Goal: Information Seeking & Learning: Learn about a topic

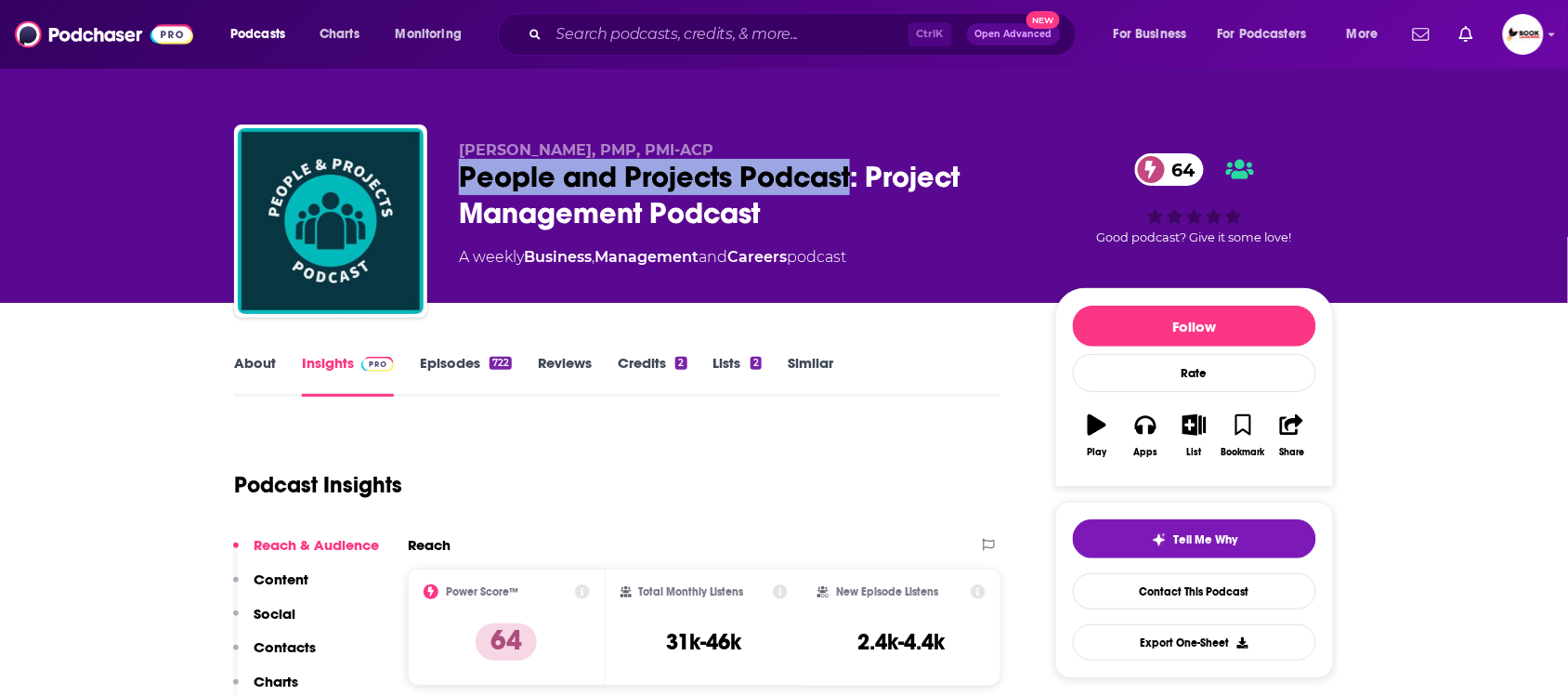
drag, startPoint x: 462, startPoint y: 188, endPoint x: 855, endPoint y: 188, distance: 393.0
click at [855, 188] on div "People and Projects Podcast: Project Management Podcast 64" at bounding box center [741, 195] width 566 height 72
copy h2 "People and Projects Podcast"
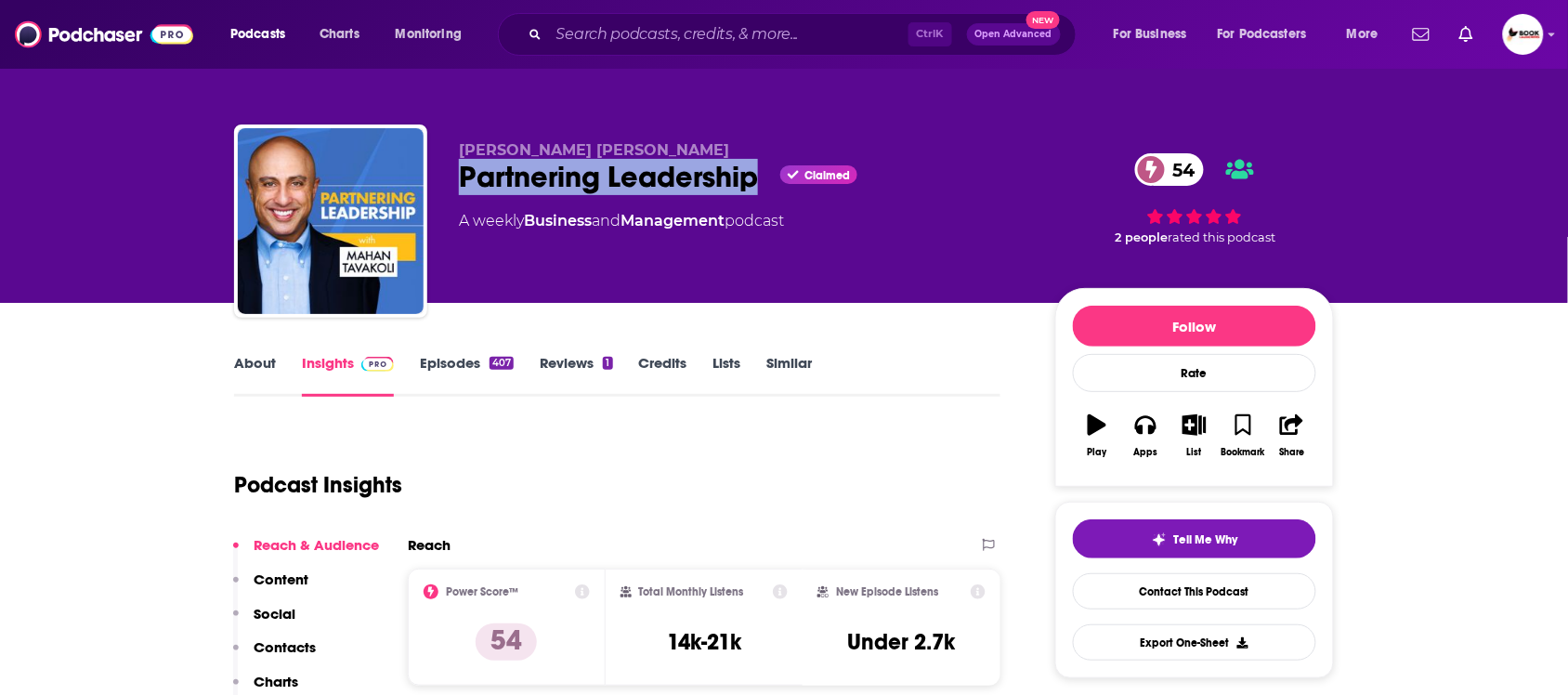
drag, startPoint x: 455, startPoint y: 186, endPoint x: 756, endPoint y: 179, distance: 301.1
click at [756, 179] on div "[PERSON_NAME] [PERSON_NAME] Partnering Leadership Claimed 54 A weekly Business …" at bounding box center [784, 225] width 1100 height 201
copy h2 "Partnering Leadership"
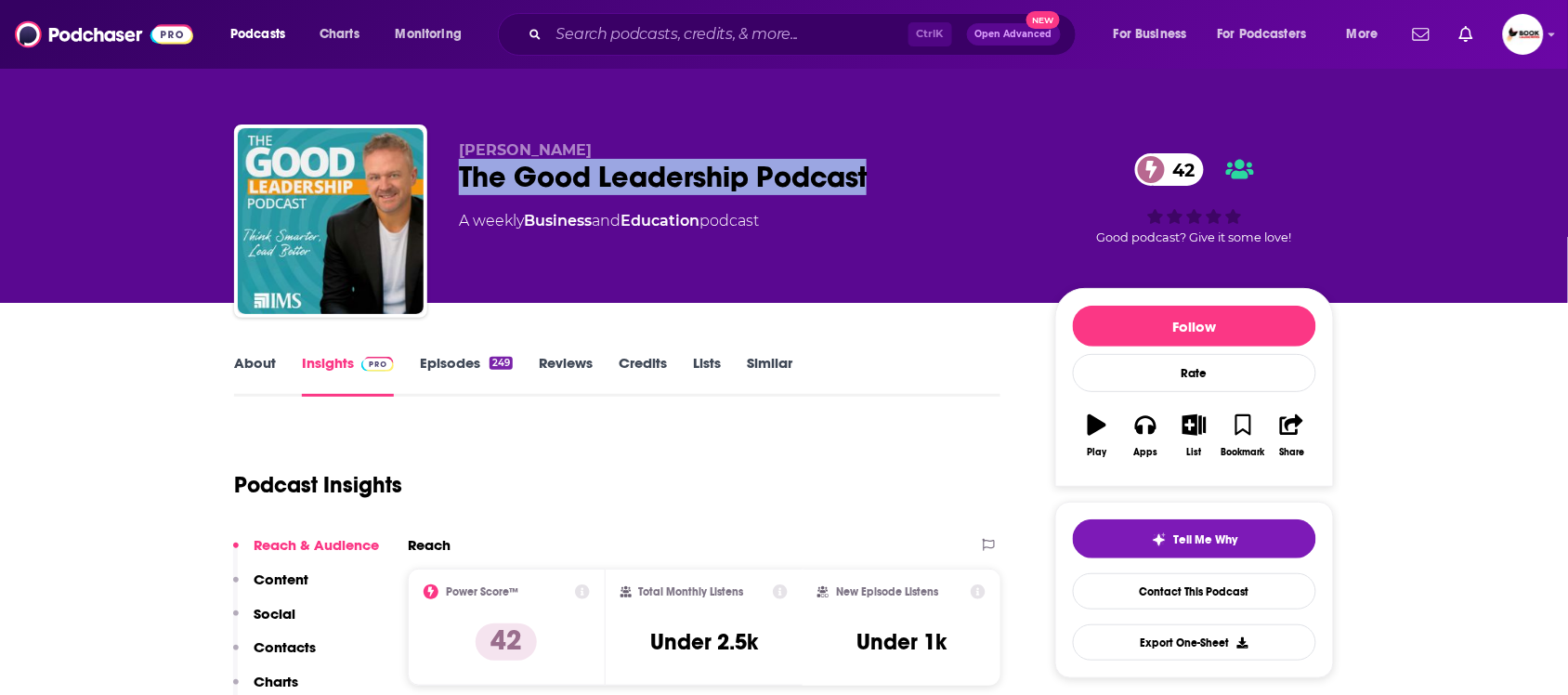
click at [894, 182] on div "Charles Good The Good Leadership Podcast 42 A weekly Business and Education pod…" at bounding box center [784, 225] width 1100 height 201
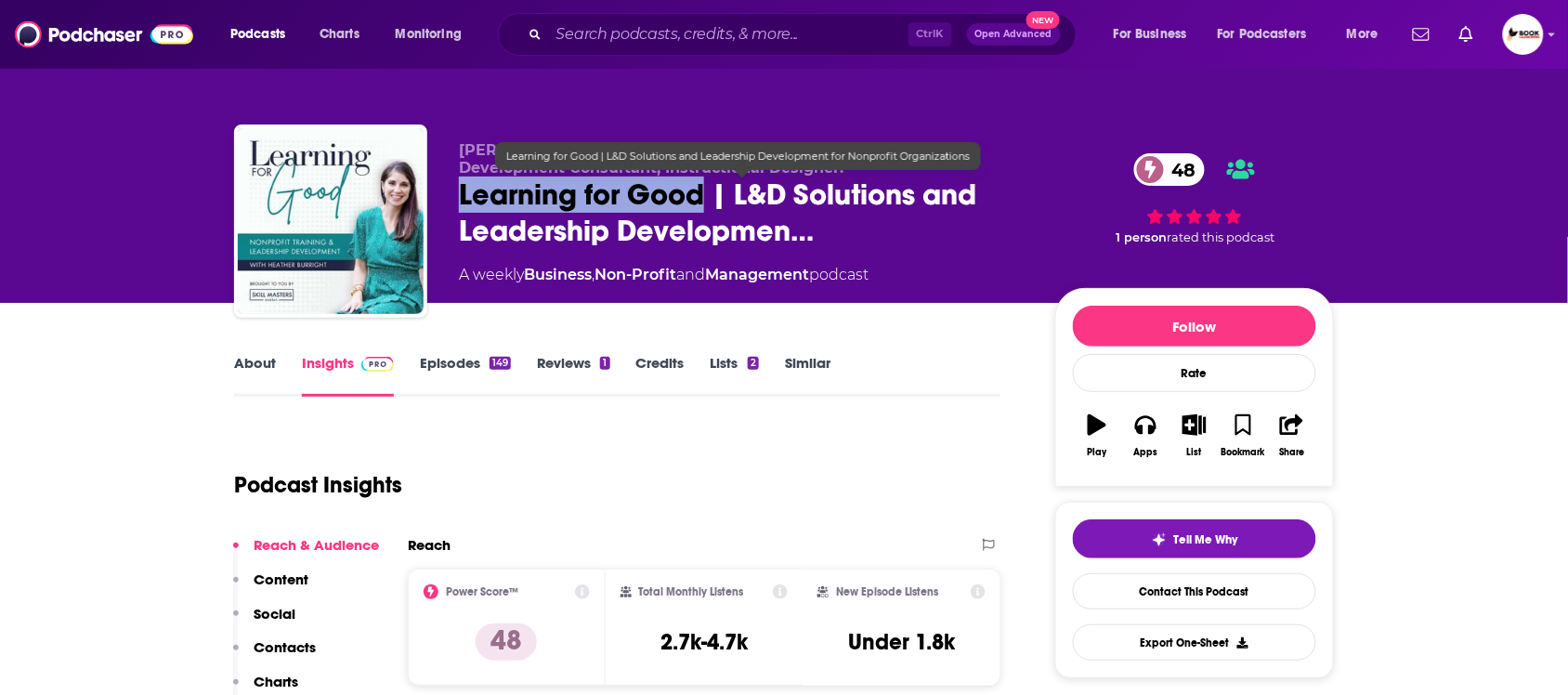
drag, startPoint x: 456, startPoint y: 208, endPoint x: 704, endPoint y: 207, distance: 248.0
click at [704, 207] on div "Heather Burright, Learning and Development Leader, Leadership Development Consu…" at bounding box center [784, 225] width 1100 height 201
copy h2 "Learning for Good"
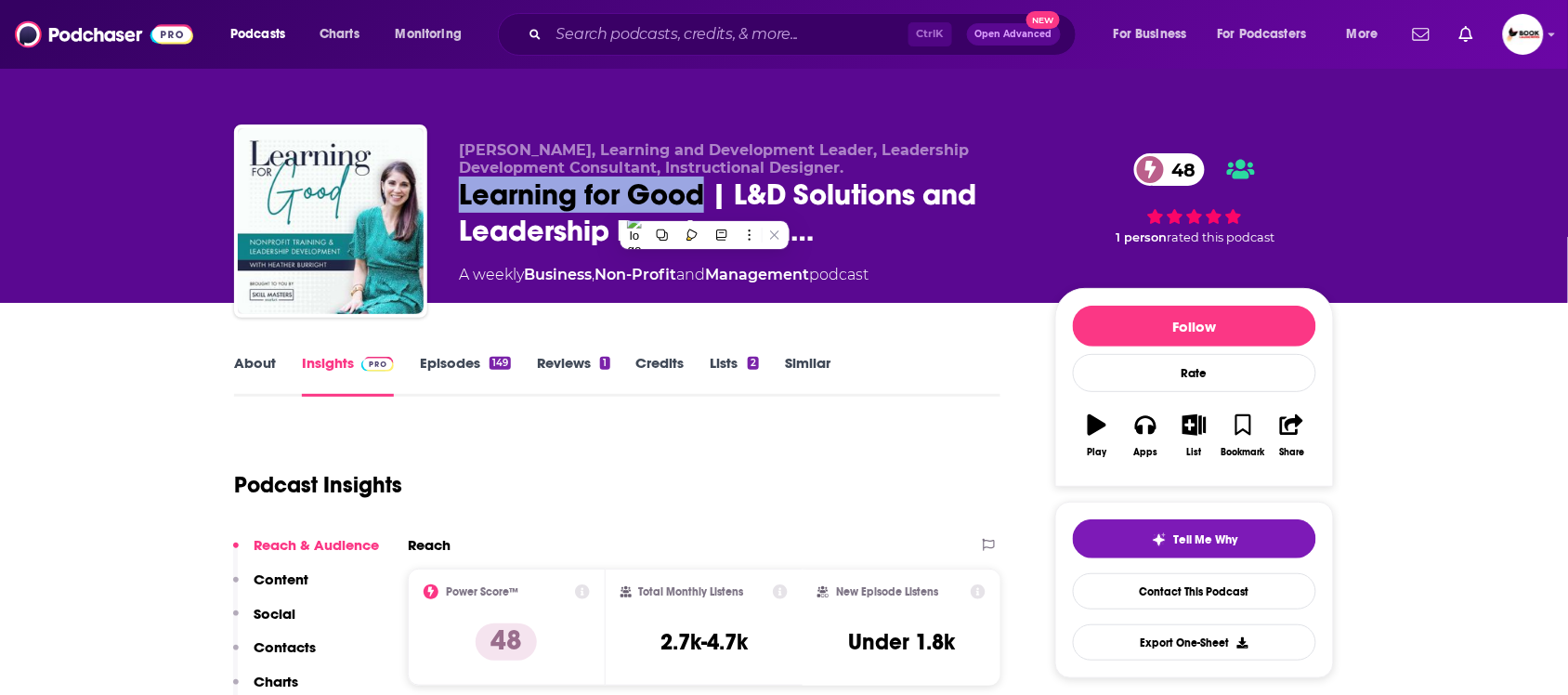
click at [251, 365] on link "About" at bounding box center [255, 375] width 41 height 42
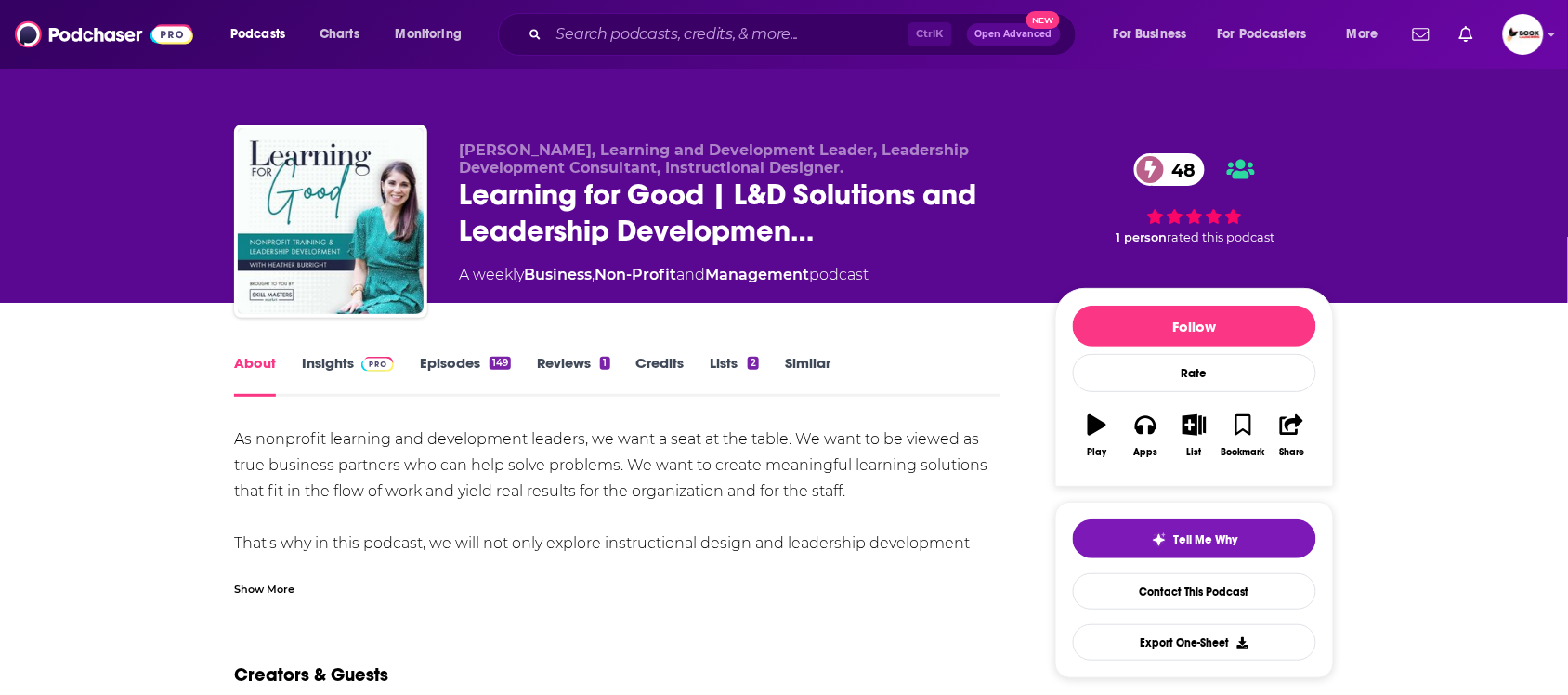
drag, startPoint x: 282, startPoint y: 587, endPoint x: 305, endPoint y: 586, distance: 23.0
click at [285, 587] on div "Show More" at bounding box center [264, 588] width 61 height 17
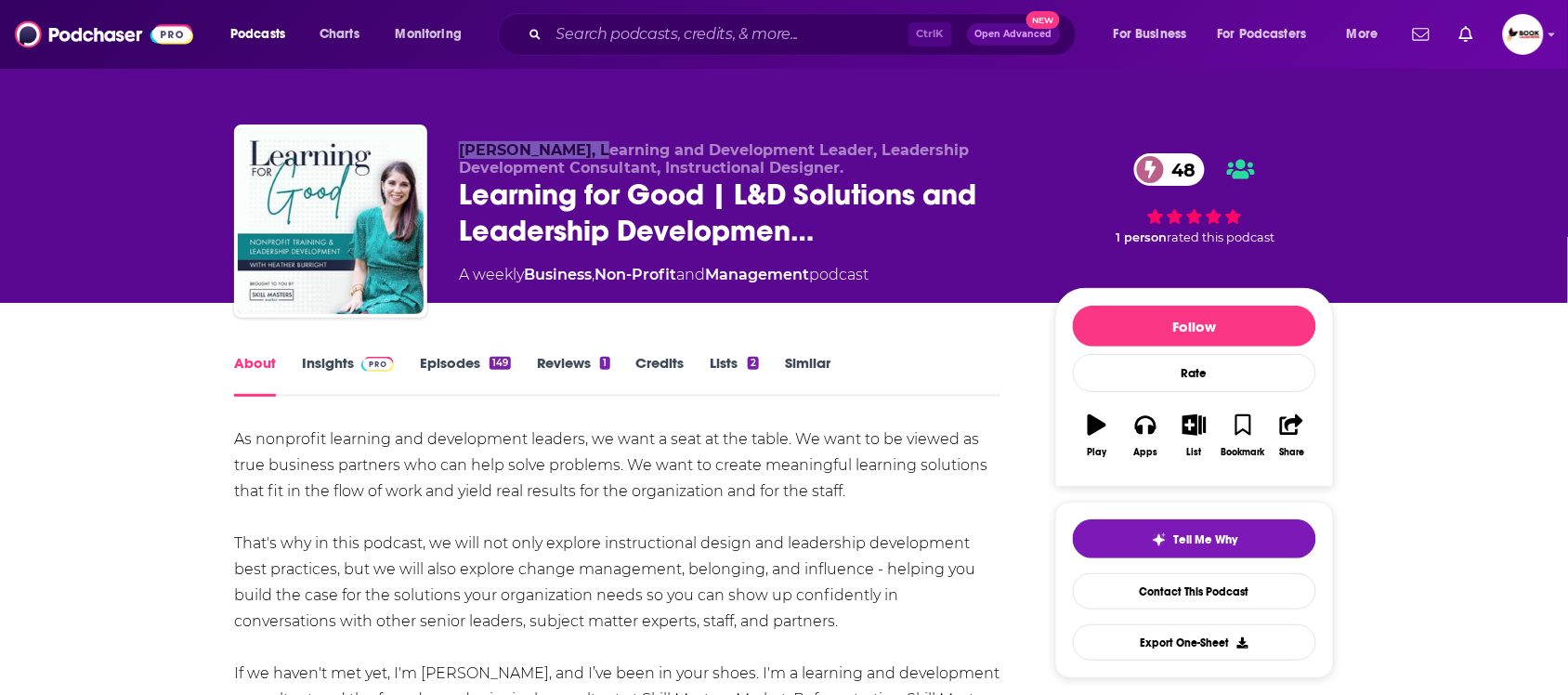
drag, startPoint x: 441, startPoint y: 150, endPoint x: 591, endPoint y: 141, distance: 150.3
click at [591, 141] on div "Heather Burright, Learning and Development Leader, Leadership Development Consu…" at bounding box center [784, 225] width 1100 height 201
copy span "Heather Burright"
click at [335, 374] on link "Insights" at bounding box center [347, 375] width 92 height 42
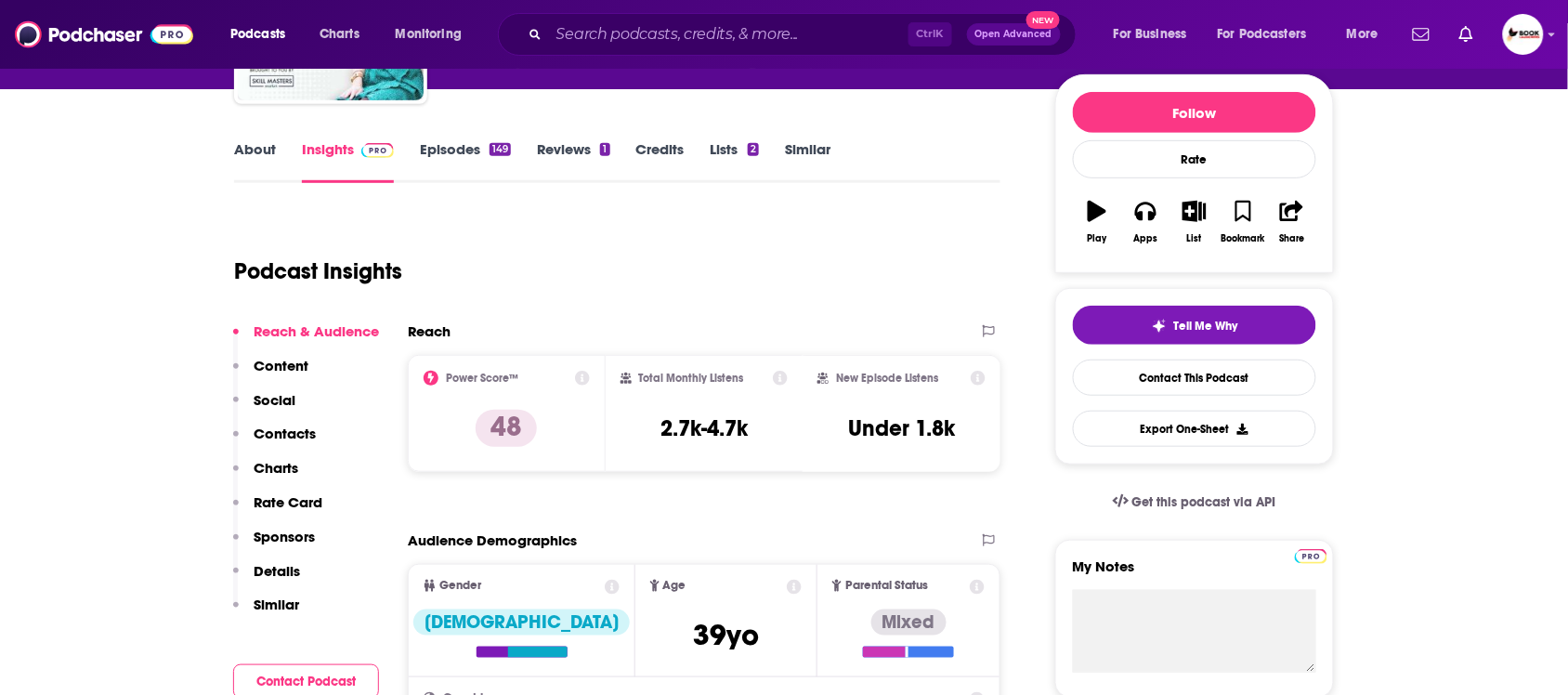
scroll to position [233, 0]
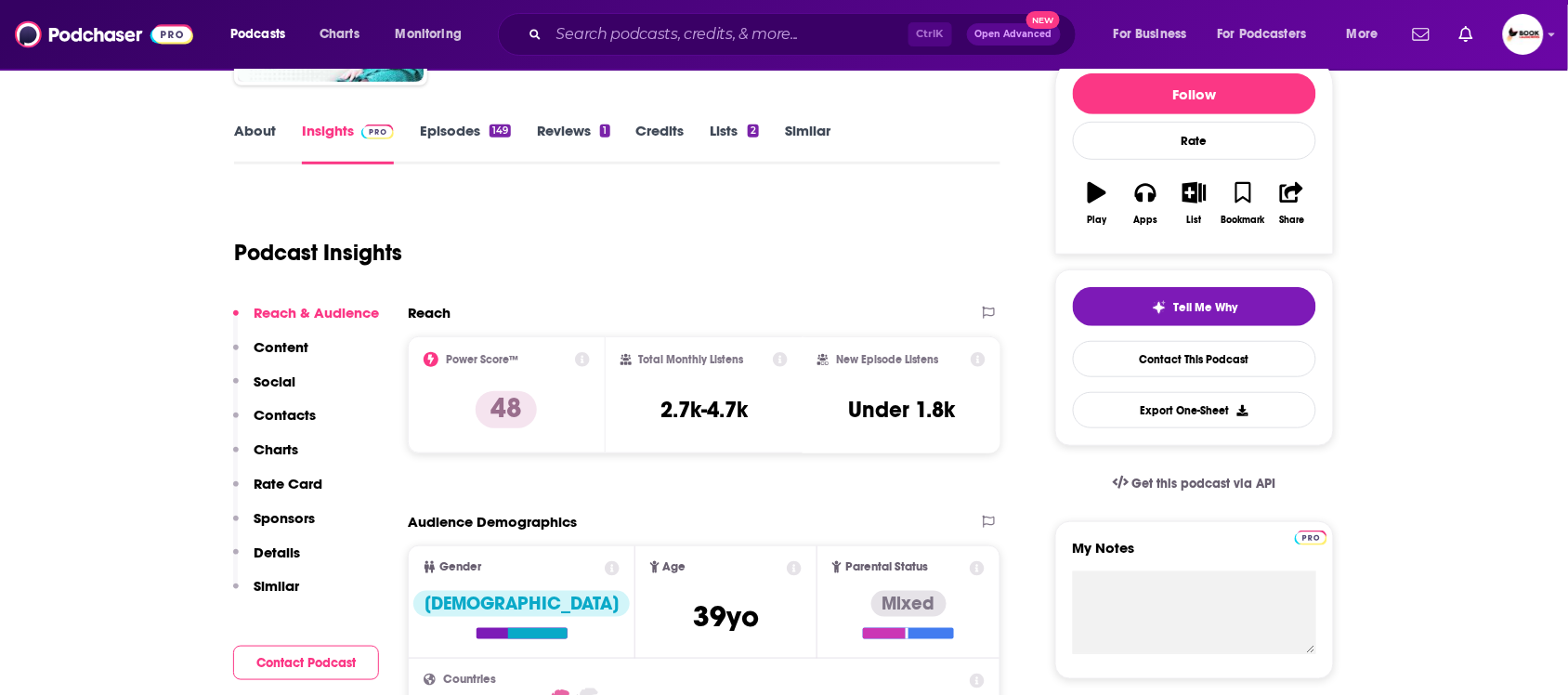
click at [302, 418] on p "Contacts" at bounding box center [285, 415] width 62 height 17
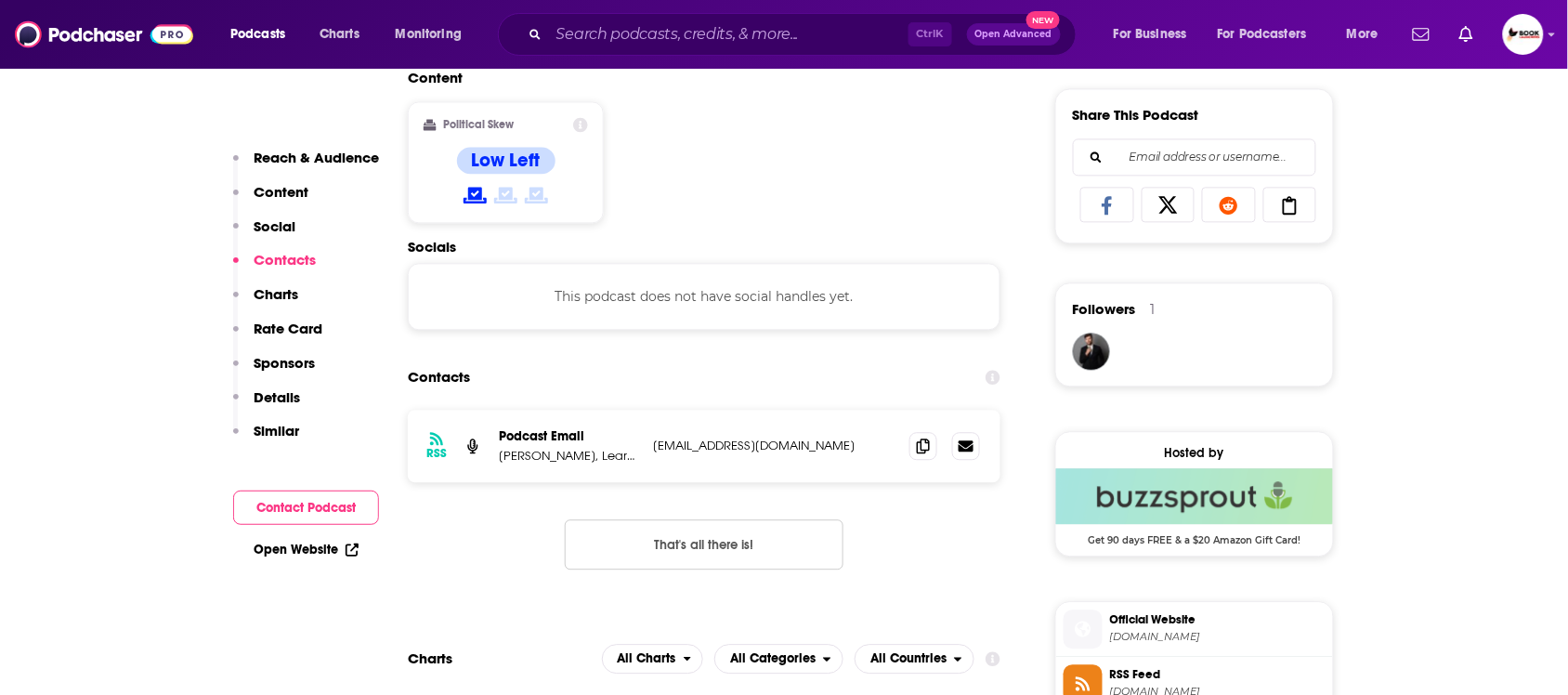
scroll to position [1250, 0]
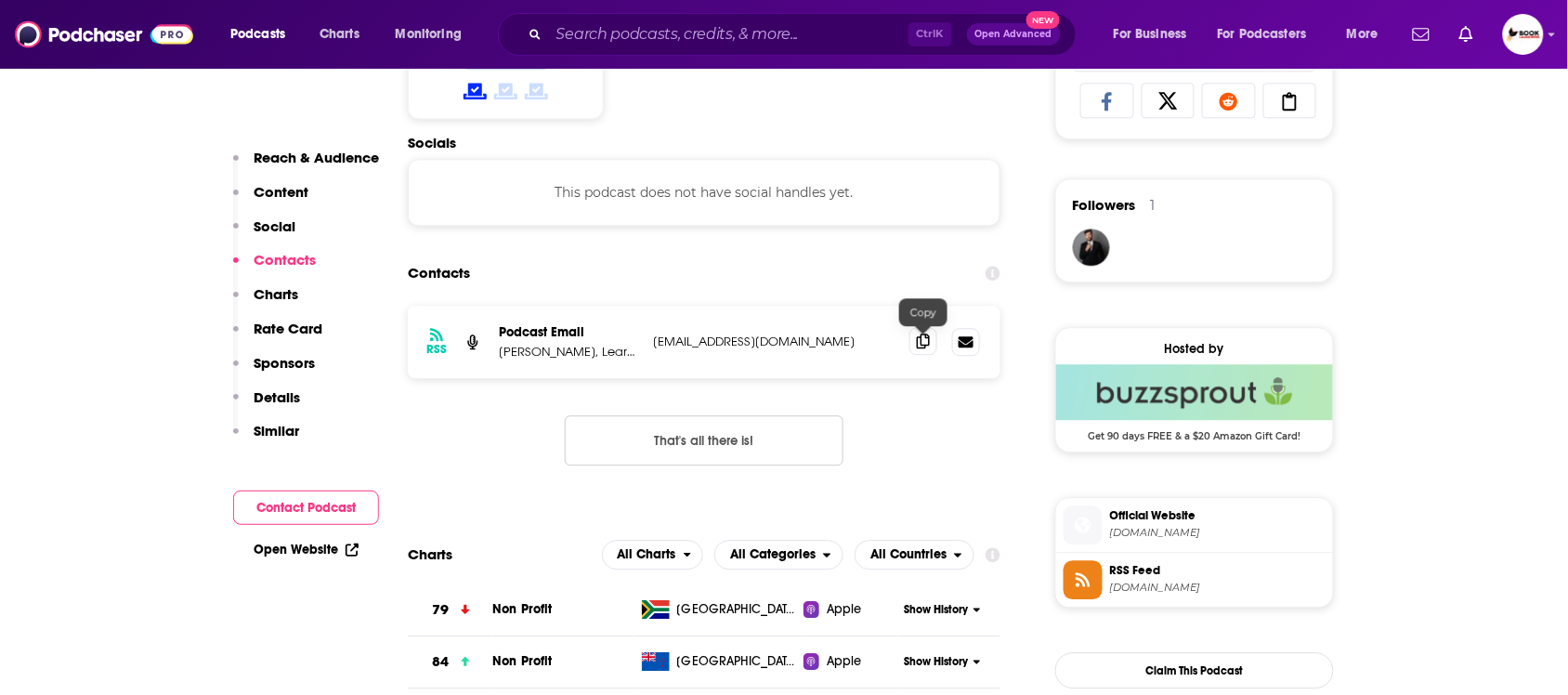
click at [924, 348] on icon at bounding box center [922, 341] width 13 height 14
click at [340, 549] on link "Open Website" at bounding box center [306, 549] width 105 height 15
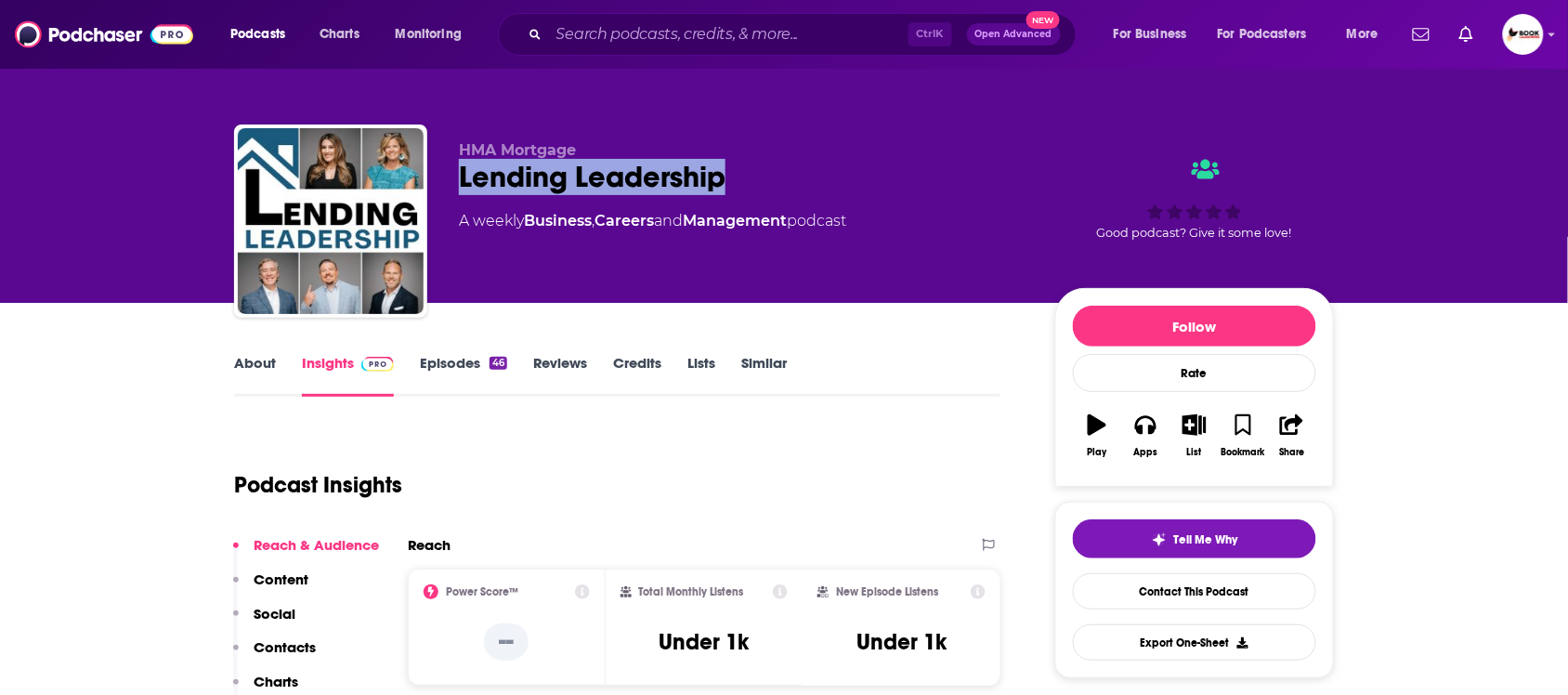
drag, startPoint x: 457, startPoint y: 181, endPoint x: 741, endPoint y: 186, distance: 284.0
click at [741, 186] on div "HMA Mortgage Lending Leadership A weekly Business , Careers and Management podc…" at bounding box center [784, 225] width 1100 height 201
copy h2 "Lending Leadership"
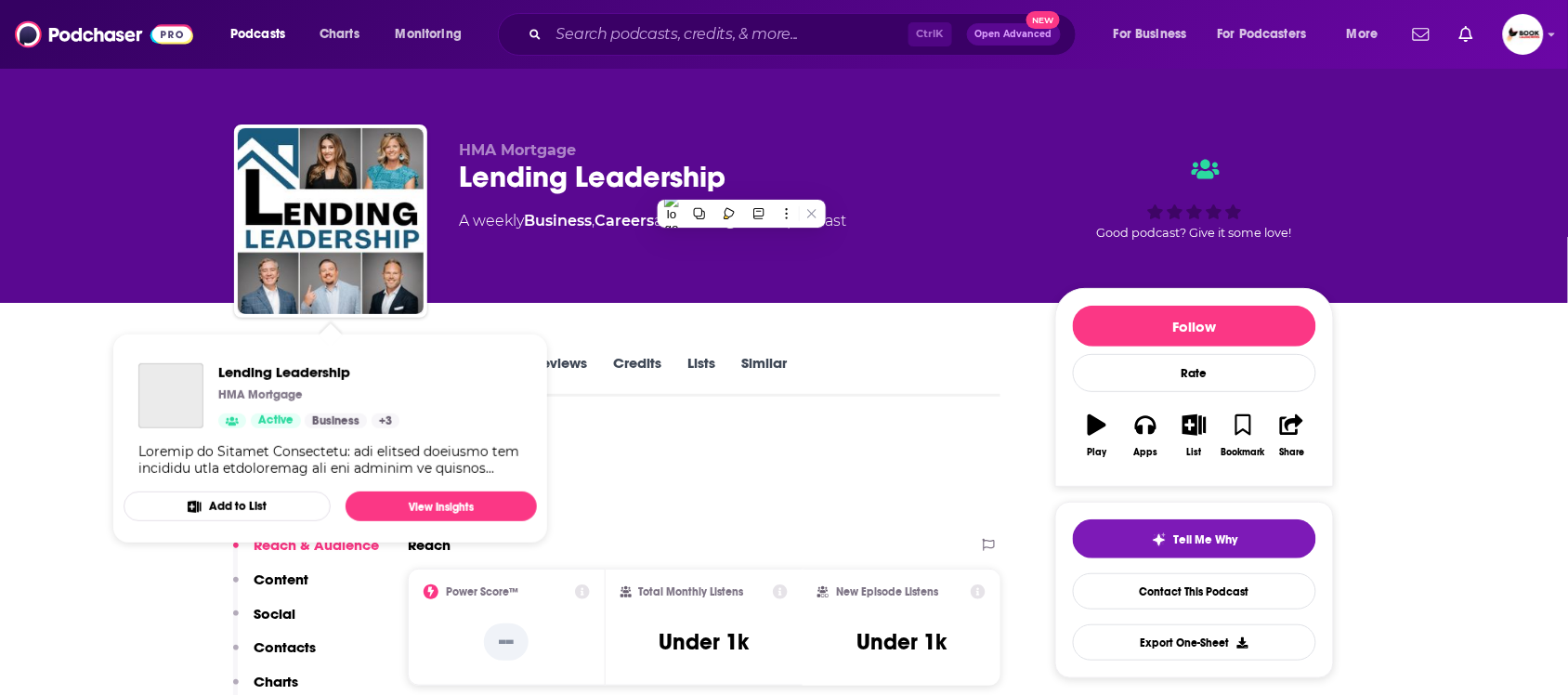
click at [41, 225] on div "HMA Mortgage Lending Leadership A weekly Business , Careers and Management podc…" at bounding box center [784, 152] width 1568 height 303
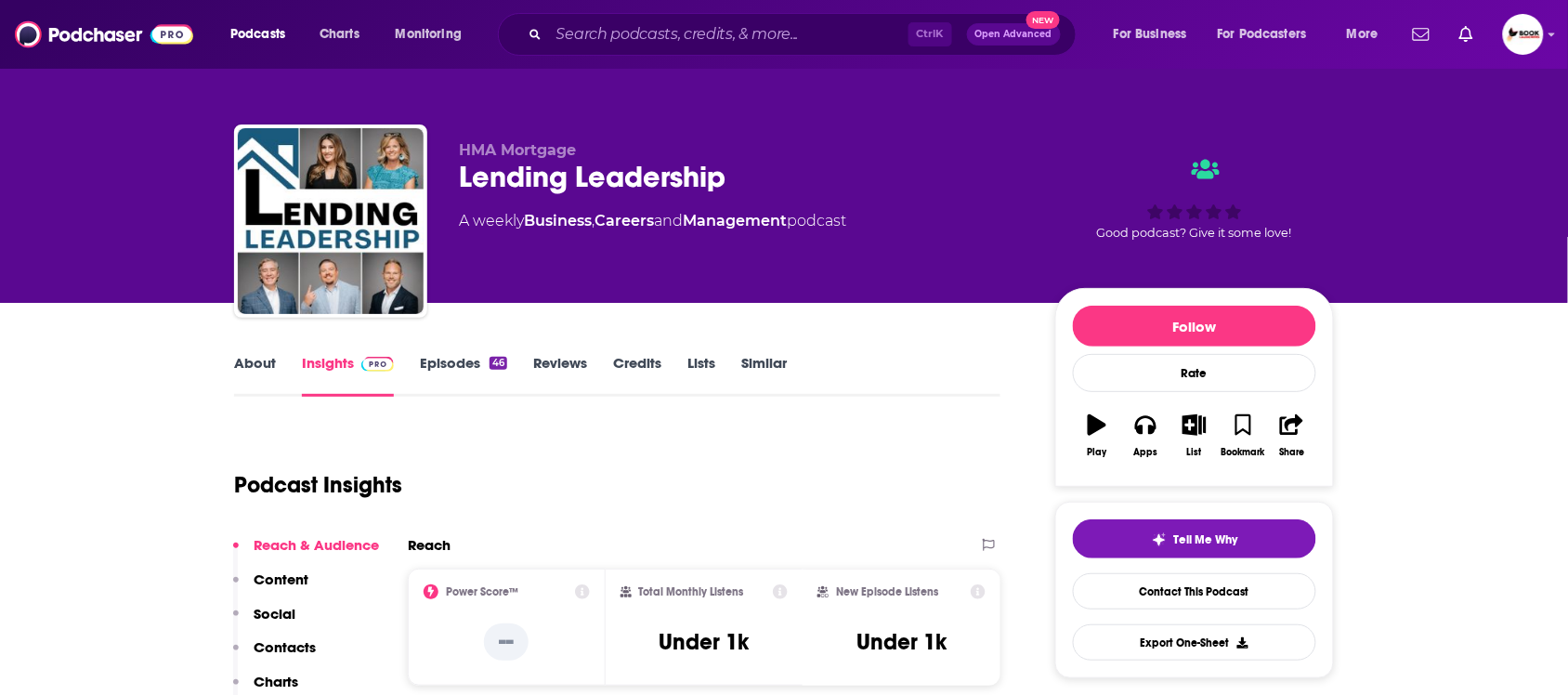
click at [257, 354] on link "About" at bounding box center [255, 375] width 41 height 42
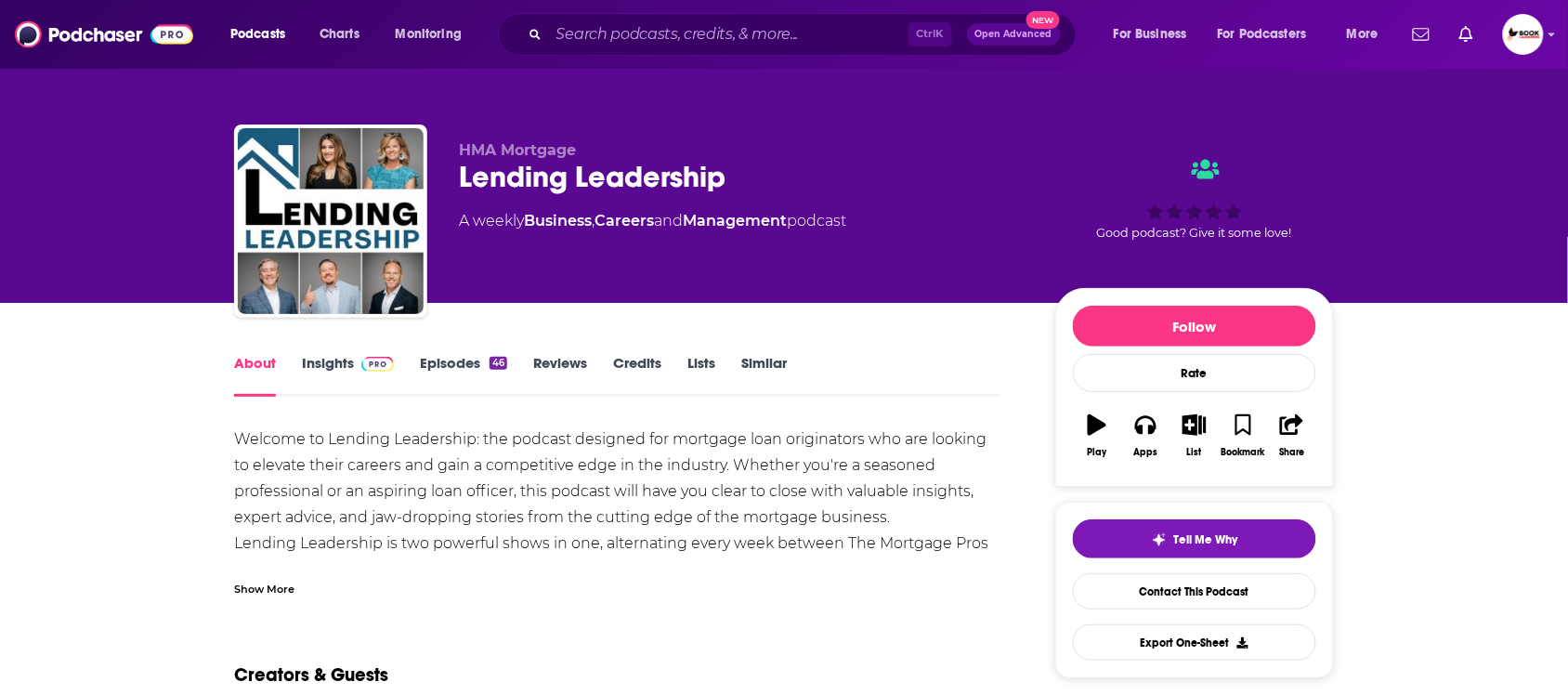
click at [267, 591] on div "Show More" at bounding box center [264, 588] width 61 height 17
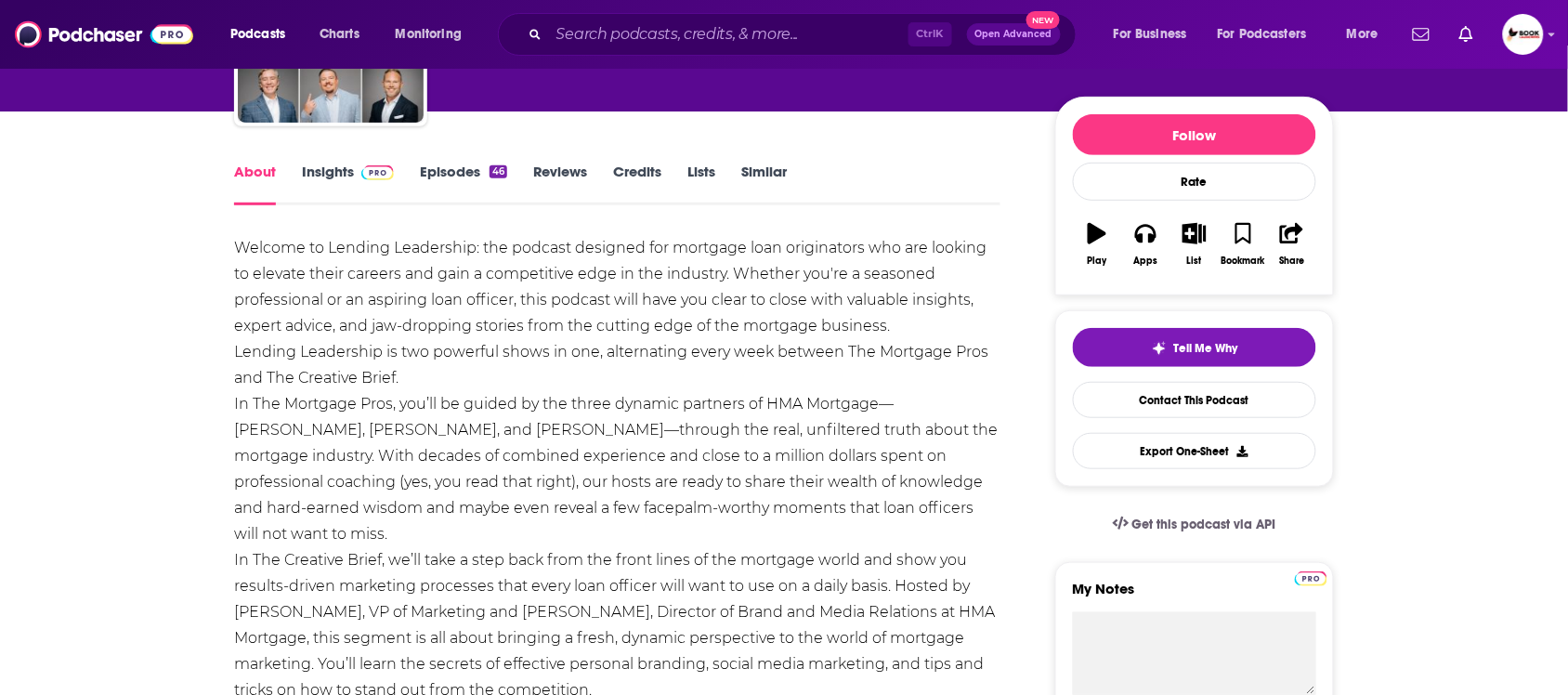
scroll to position [233, 0]
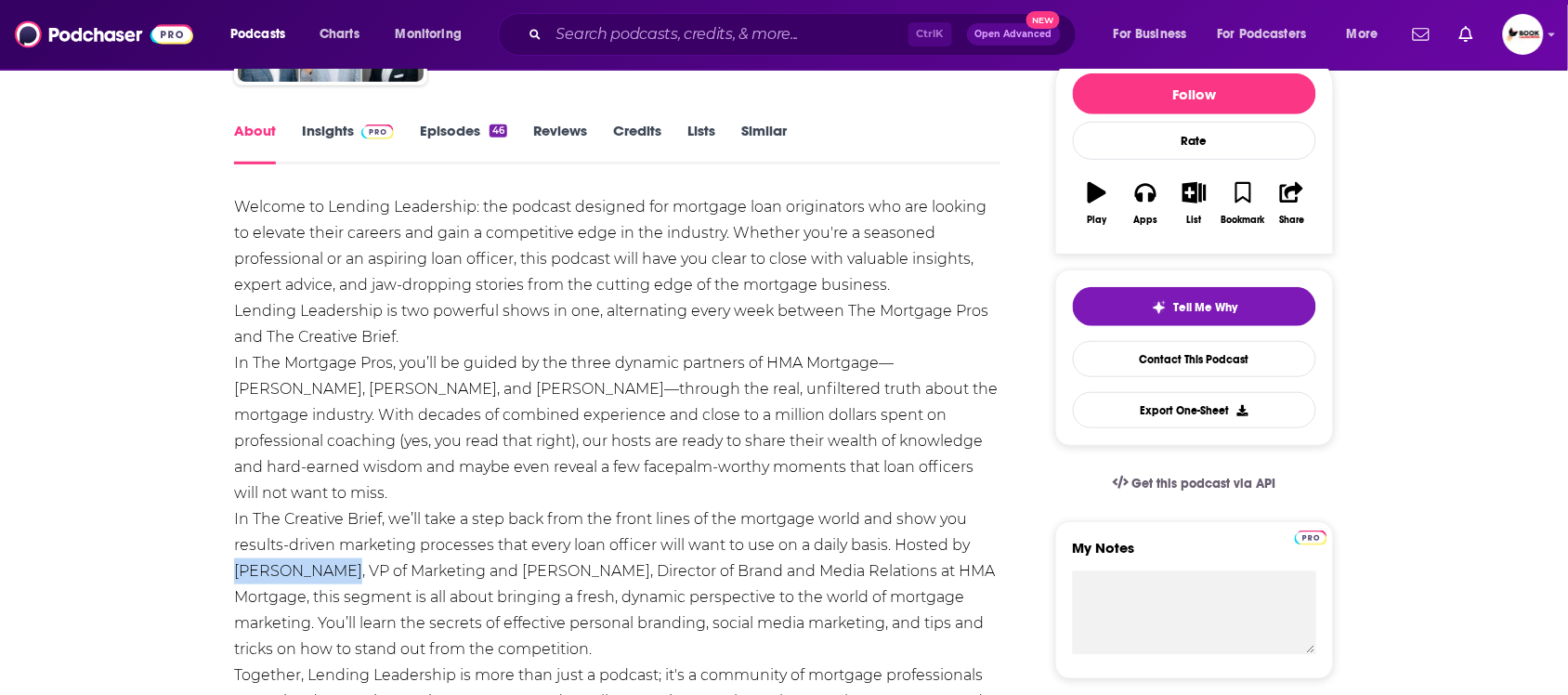
drag, startPoint x: 236, startPoint y: 551, endPoint x: 328, endPoint y: 550, distance: 92.0
copy div "Corrine Bibb,"
click at [336, 136] on link "Insights" at bounding box center [347, 143] width 92 height 42
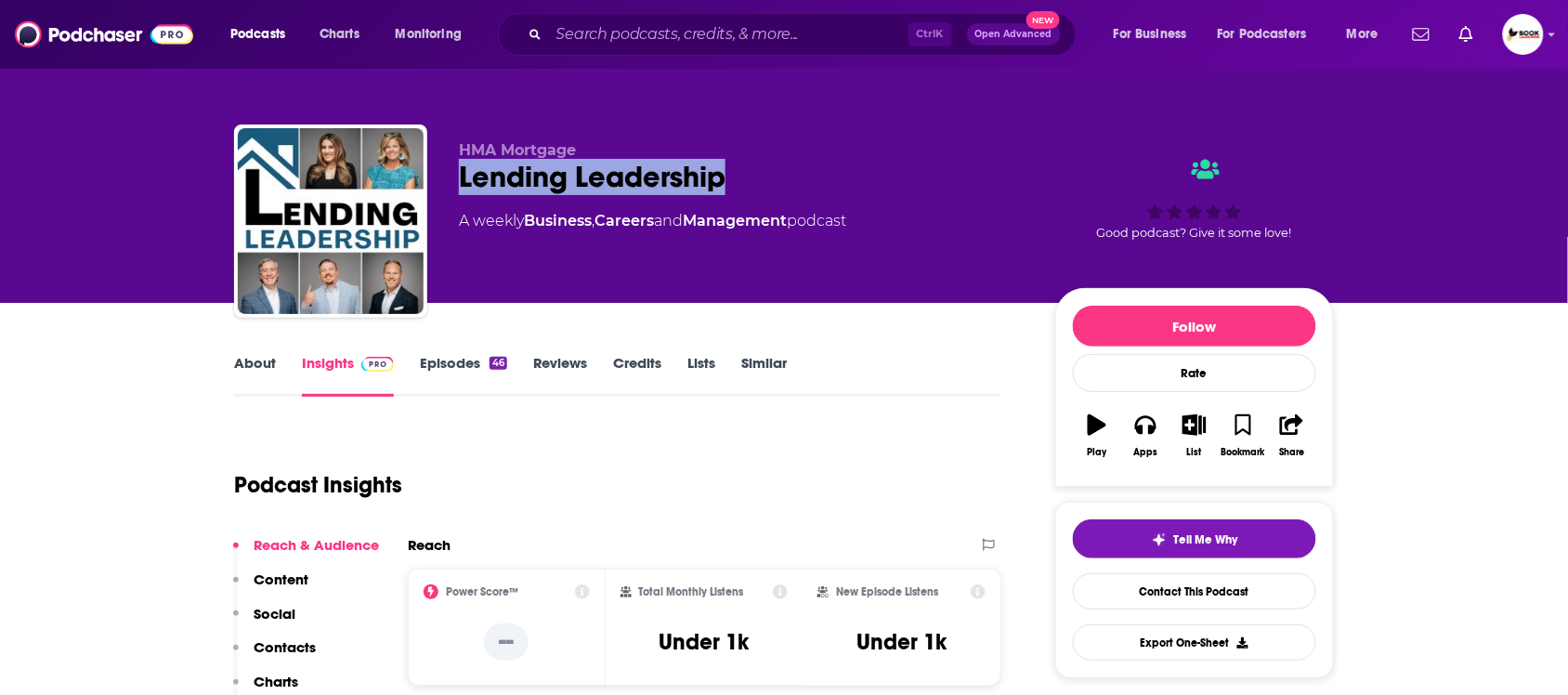
drag, startPoint x: 452, startPoint y: 178, endPoint x: 814, endPoint y: 188, distance: 362.1
click at [814, 188] on div "HMA Mortgage Lending Leadership A weekly Business , Careers and Management podc…" at bounding box center [784, 225] width 1100 height 201
copy h2 "Lending Leadership"
click at [279, 648] on p "Contacts" at bounding box center [285, 647] width 62 height 17
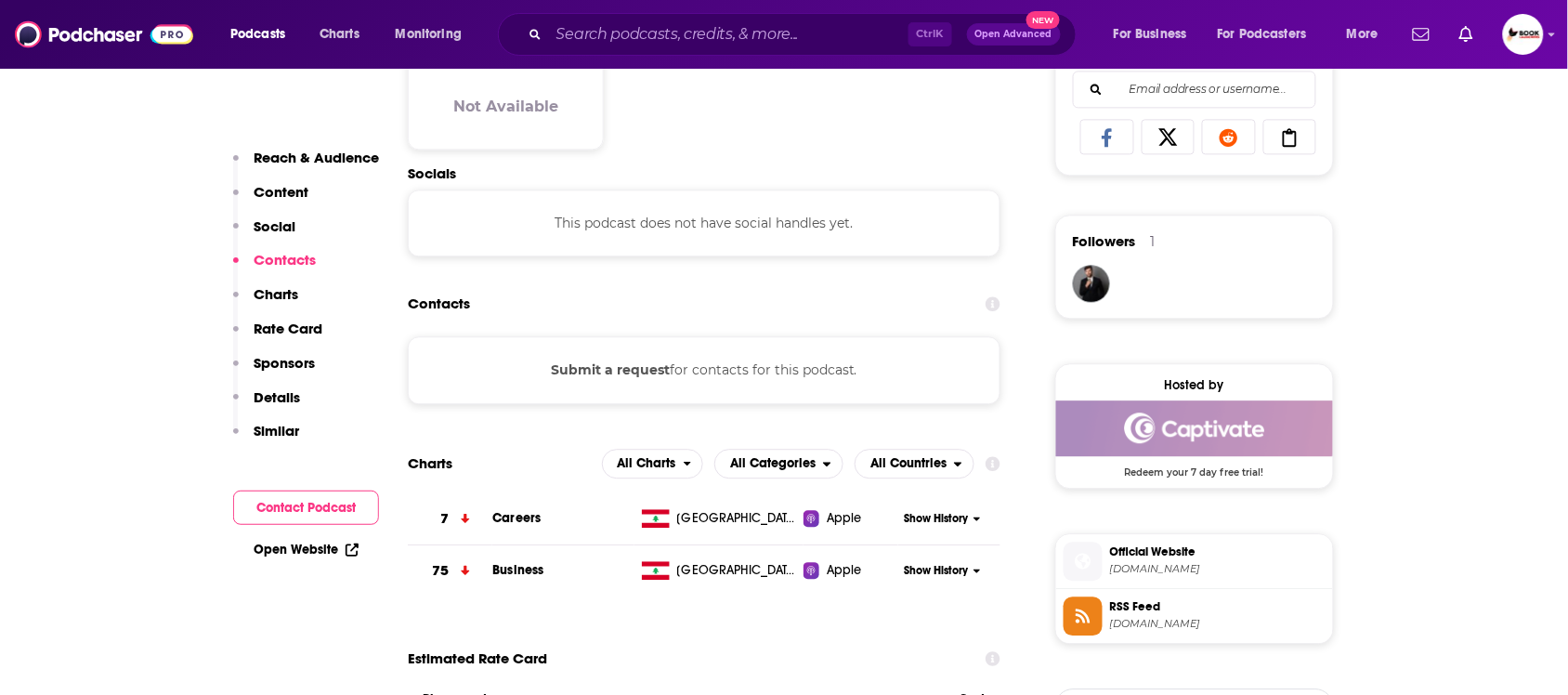
scroll to position [1246, 0]
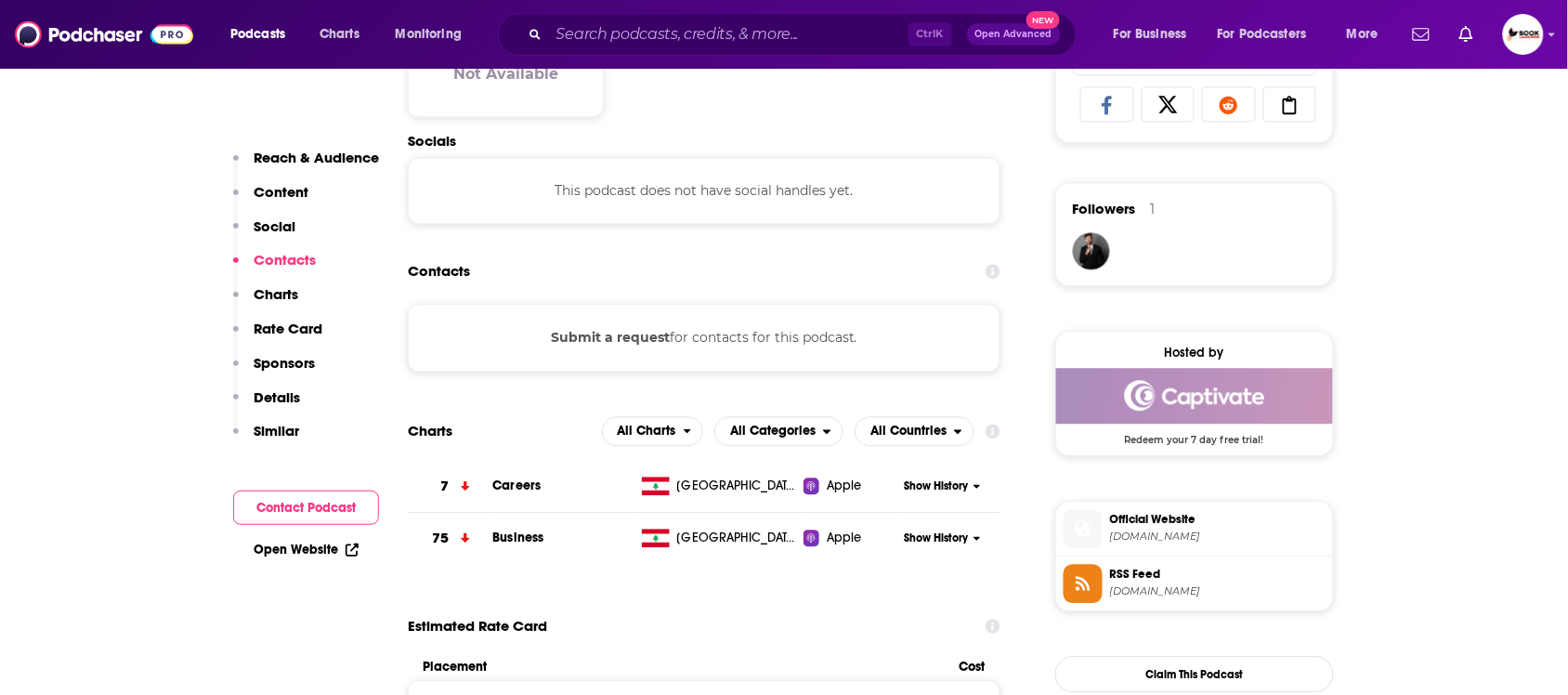
click at [342, 554] on link "Open Website" at bounding box center [306, 549] width 105 height 15
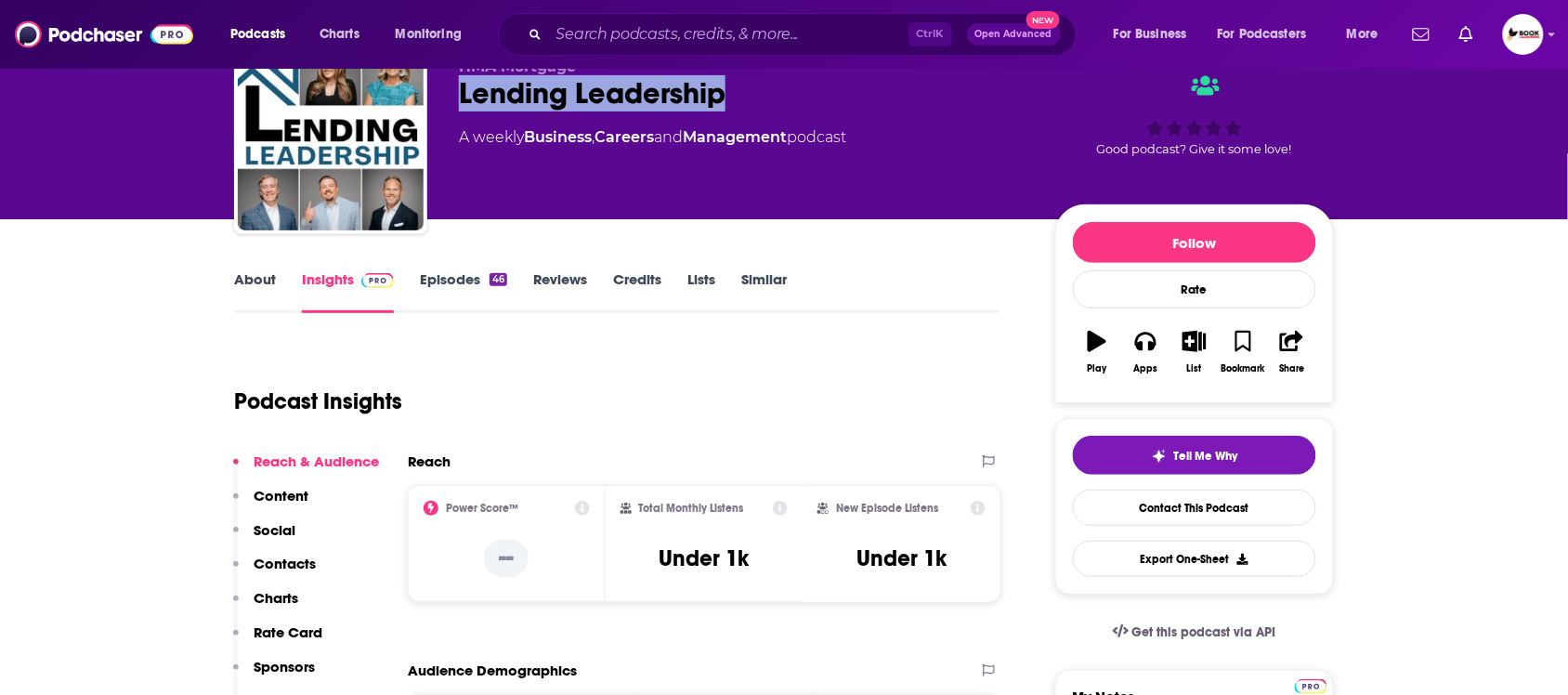
scroll to position [0, 0]
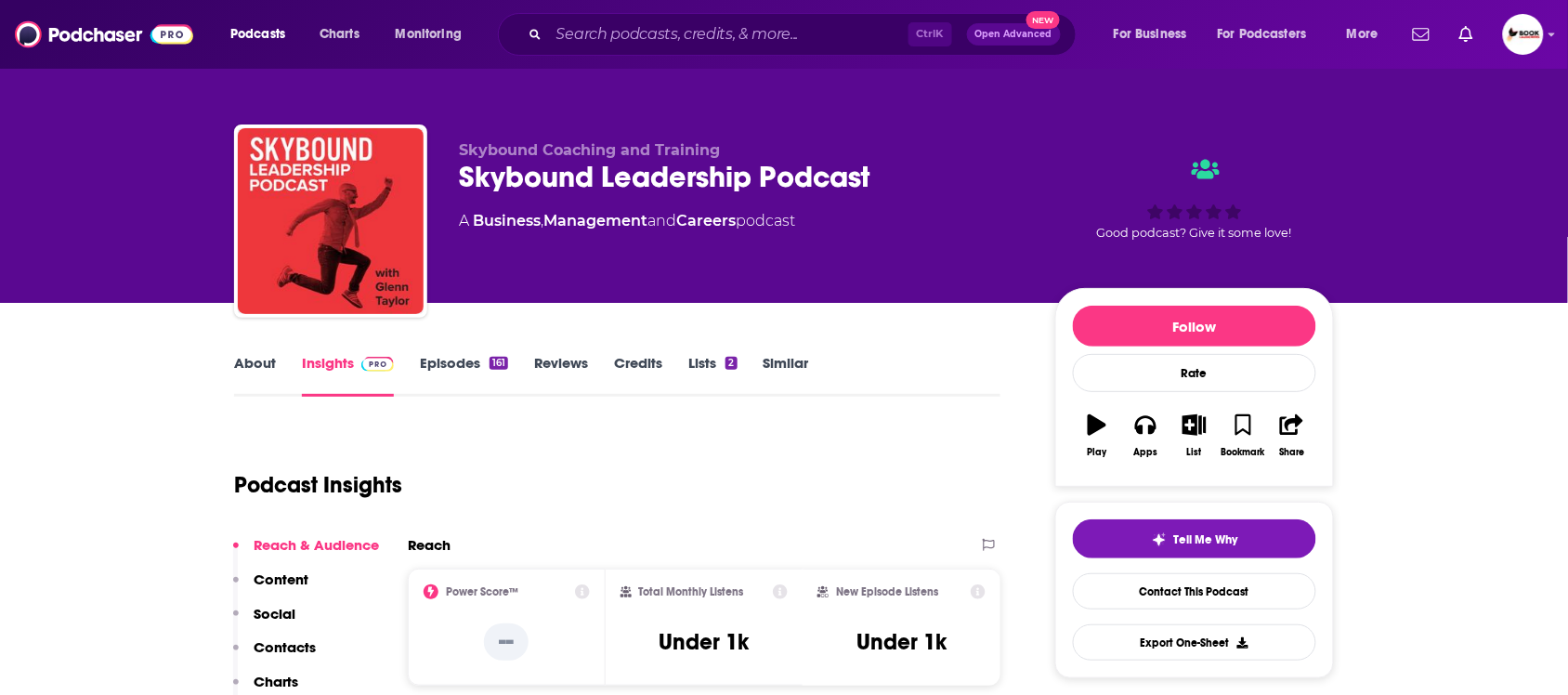
click at [286, 648] on p "Contacts" at bounding box center [285, 647] width 62 height 17
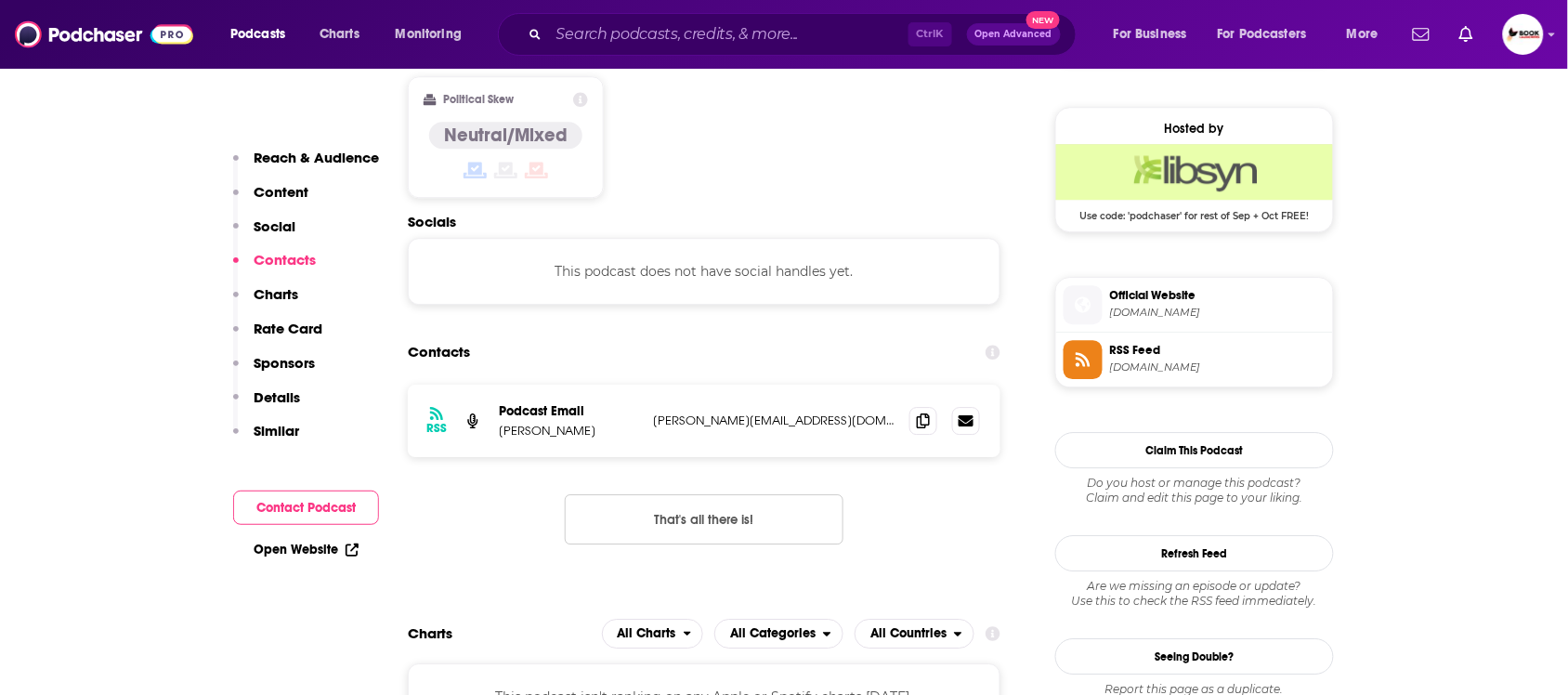
scroll to position [1476, 0]
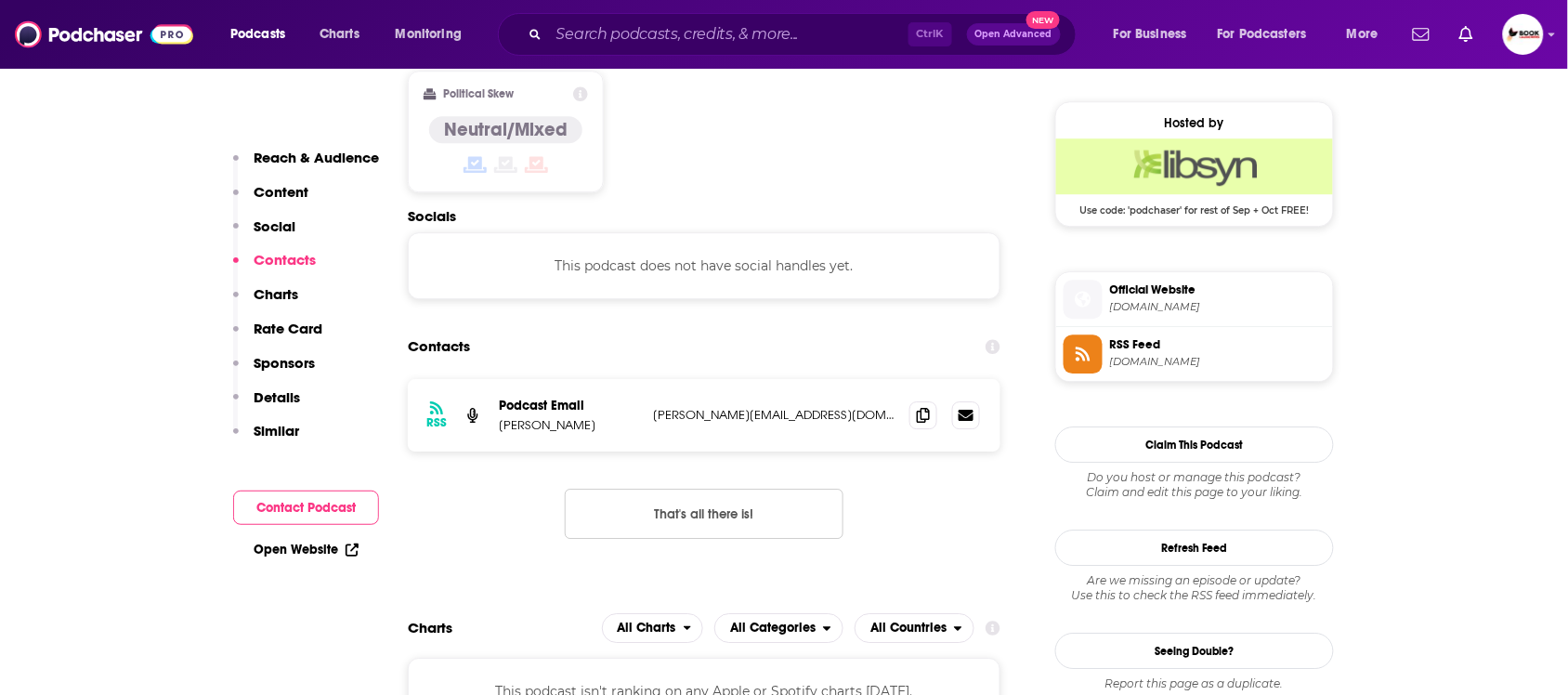
click at [316, 156] on p "Reach & Audience" at bounding box center [316, 157] width 125 height 17
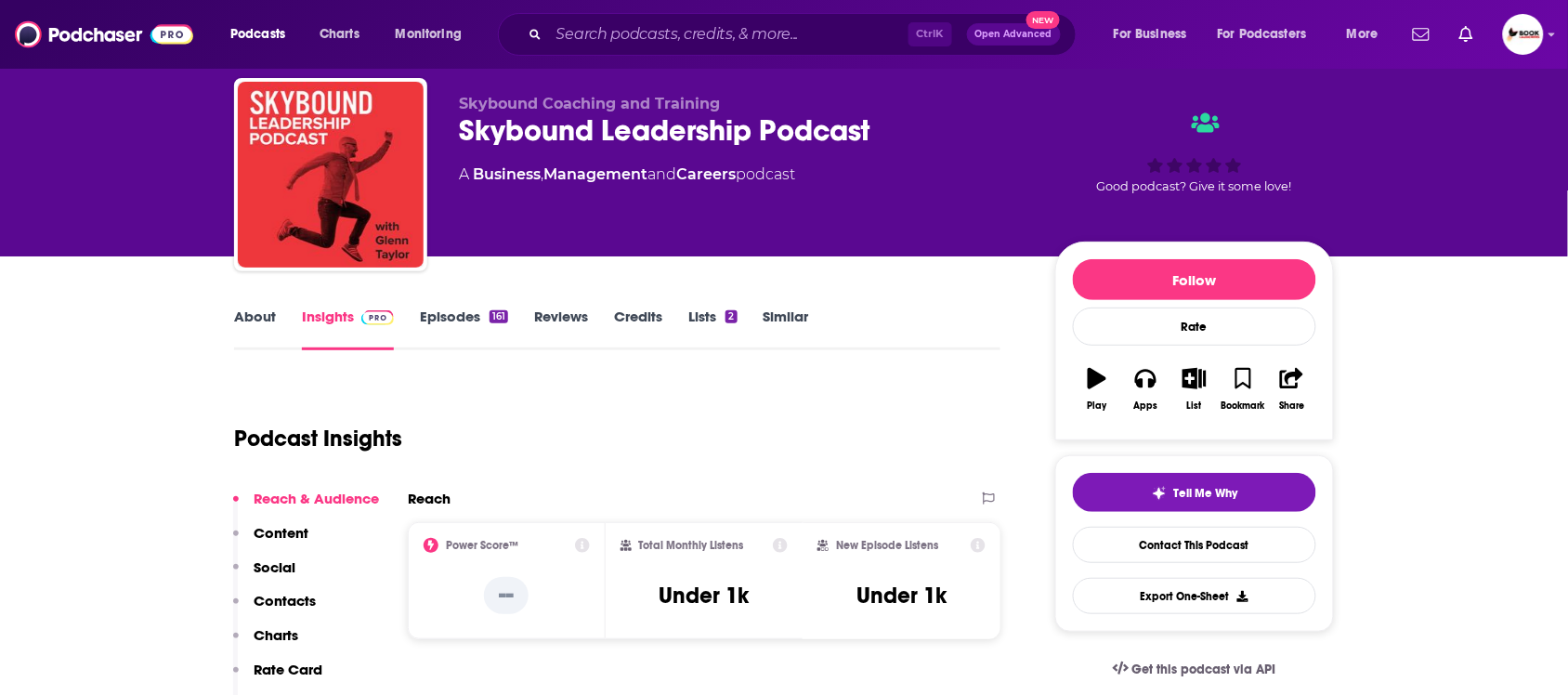
scroll to position [43, 0]
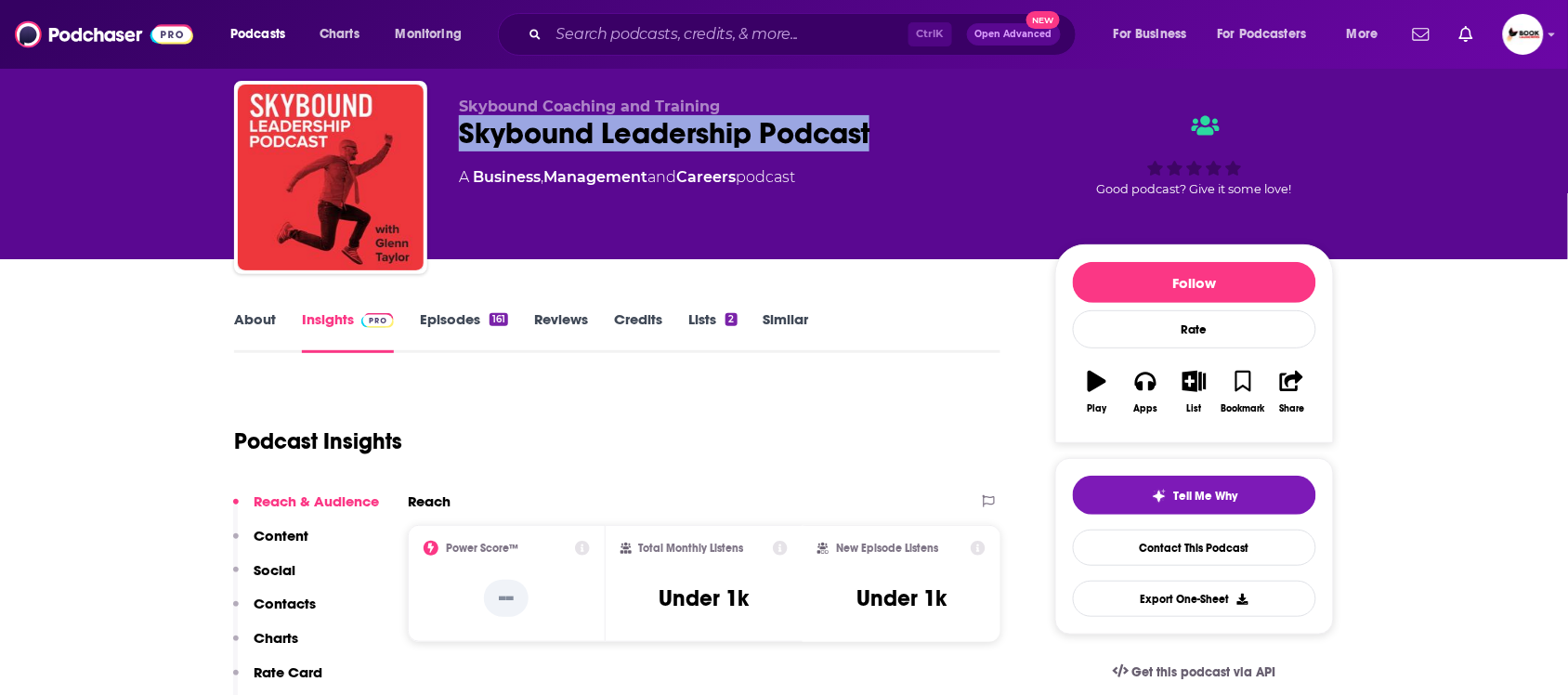
drag, startPoint x: 462, startPoint y: 145, endPoint x: 870, endPoint y: 144, distance: 408.0
click at [870, 144] on div "Skybound Leadership Podcast" at bounding box center [741, 133] width 566 height 37
copy h2 "Skybound Leadership Podcast"
click at [258, 326] on link "About" at bounding box center [255, 331] width 41 height 42
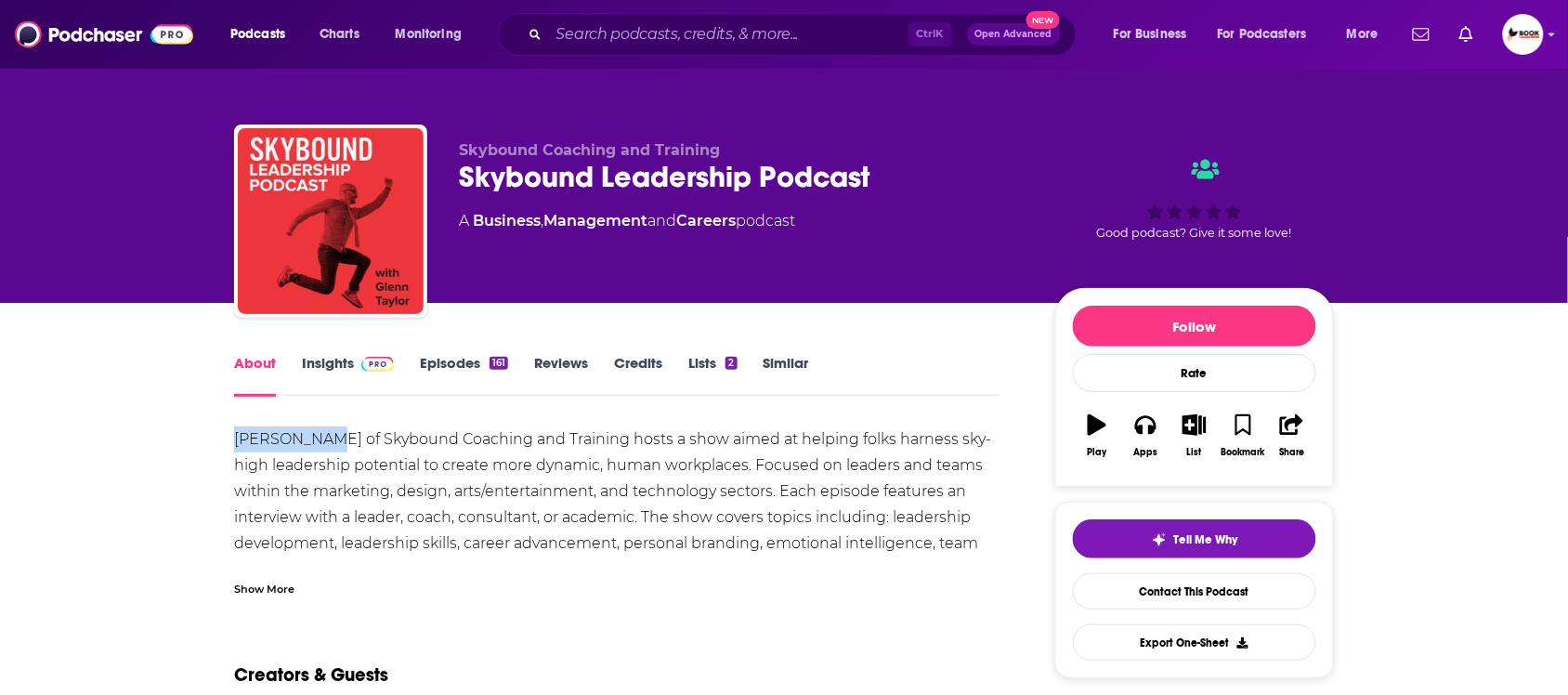
drag, startPoint x: 234, startPoint y: 443, endPoint x: 322, endPoint y: 444, distance: 88.0
click at [322, 444] on div "Glenn Taylor of Skybound Coaching and Training hosts a show aimed at helping fo…" at bounding box center [618, 517] width 766 height 182
drag, startPoint x: 211, startPoint y: 441, endPoint x: 323, endPoint y: 442, distance: 112.0
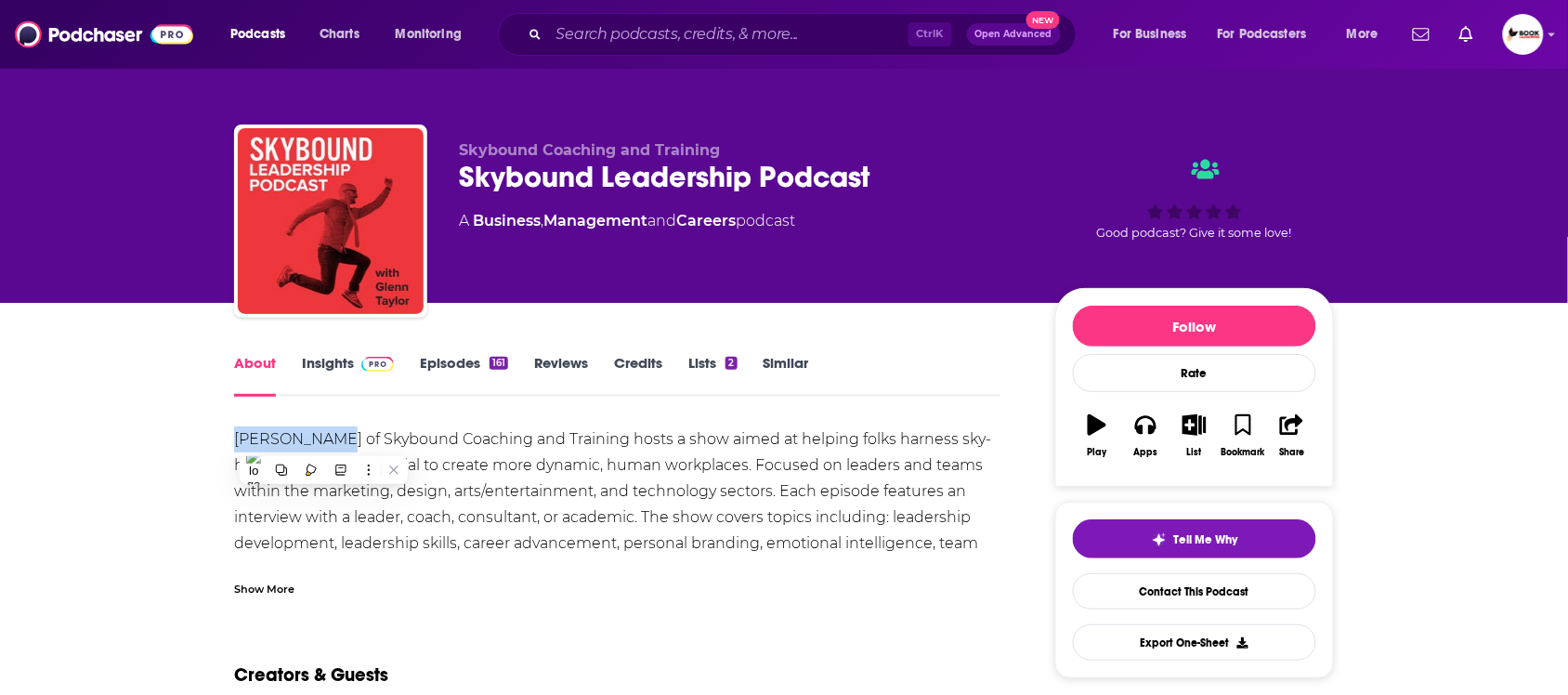
copy div "Glenn Taylor"
click at [330, 364] on link "Insights" at bounding box center [347, 375] width 92 height 42
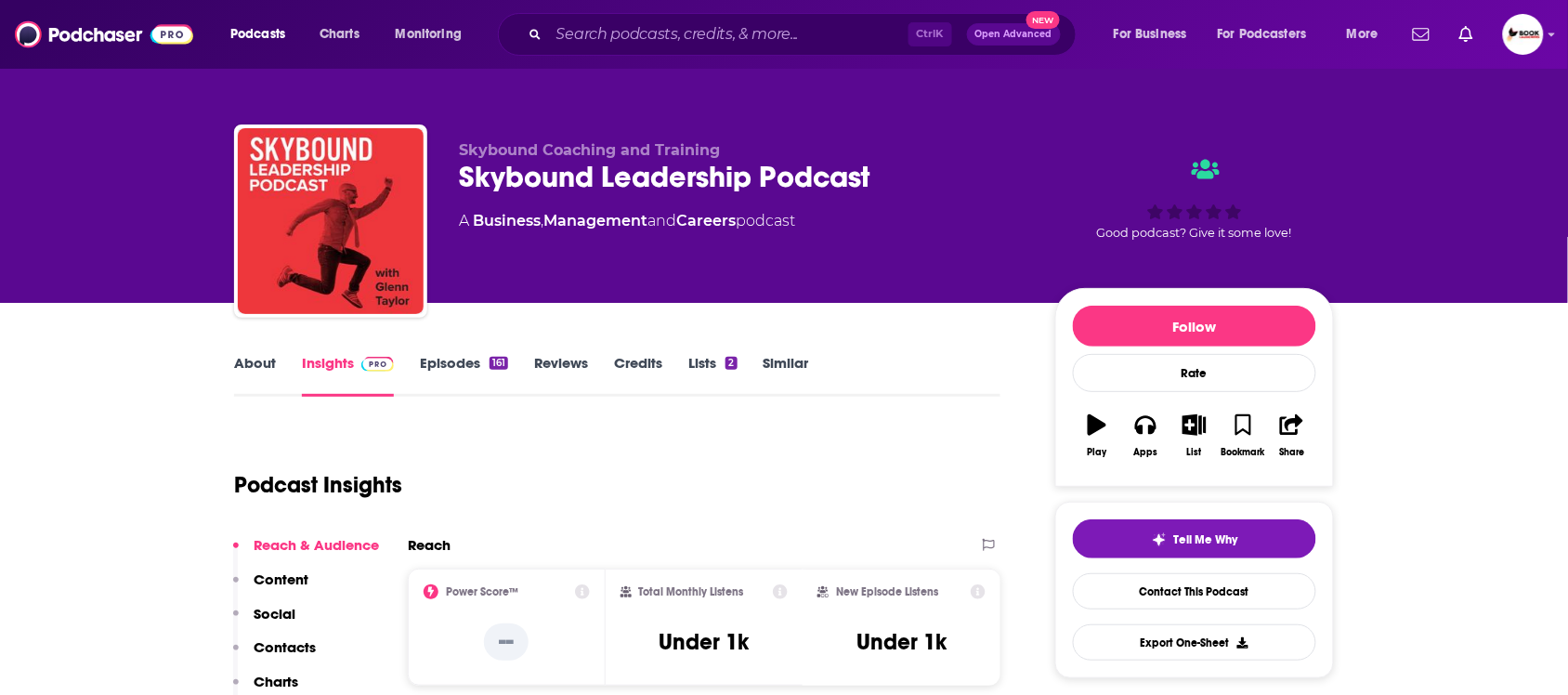
click at [289, 644] on p "Contacts" at bounding box center [285, 647] width 62 height 17
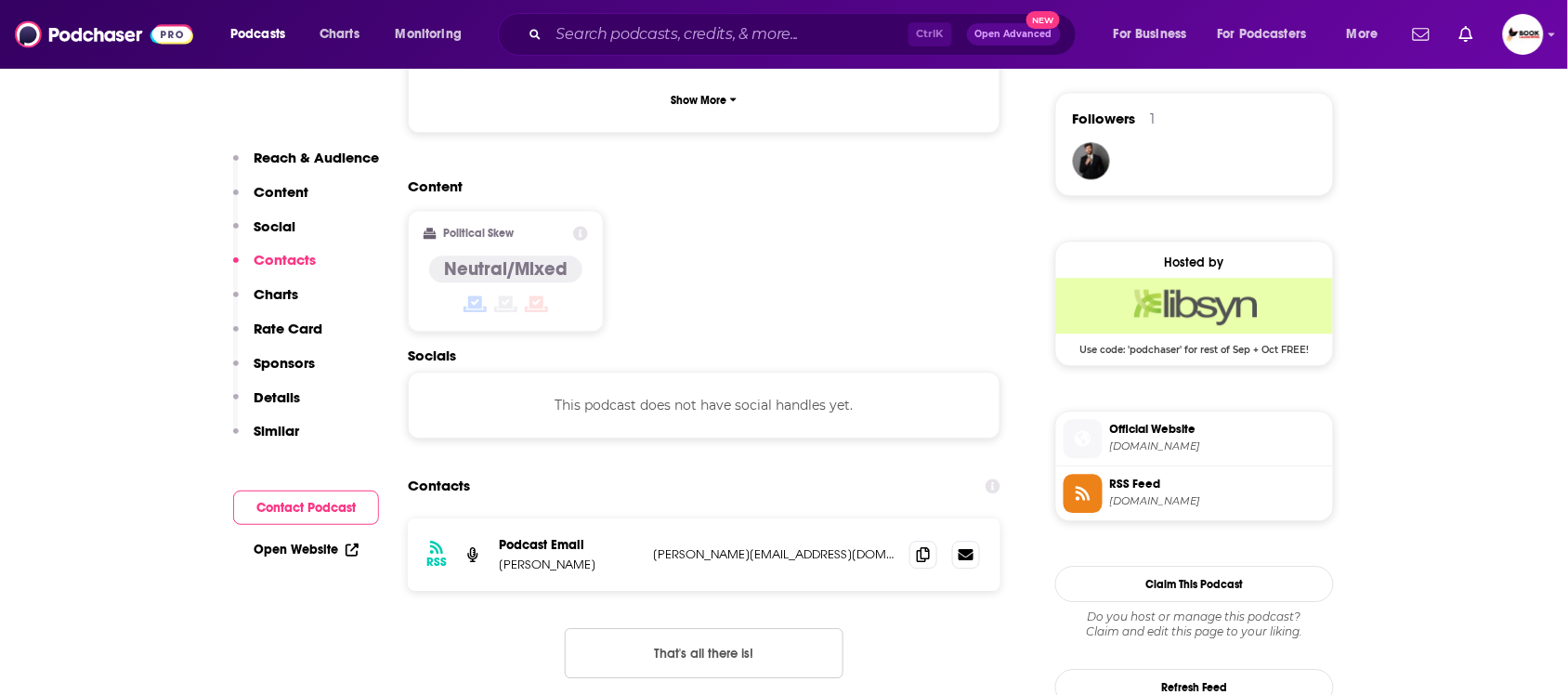
scroll to position [1476, 0]
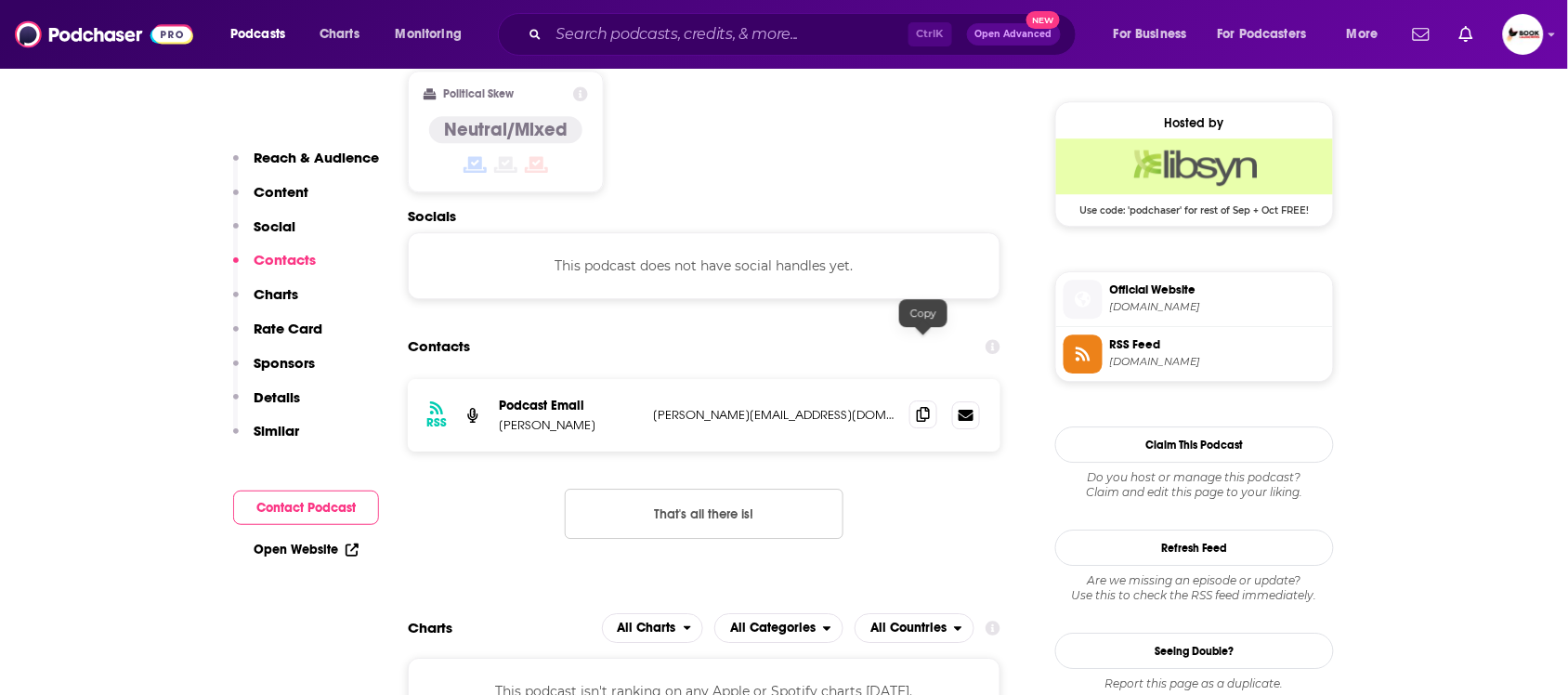
click at [922, 407] on icon at bounding box center [922, 414] width 13 height 14
click at [308, 551] on link "Open Website" at bounding box center [306, 549] width 105 height 15
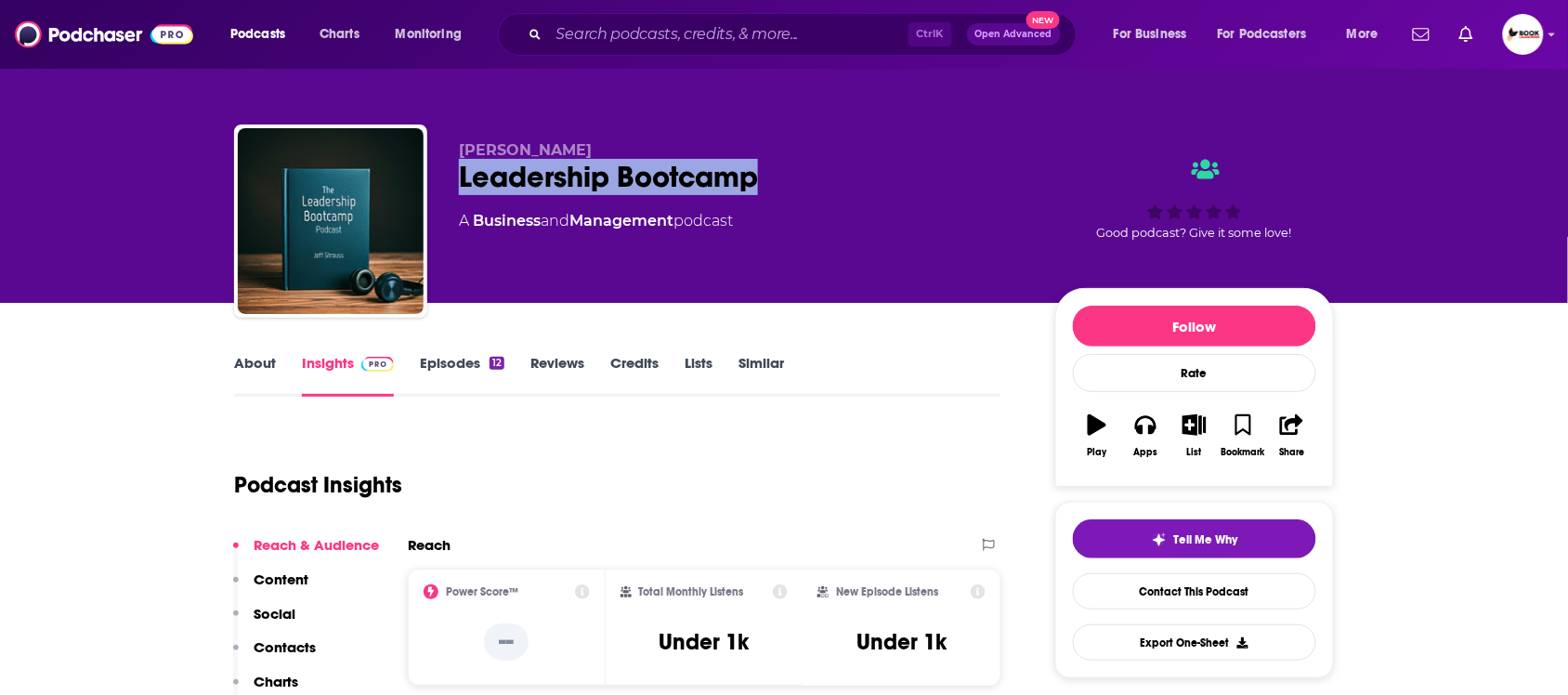
drag, startPoint x: 454, startPoint y: 186, endPoint x: 843, endPoint y: 200, distance: 389.3
click at [843, 200] on div "[PERSON_NAME] Leadership Bootcamp A Business and Management podcast Good podcas…" at bounding box center [784, 225] width 1100 height 201
copy h2 "Leadership Bootcamp"
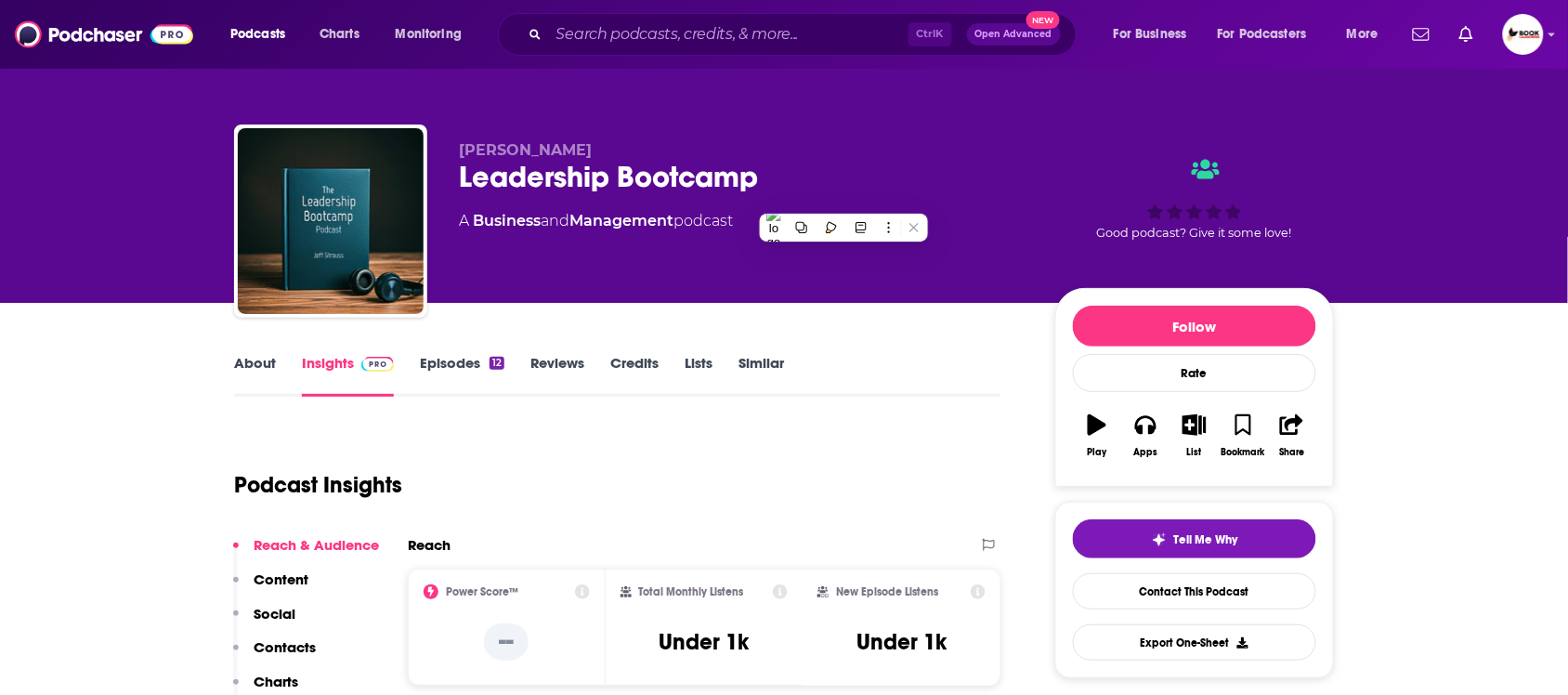
click at [627, 131] on div "[PERSON_NAME] Leadership Bootcamp A Business and Management podcast Good podcas…" at bounding box center [784, 225] width 1100 height 201
drag, startPoint x: 632, startPoint y: 144, endPoint x: 430, endPoint y: 137, distance: 202.1
click at [430, 137] on div "[PERSON_NAME] Leadership Bootcamp A Business and Management podcast Good podcas…" at bounding box center [784, 225] width 1100 height 201
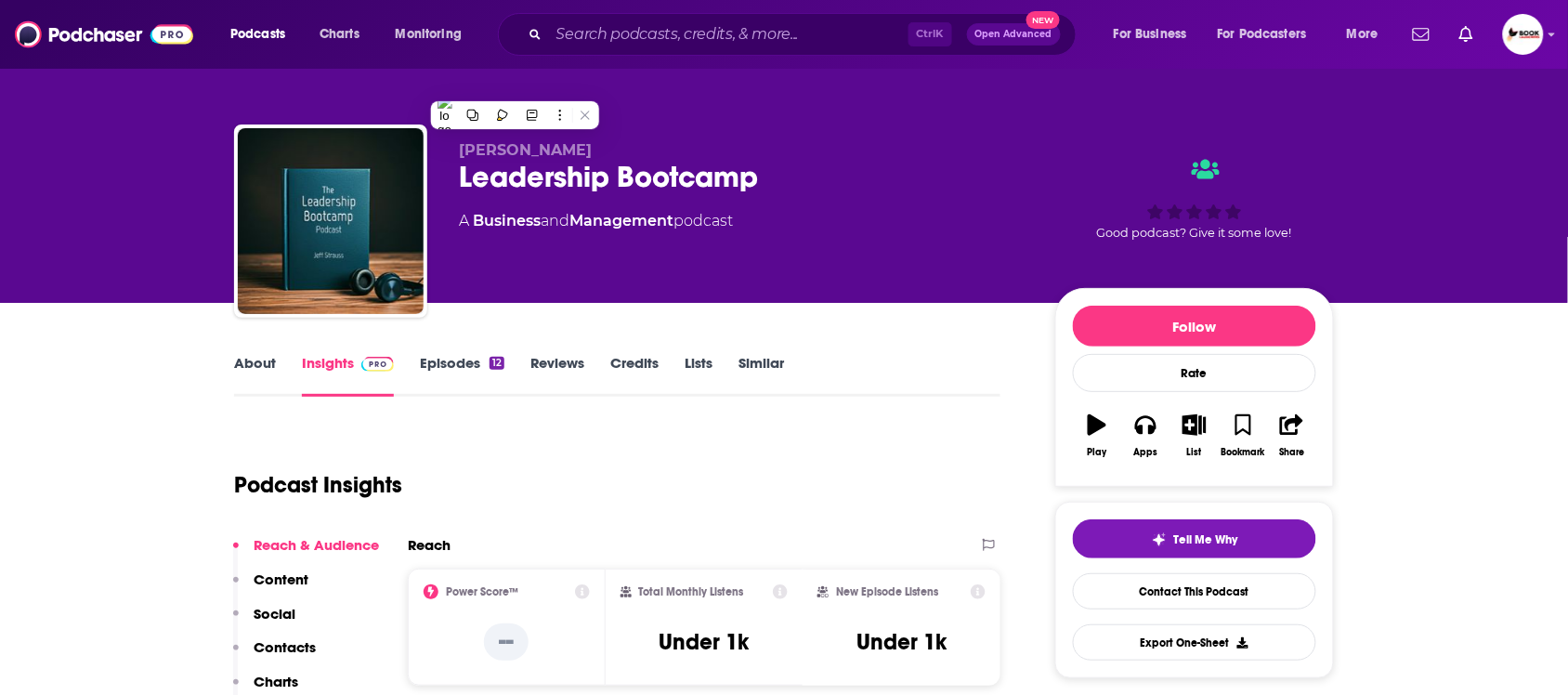
copy span "[PERSON_NAME]"
drag, startPoint x: 276, startPoint y: 642, endPoint x: 286, endPoint y: 642, distance: 10.0
click at [276, 642] on p "Contacts" at bounding box center [285, 647] width 62 height 17
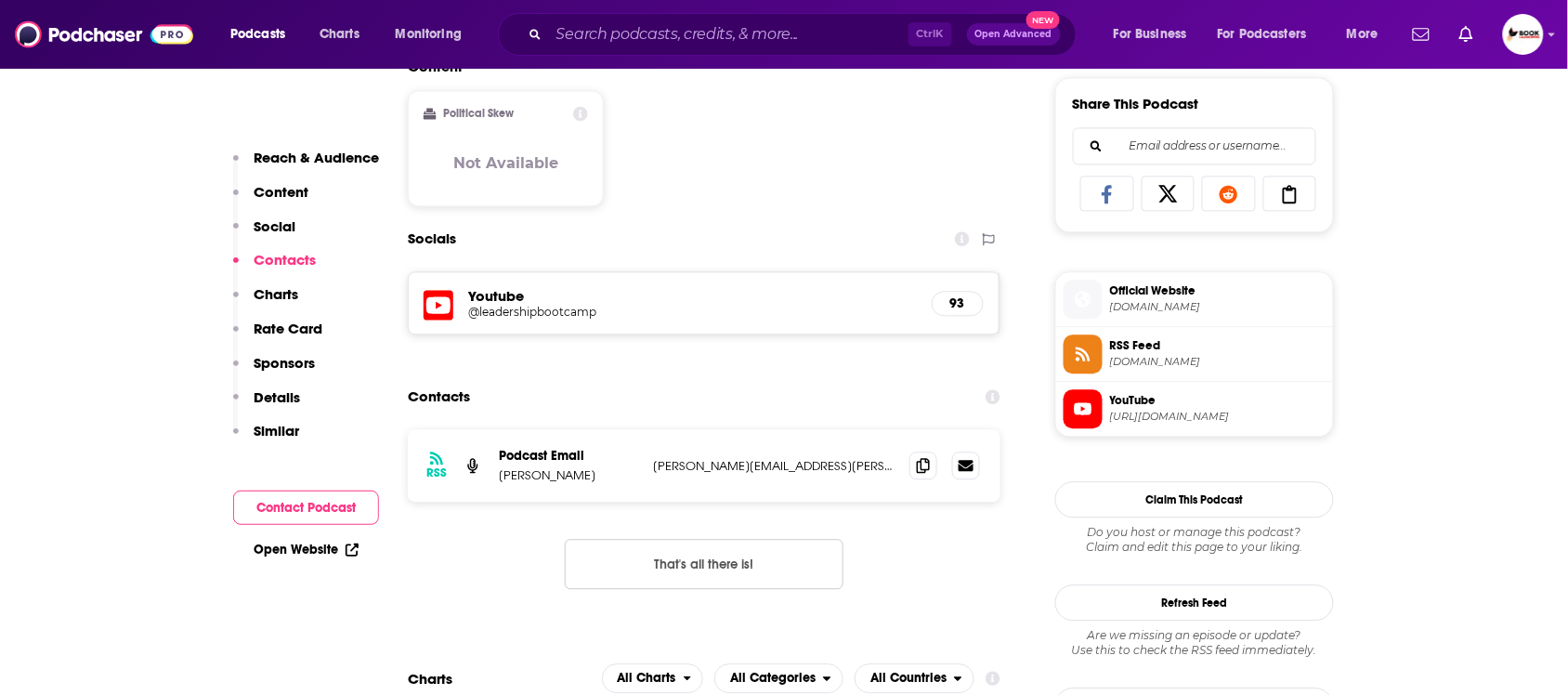
scroll to position [1280, 0]
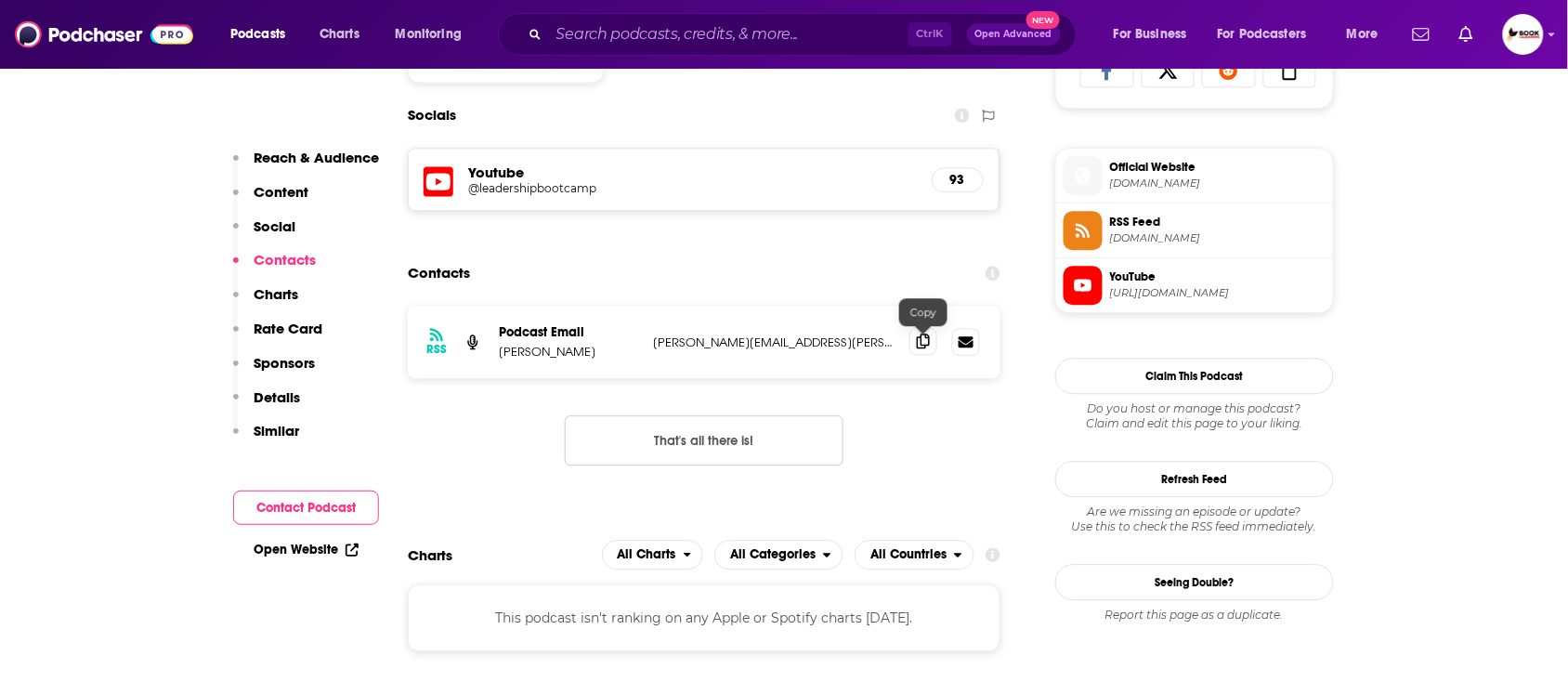
click at [922, 345] on icon at bounding box center [922, 341] width 13 height 14
click at [302, 554] on link "Open Website" at bounding box center [306, 549] width 105 height 15
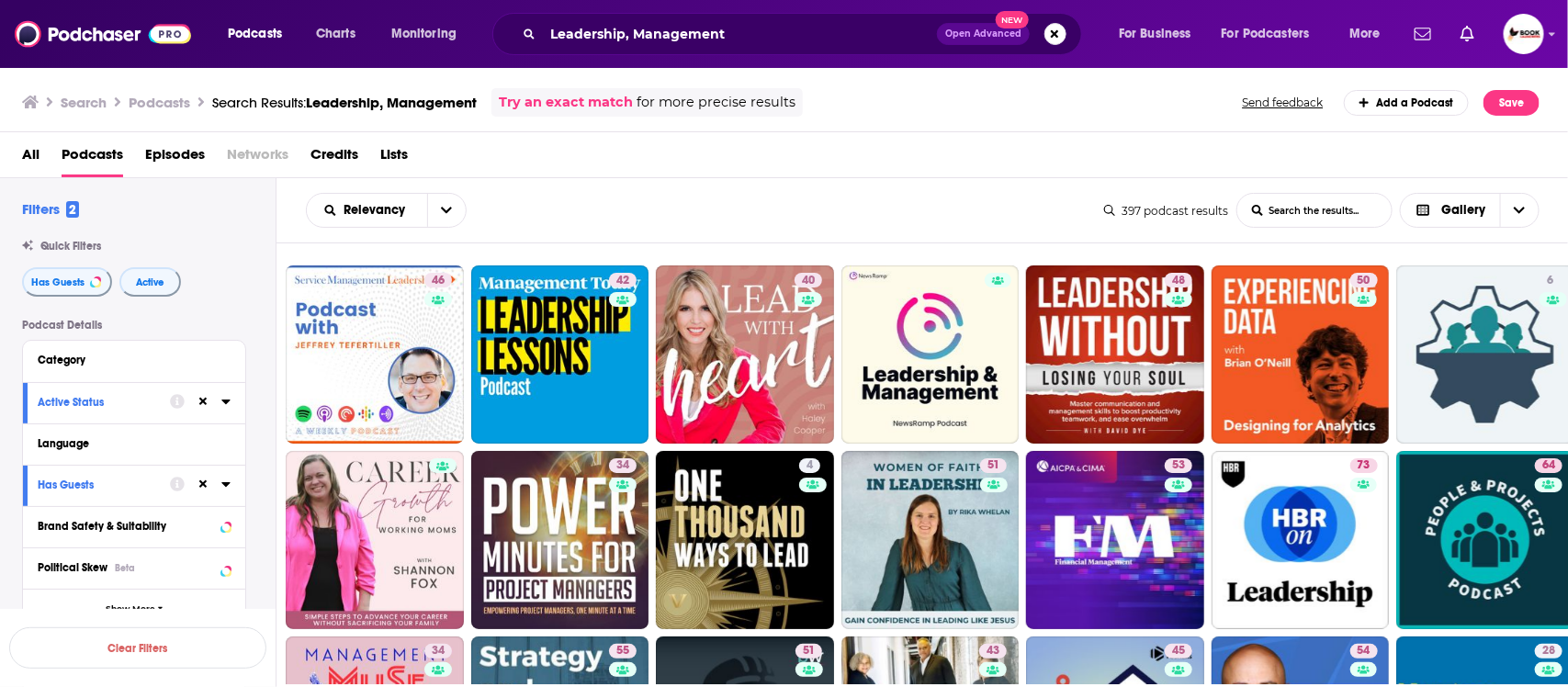
scroll to position [1722, 0]
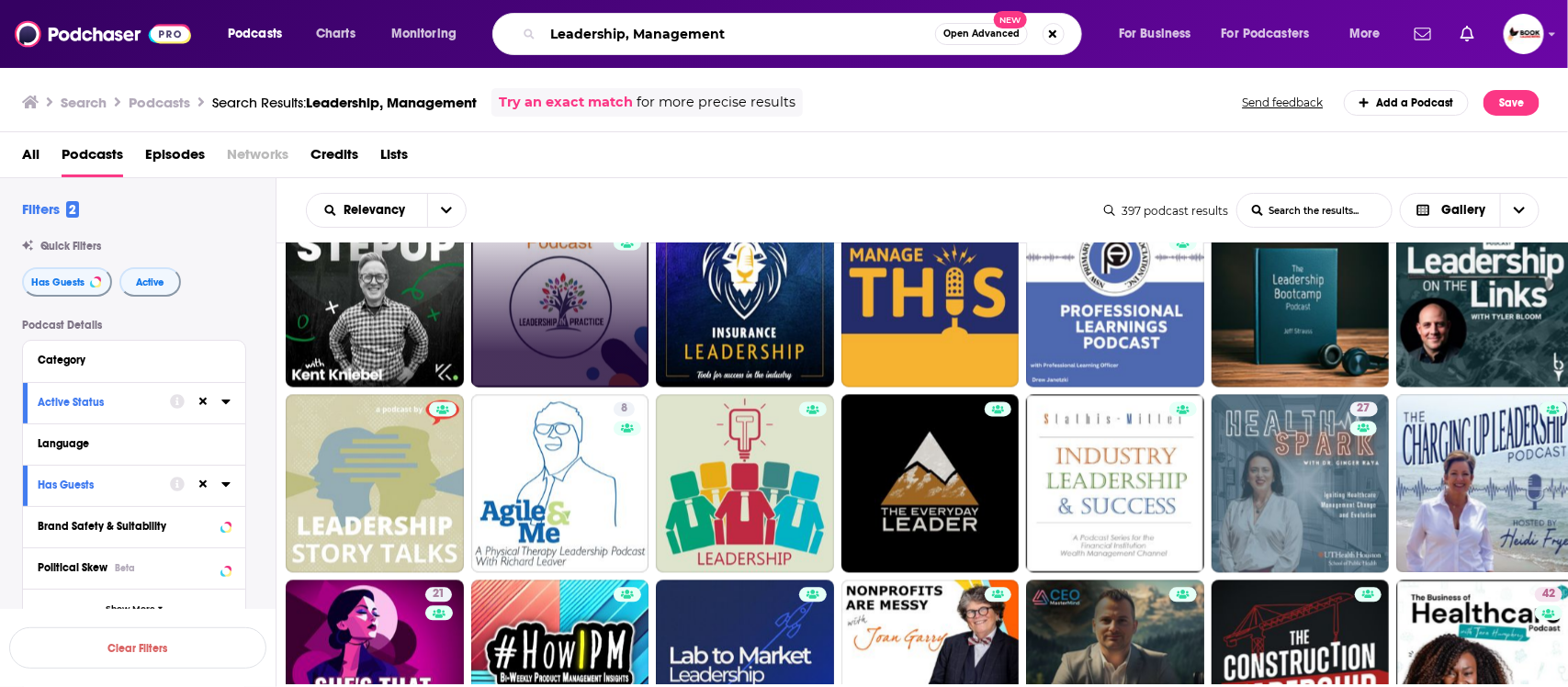
click at [777, 29] on input "Leadership, Management" at bounding box center [739, 33] width 392 height 30
paste input "grief"
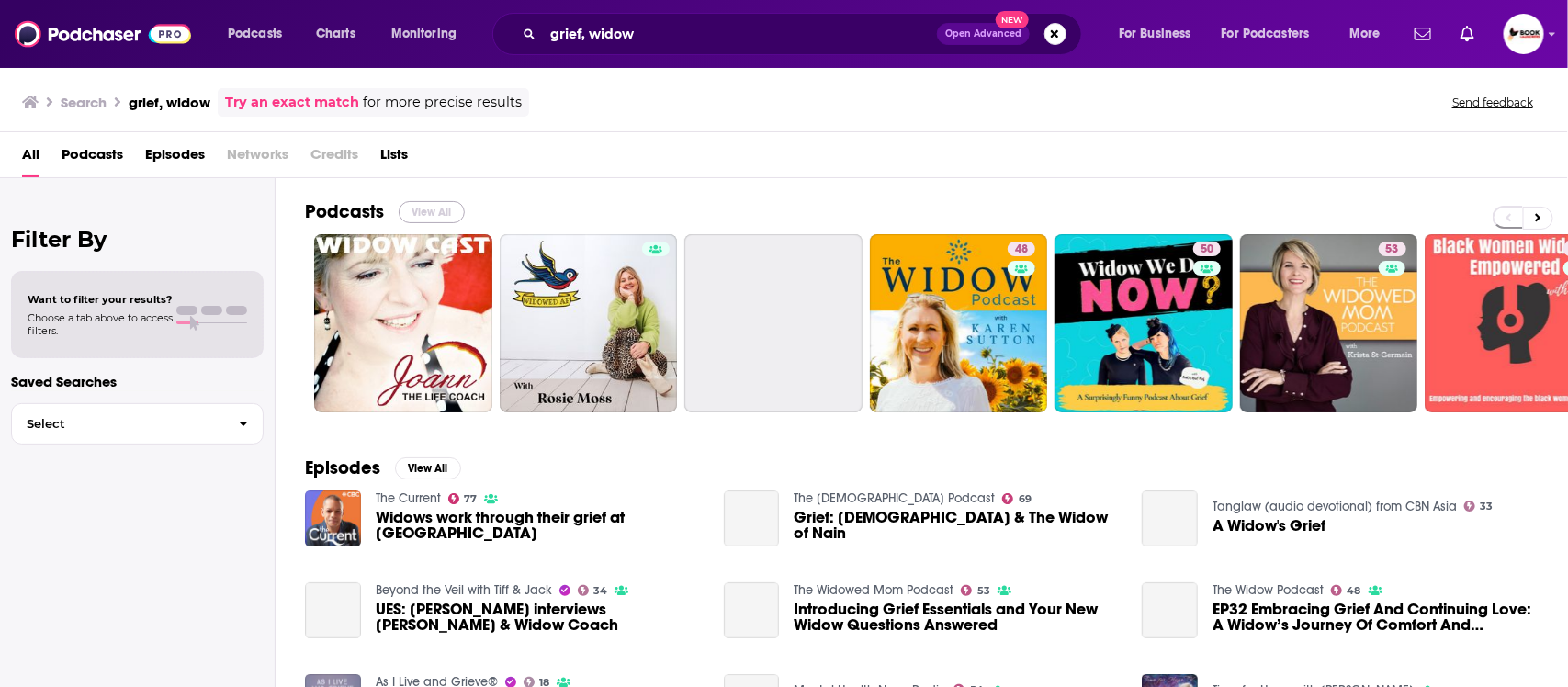
click at [436, 218] on button "View All" at bounding box center [431, 212] width 66 height 22
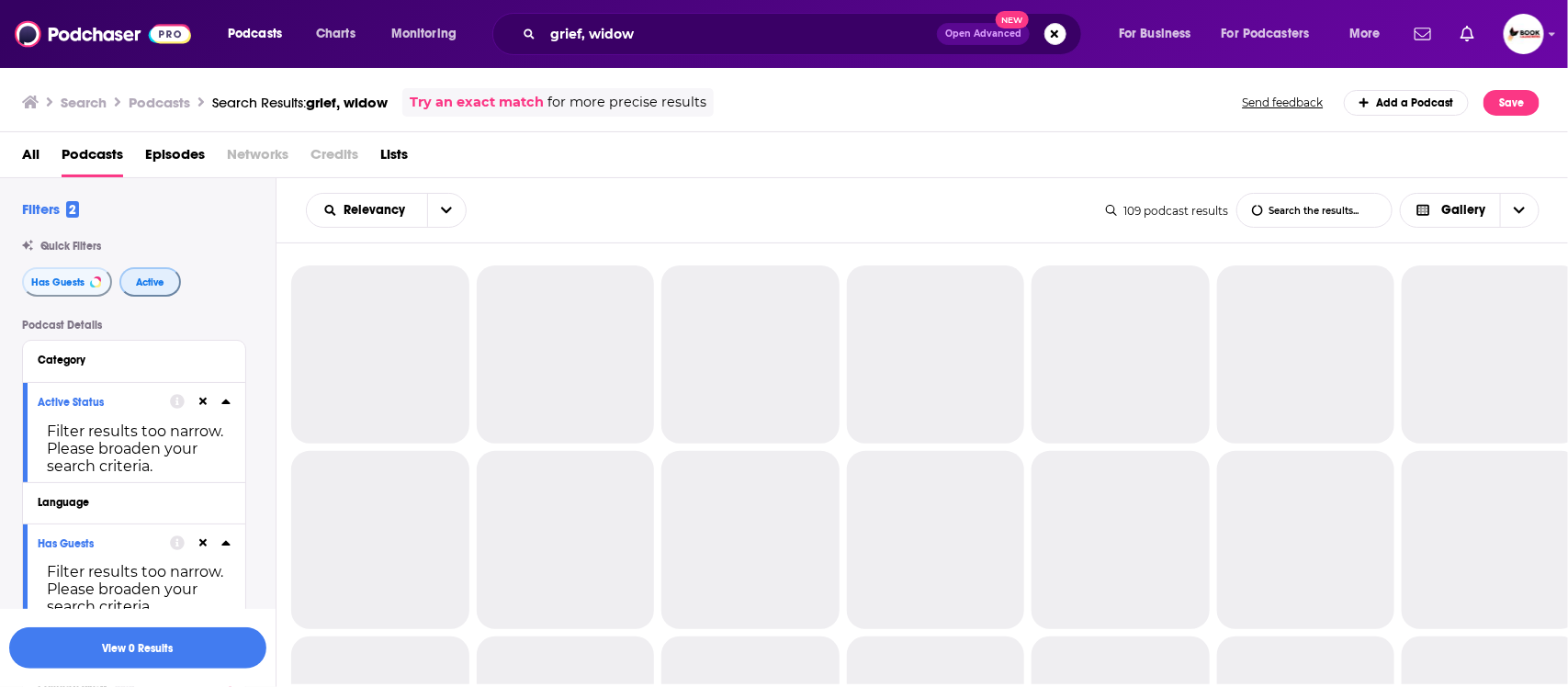
click at [154, 285] on span "Active" at bounding box center [150, 282] width 29 height 10
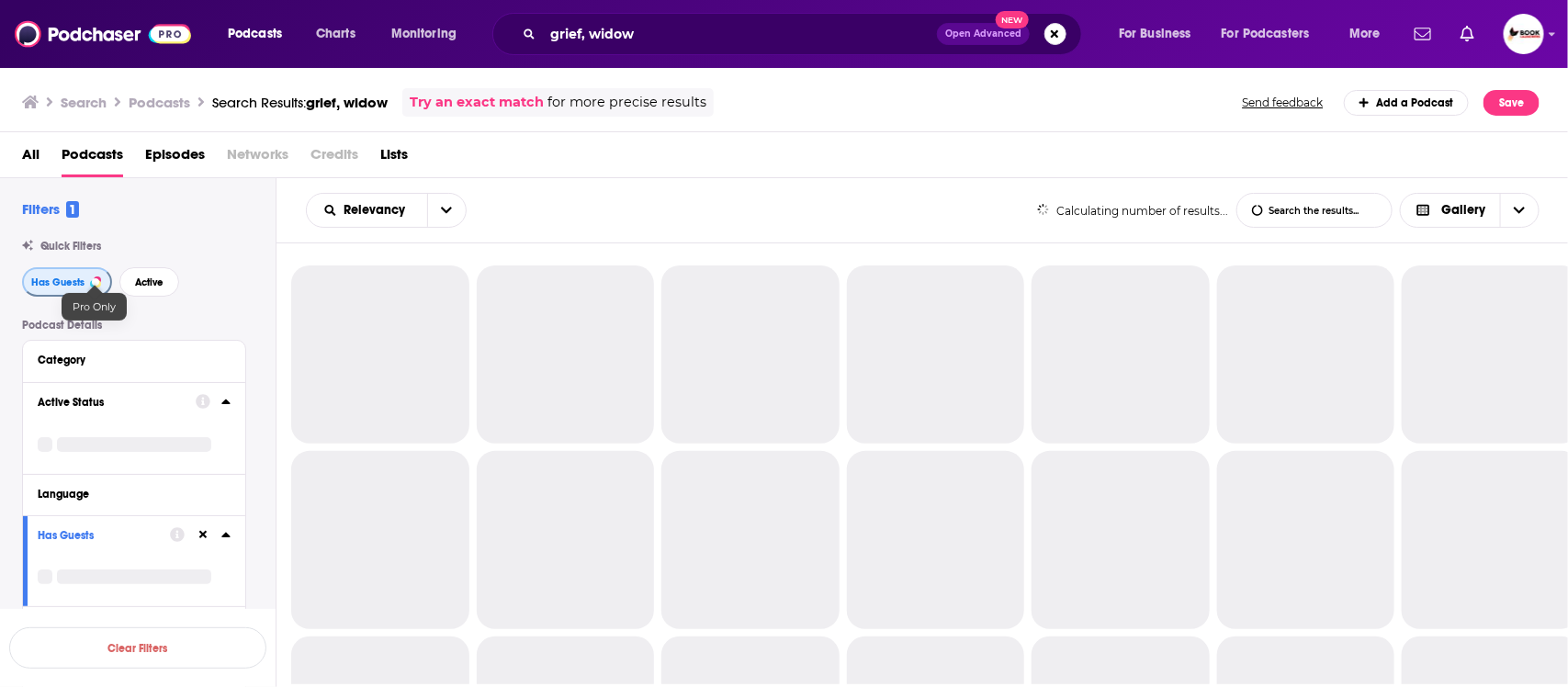
click at [69, 282] on span "Has Guests" at bounding box center [58, 282] width 53 height 10
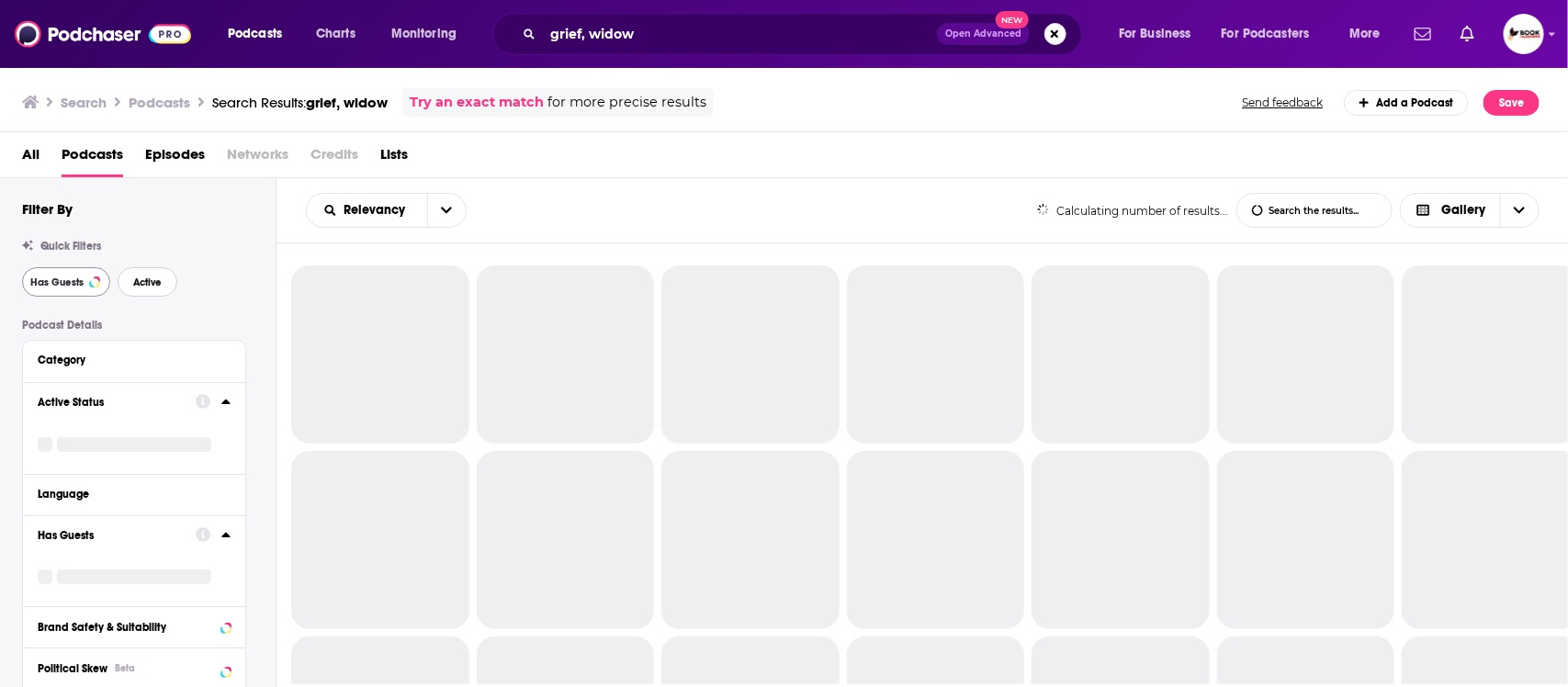
drag, startPoint x: 160, startPoint y: 284, endPoint x: 71, endPoint y: 281, distance: 89.1
click at [159, 284] on span "Active" at bounding box center [148, 282] width 29 height 10
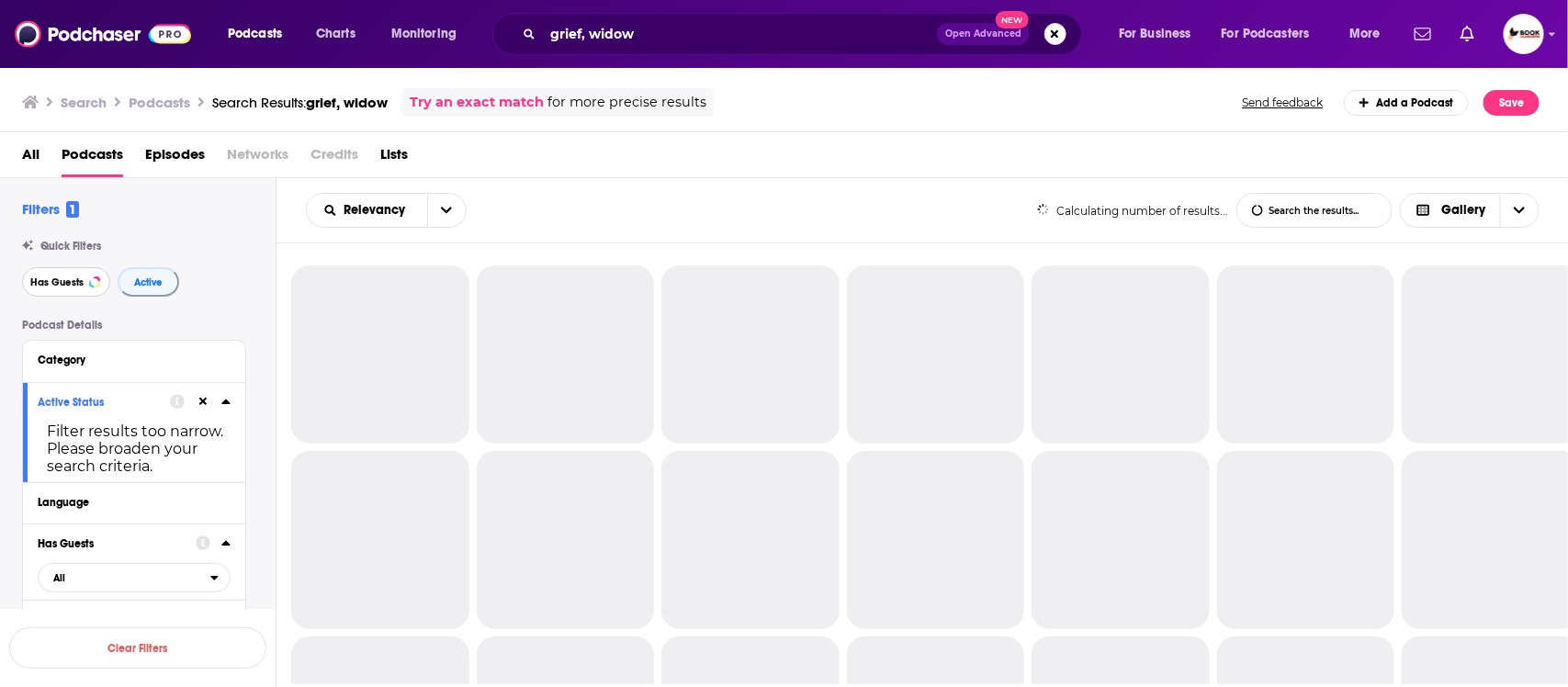
click at [47, 281] on span "Has Guests" at bounding box center [57, 282] width 53 height 10
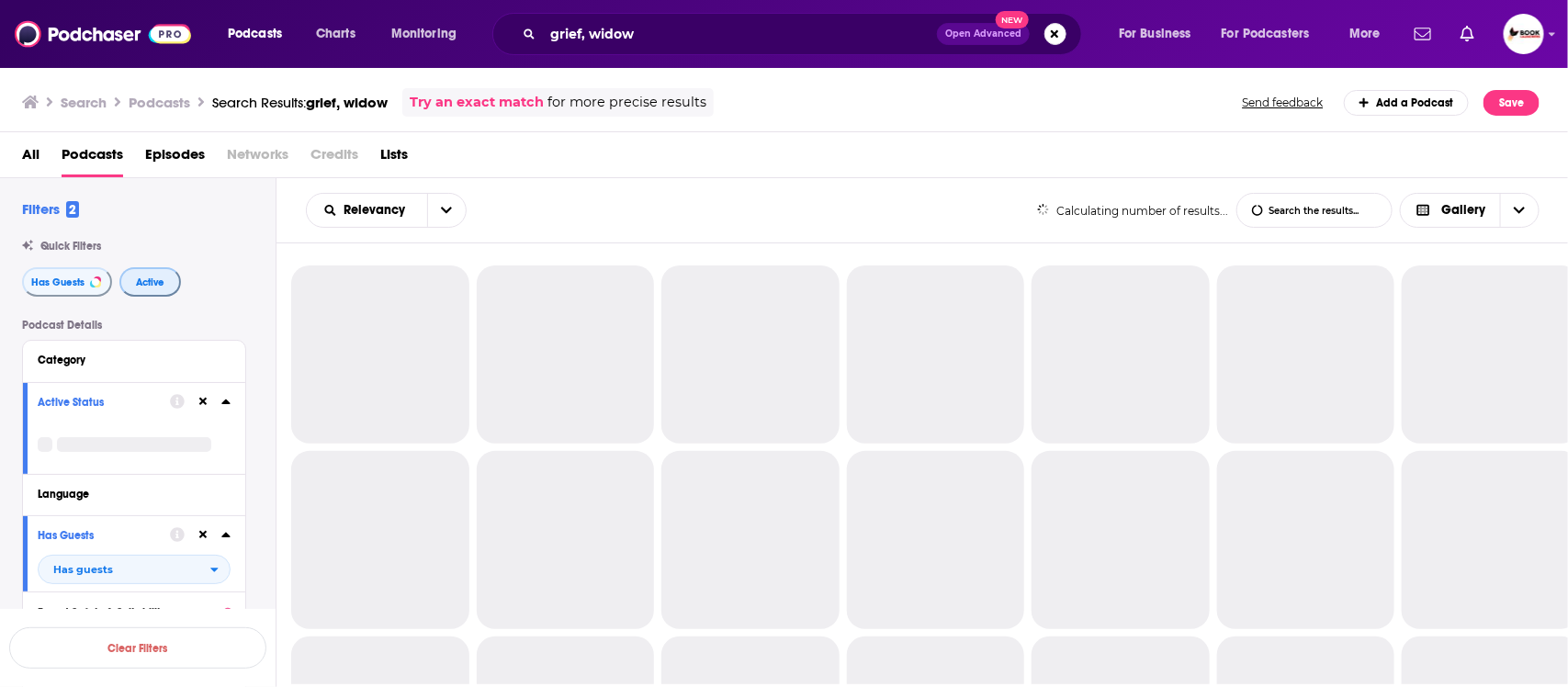
click at [136, 284] on span "Active" at bounding box center [150, 282] width 29 height 10
click at [57, 284] on span "Has Guests" at bounding box center [58, 282] width 53 height 10
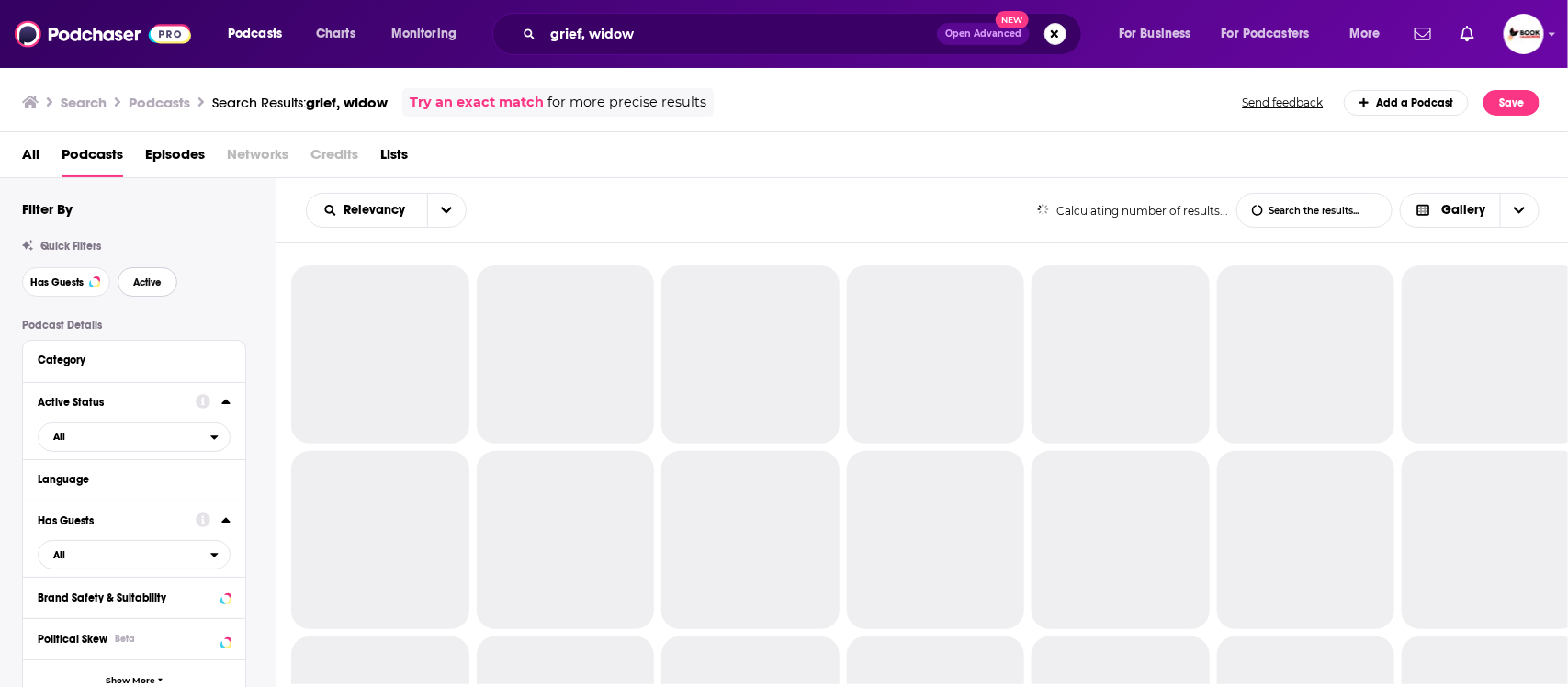
click at [144, 289] on button "Active" at bounding box center [147, 281] width 60 height 30
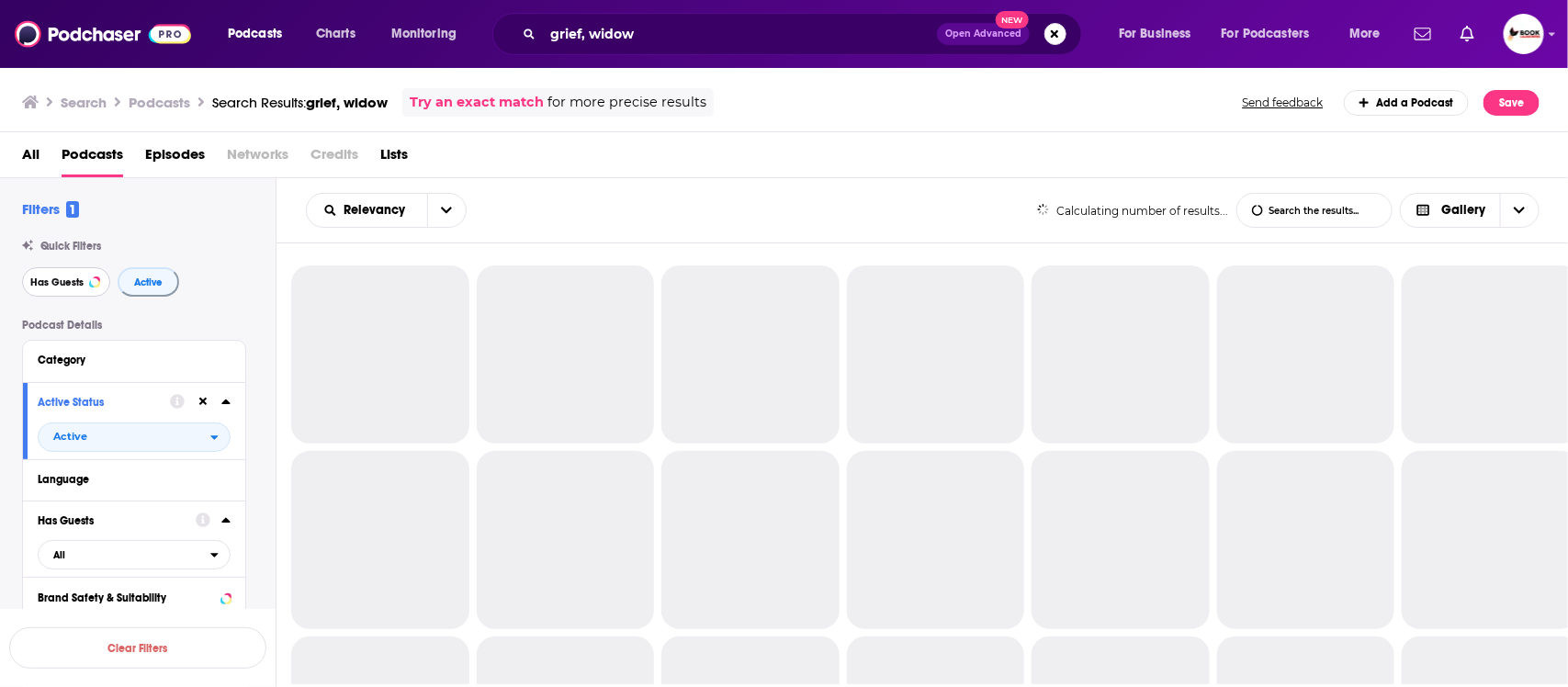
click at [56, 286] on span "Has Guests" at bounding box center [57, 282] width 53 height 10
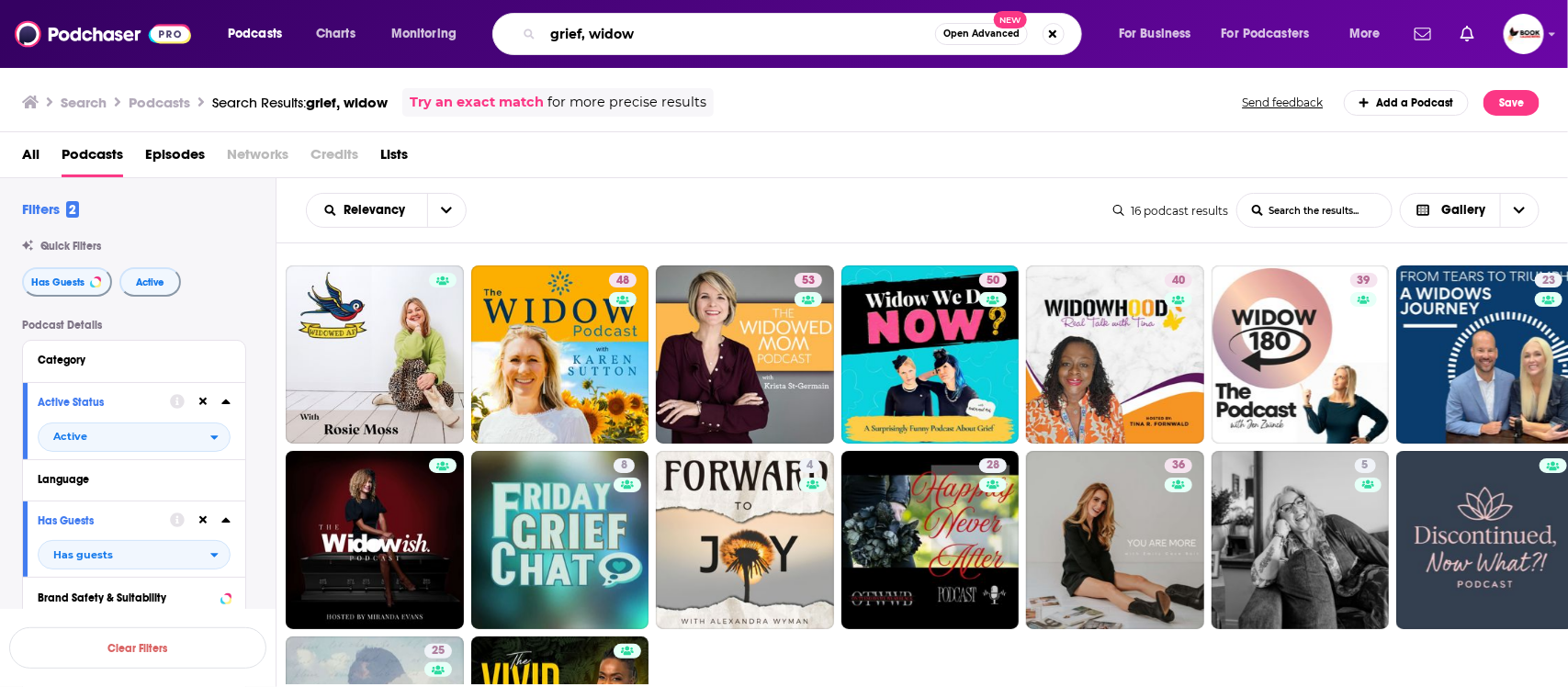
drag, startPoint x: 591, startPoint y: 34, endPoint x: 501, endPoint y: 34, distance: 90.0
click at [501, 34] on div "grief, widow Open Advanced New" at bounding box center [787, 33] width 590 height 42
click at [663, 32] on input "widow" at bounding box center [739, 33] width 392 height 30
type input "widow"
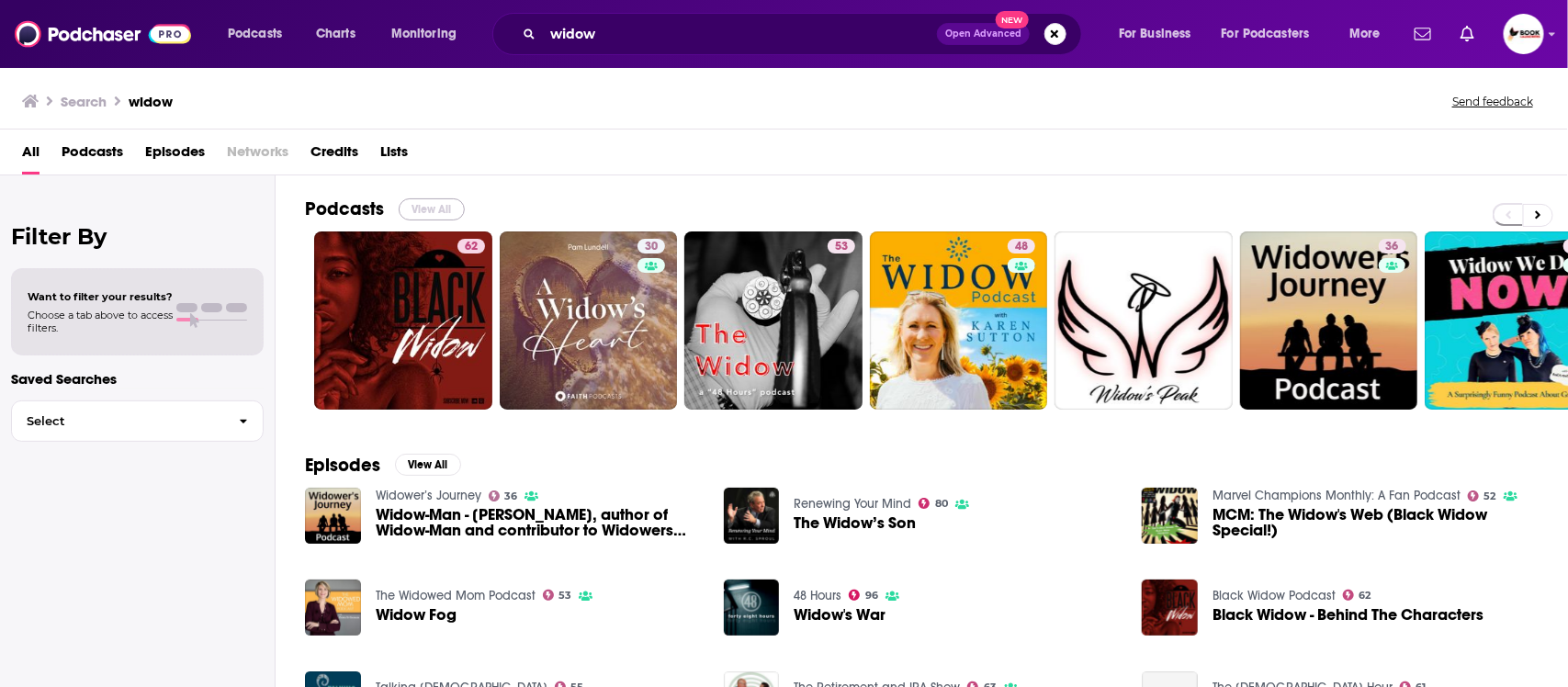
click at [447, 205] on button "View All" at bounding box center [431, 209] width 66 height 22
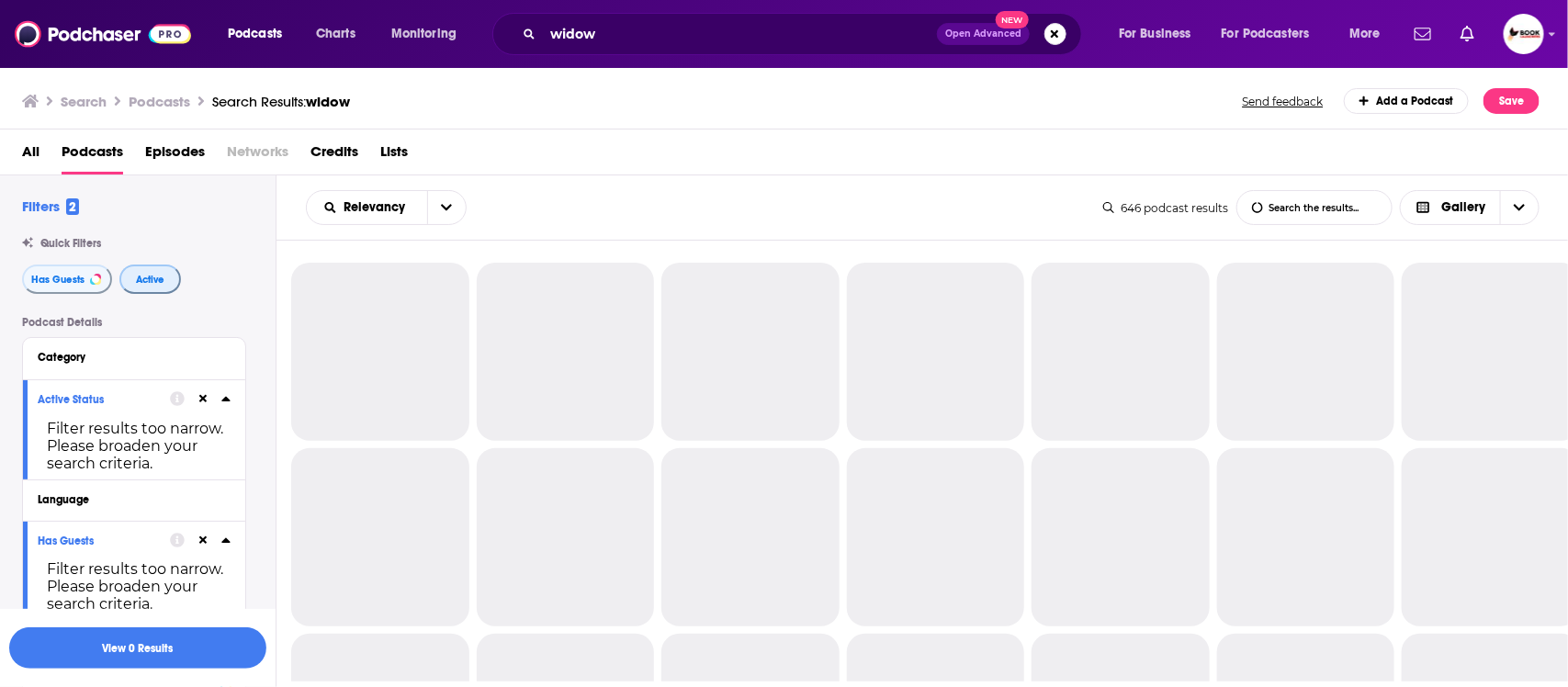
click at [137, 279] on span "Active" at bounding box center [150, 280] width 29 height 10
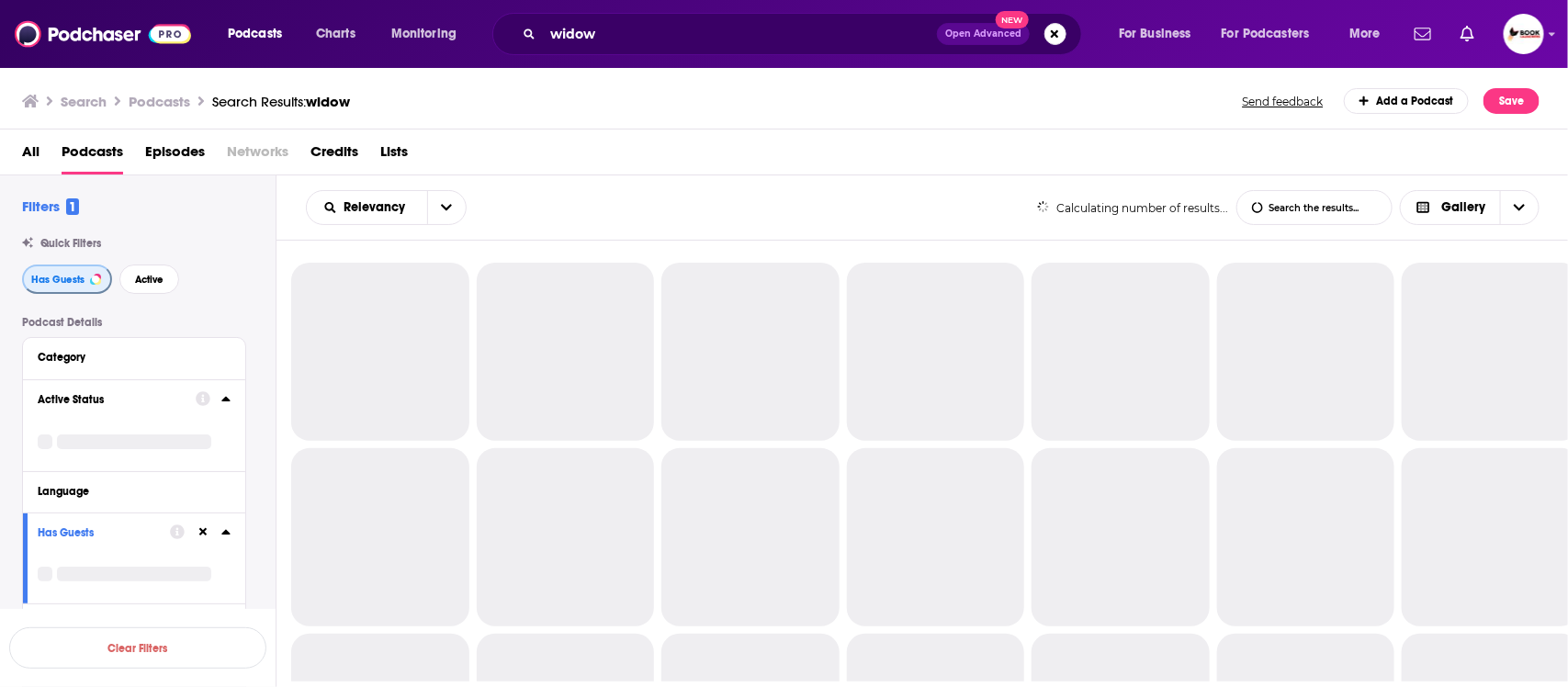
click at [31, 281] on span "Has Guests" at bounding box center [58, 280] width 53 height 10
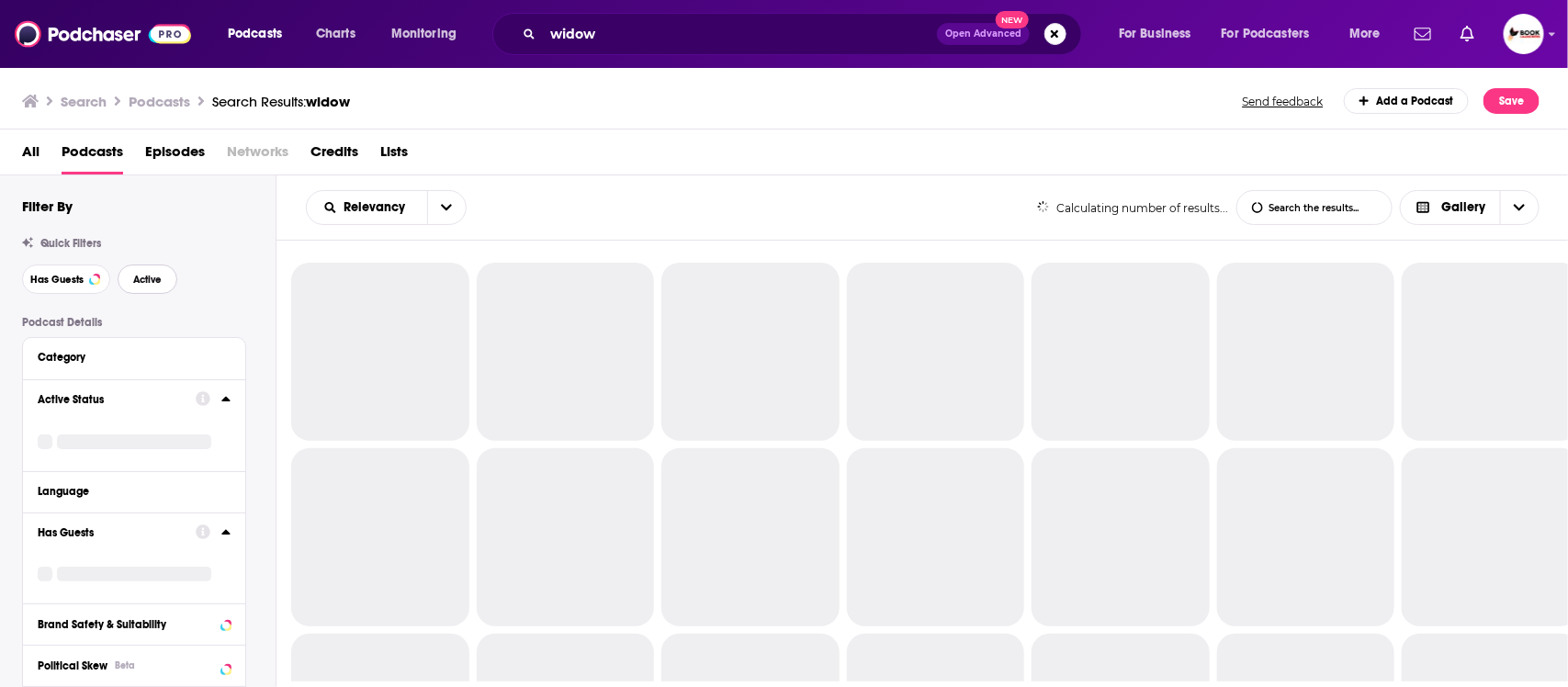
click at [155, 281] on span "Active" at bounding box center [148, 280] width 29 height 10
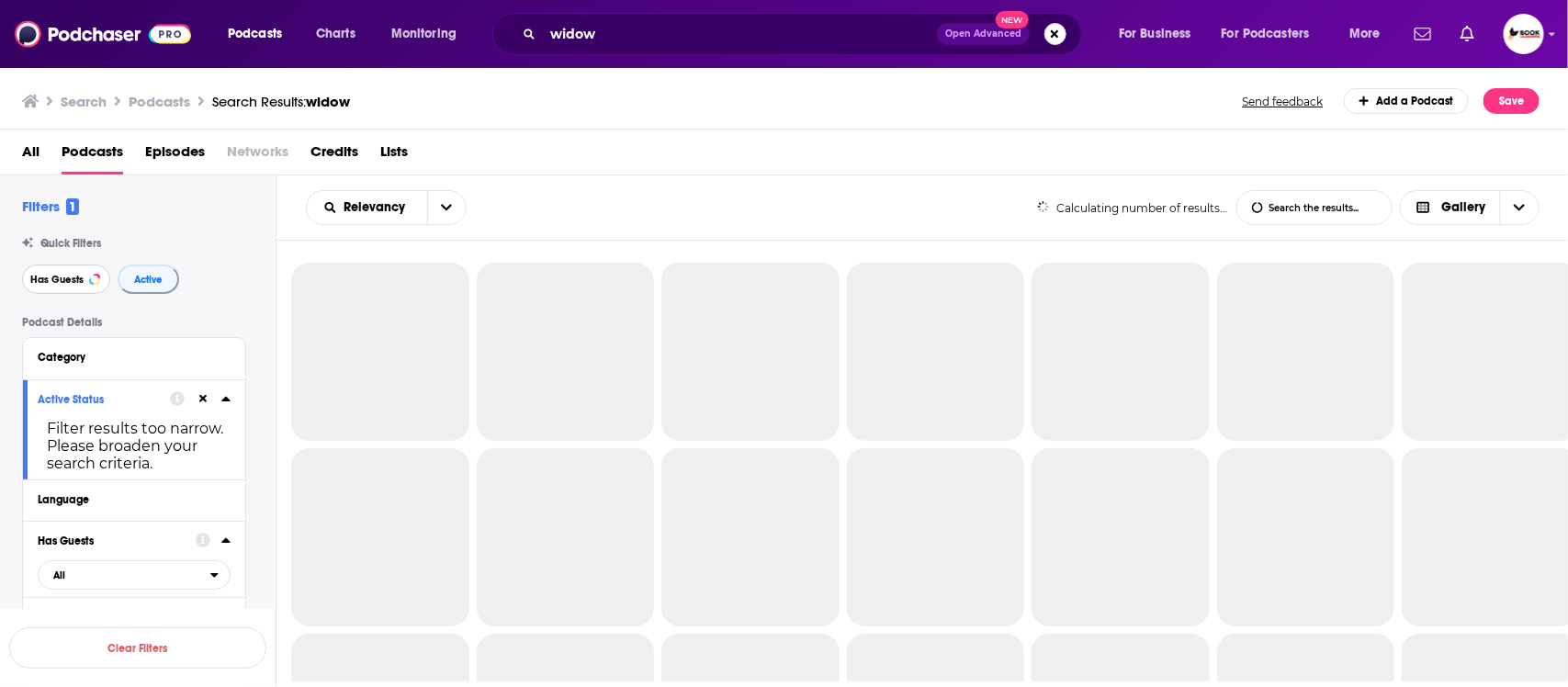
click at [58, 281] on span "Has Guests" at bounding box center [57, 280] width 53 height 10
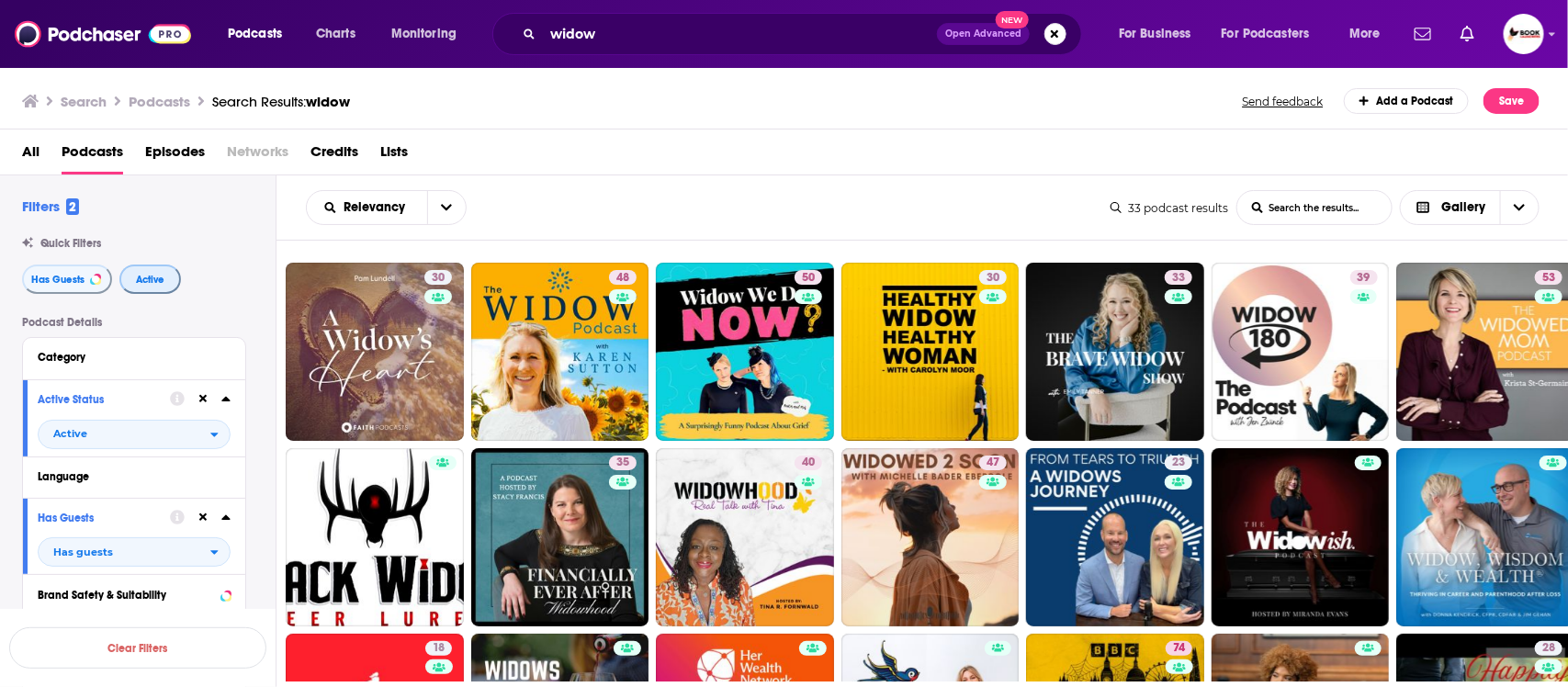
click at [143, 281] on span "Active" at bounding box center [150, 280] width 29 height 10
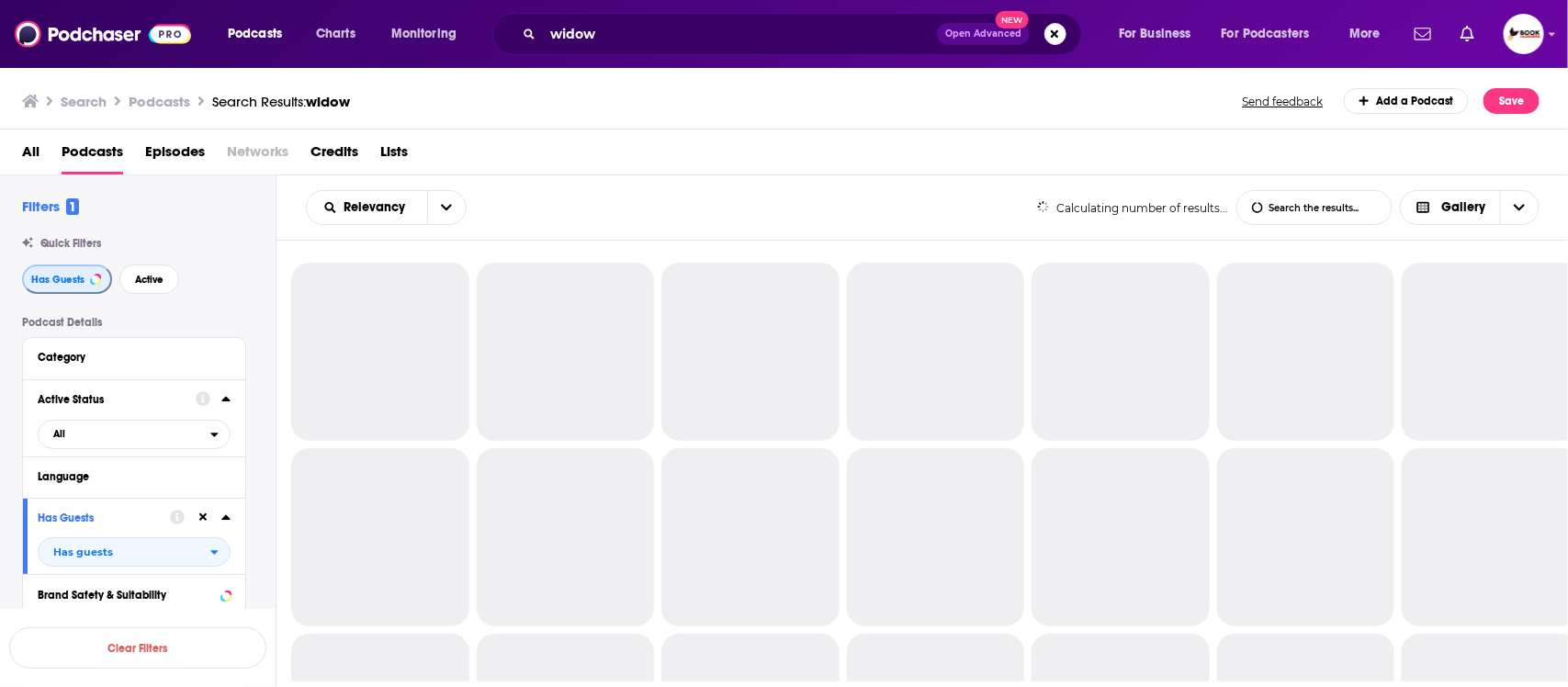
click at [35, 281] on span "Has Guests" at bounding box center [58, 280] width 53 height 10
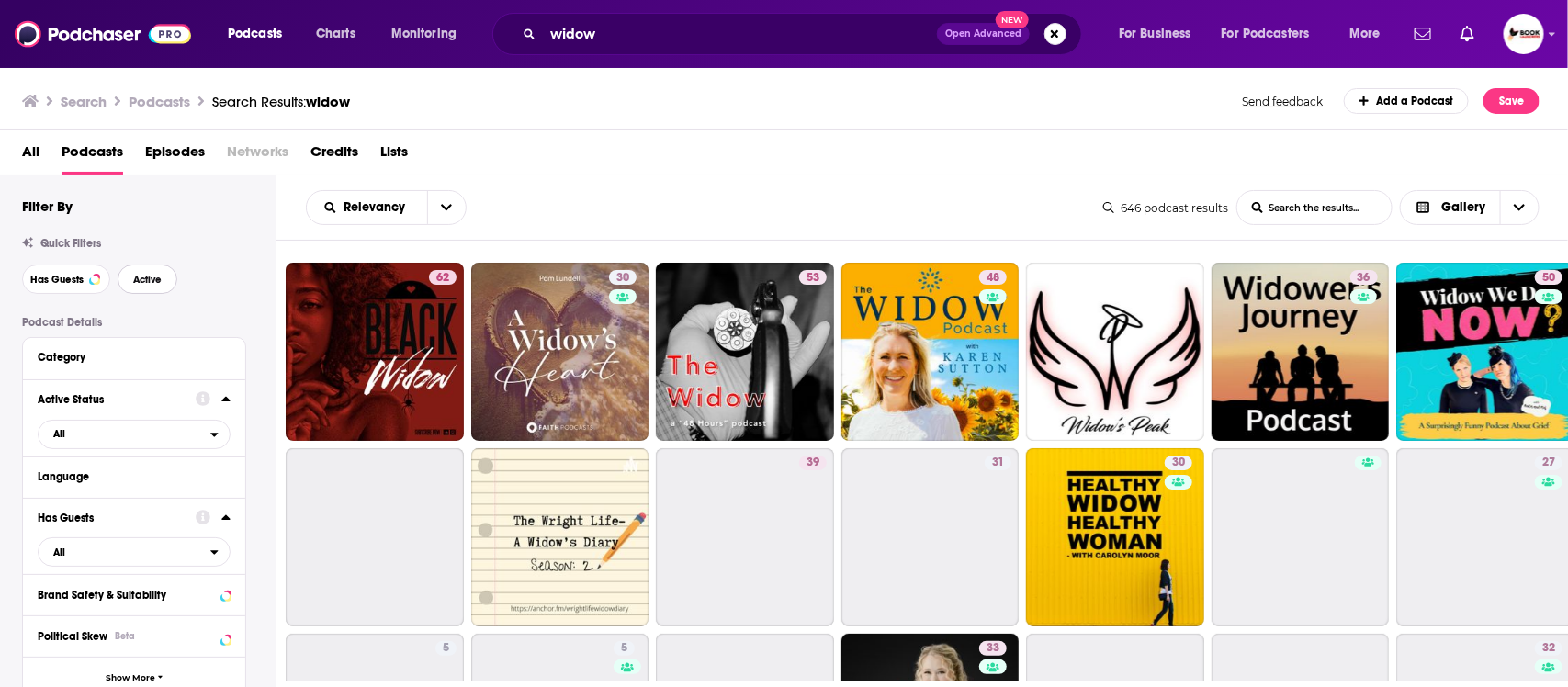
click at [162, 281] on button "Active" at bounding box center [147, 279] width 60 height 30
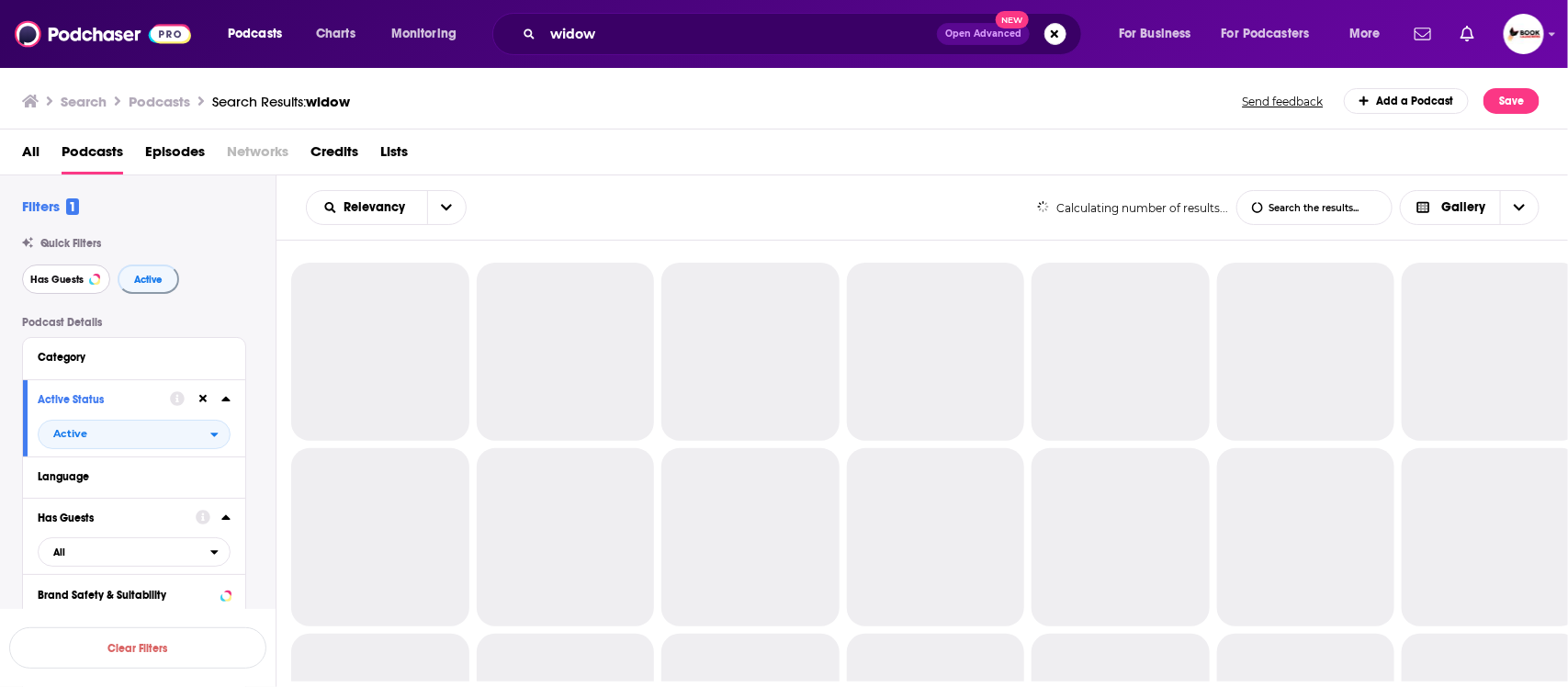
click at [55, 282] on span "Has Guests" at bounding box center [57, 280] width 53 height 10
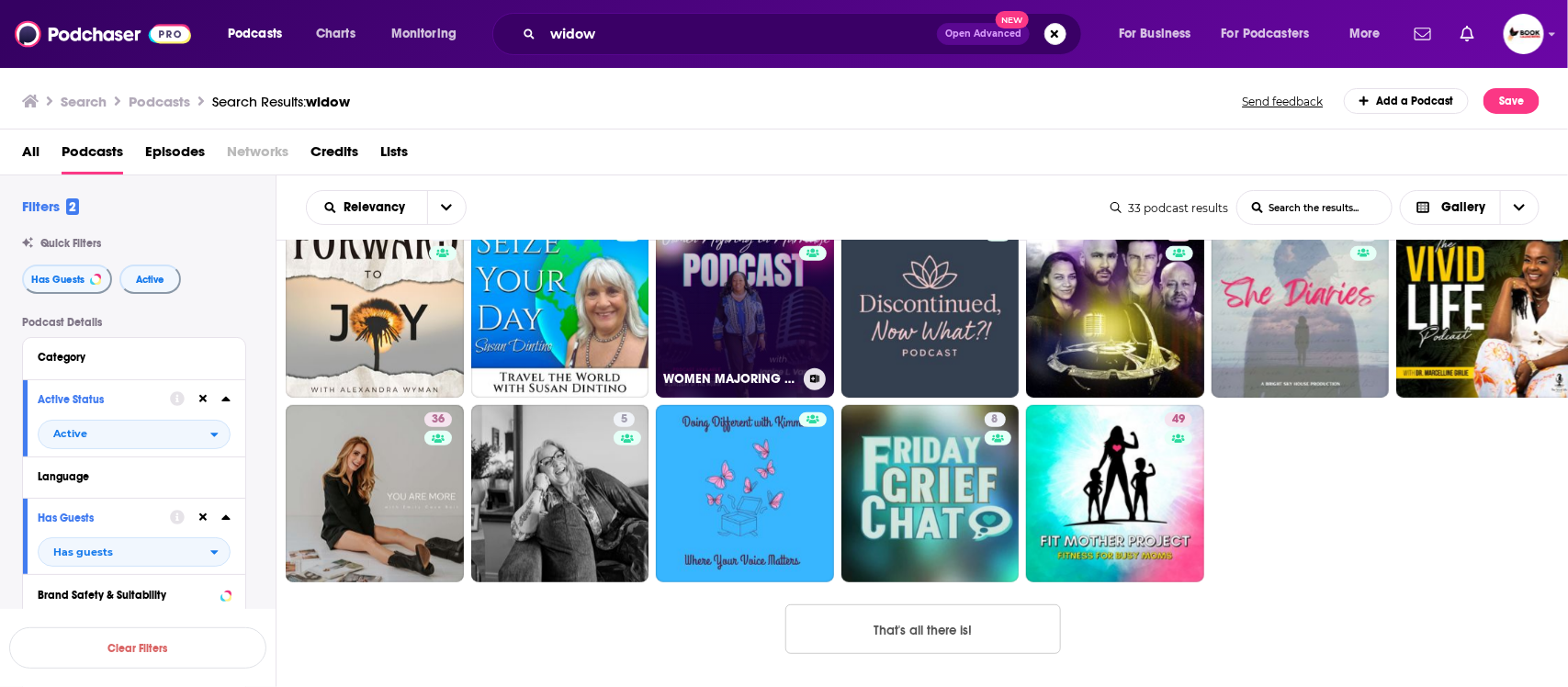
scroll to position [255, 0]
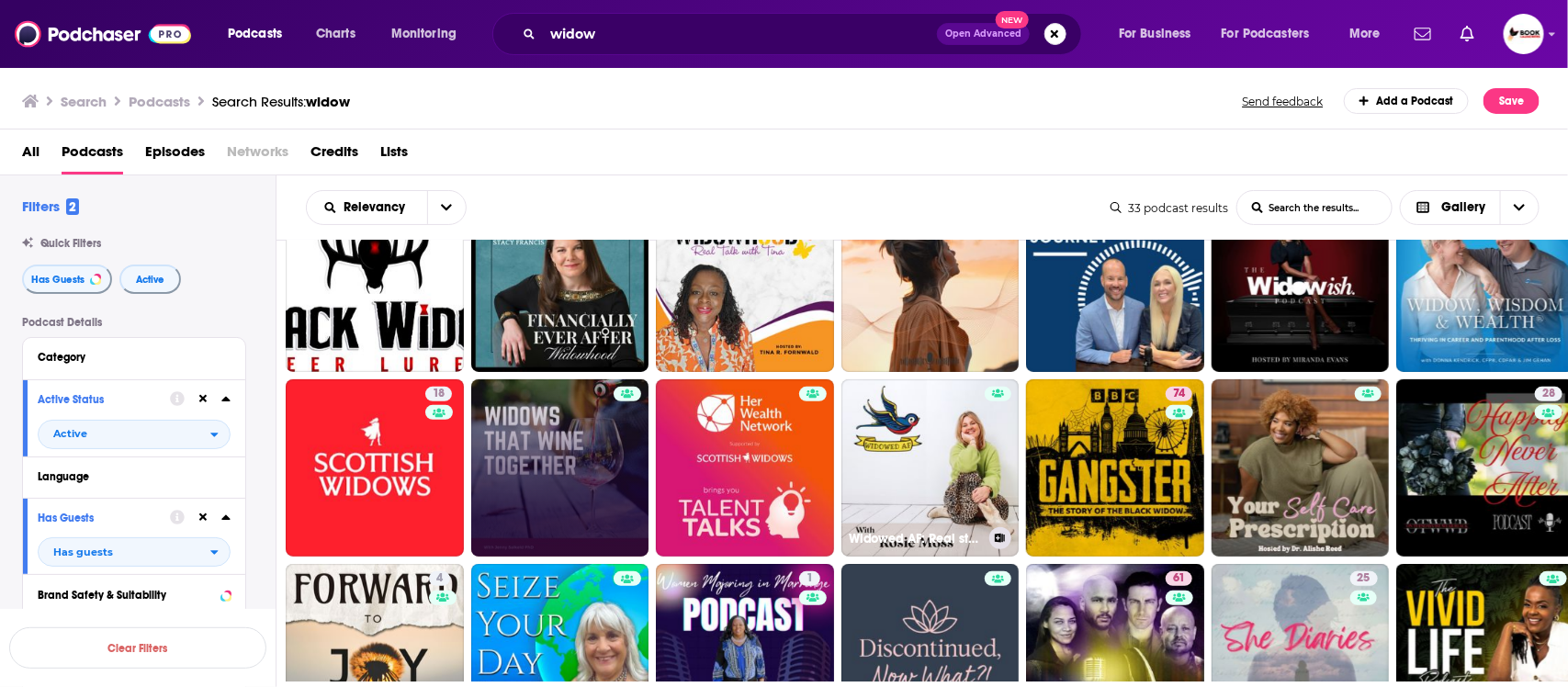
drag, startPoint x: 952, startPoint y: 436, endPoint x: 571, endPoint y: 450, distance: 381.3
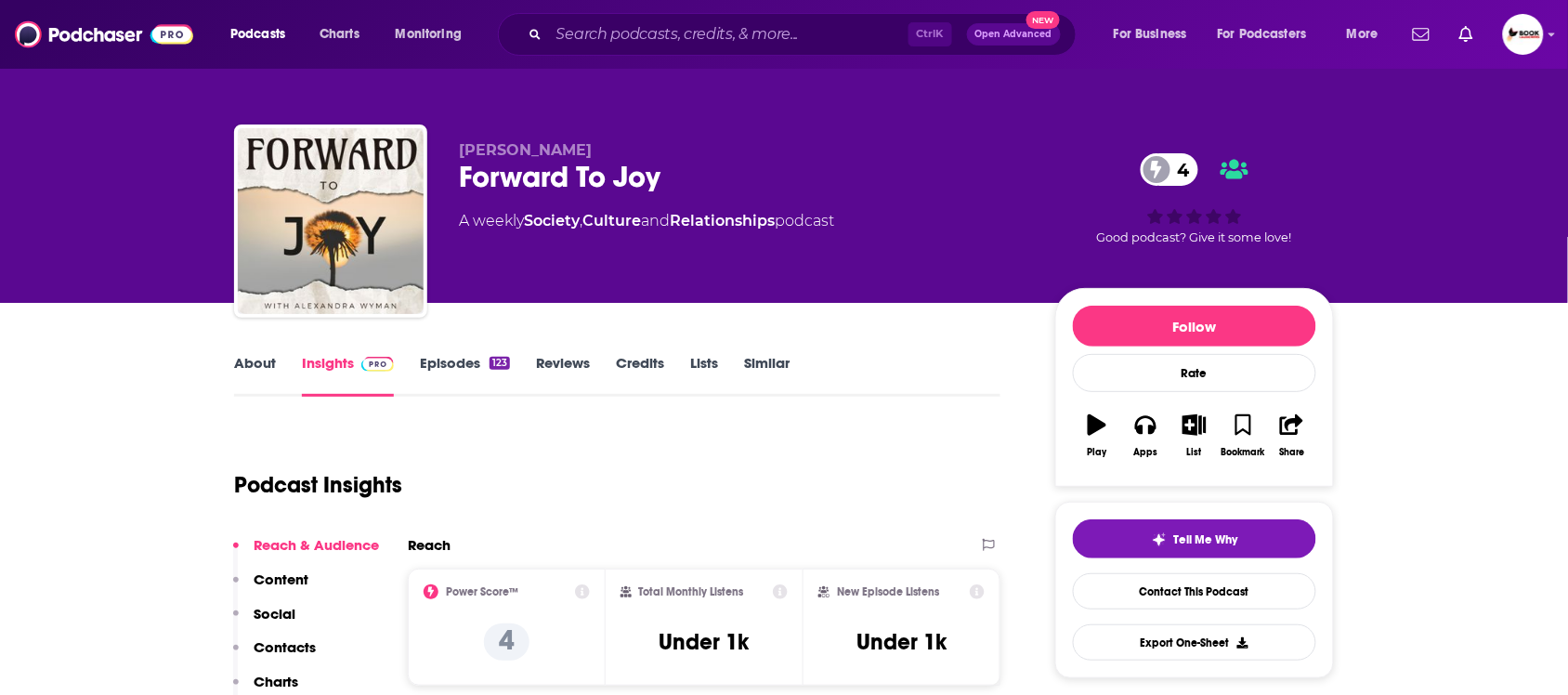
click at [261, 367] on link "About" at bounding box center [255, 375] width 41 height 42
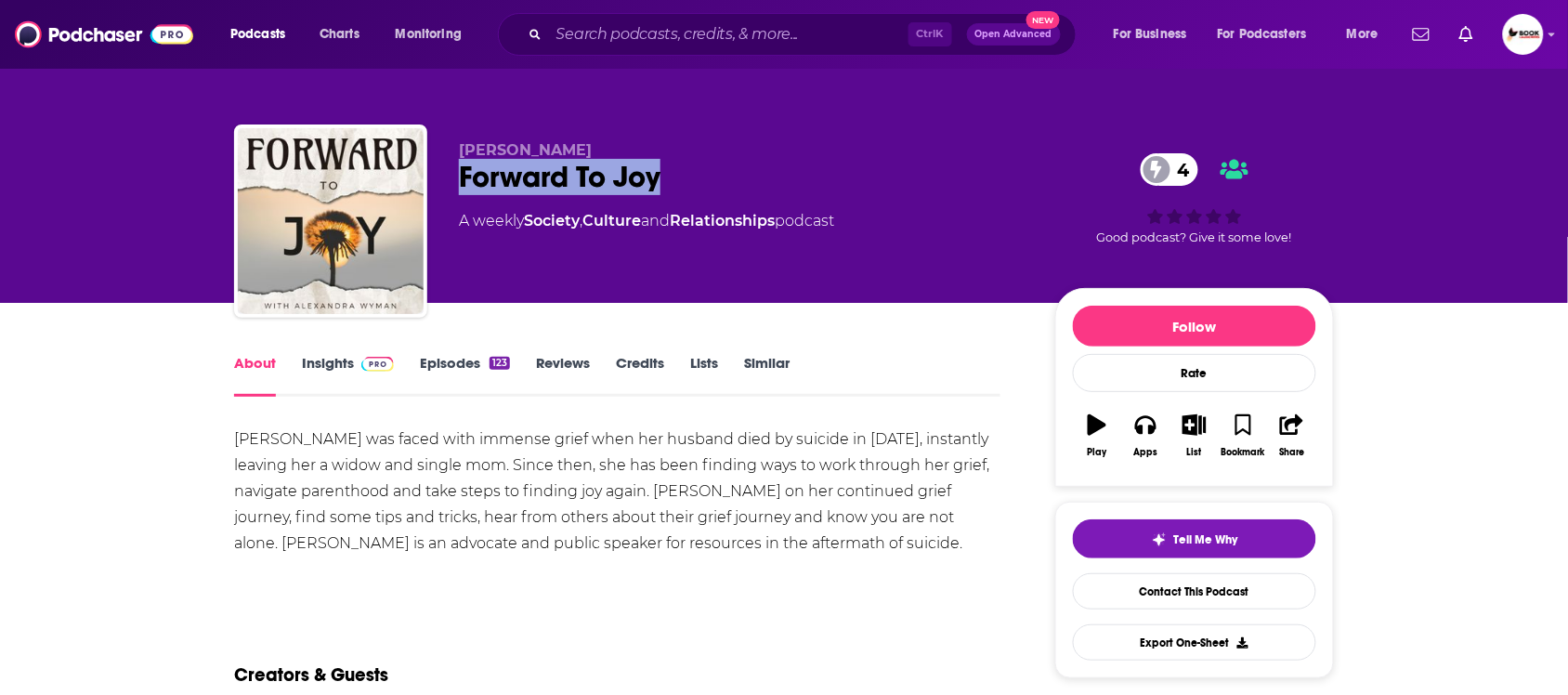
drag, startPoint x: 583, startPoint y: 191, endPoint x: 731, endPoint y: 191, distance: 148.0
click at [731, 191] on div "[PERSON_NAME] Forward To Joy 4 A weekly Society , Culture and Relationships pod…" at bounding box center [784, 225] width 1100 height 201
click at [314, 365] on link "Insights" at bounding box center [347, 375] width 92 height 42
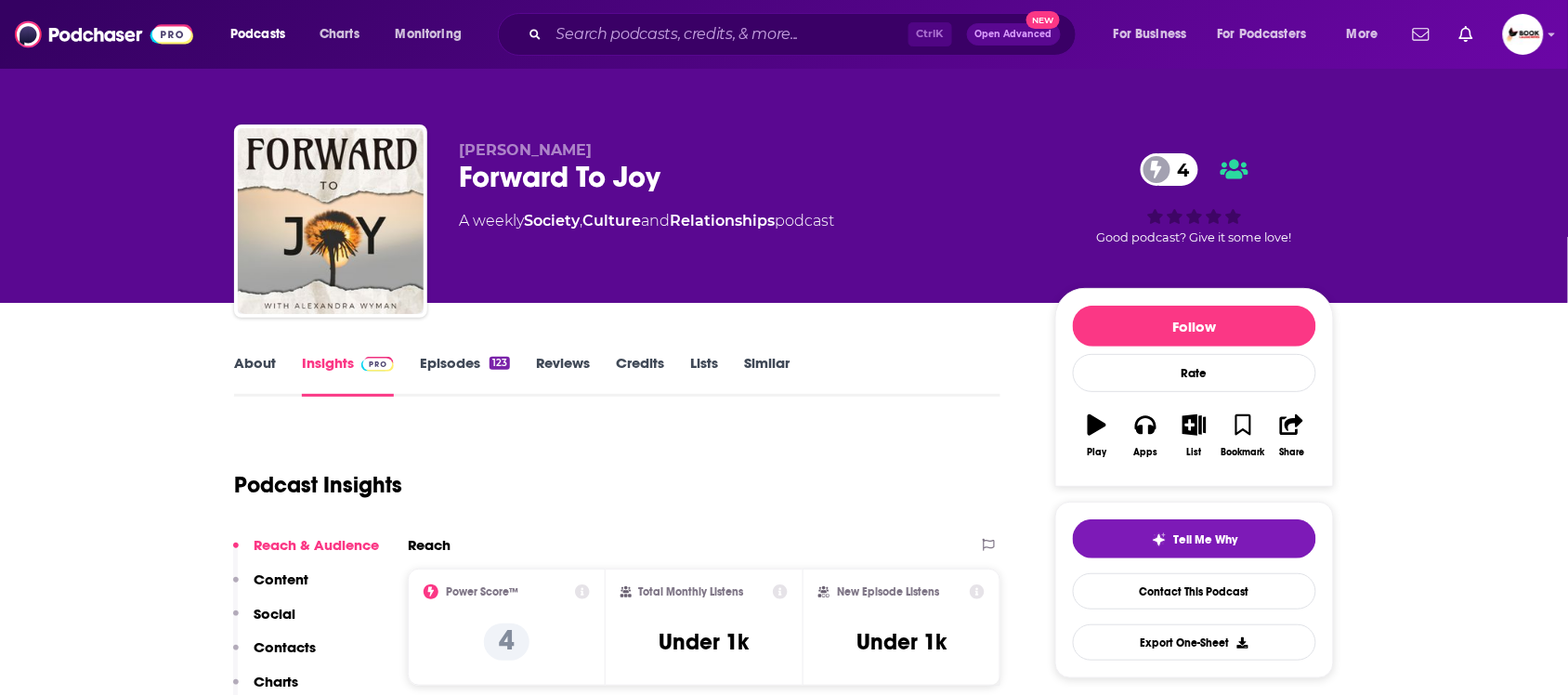
scroll to position [581, 0]
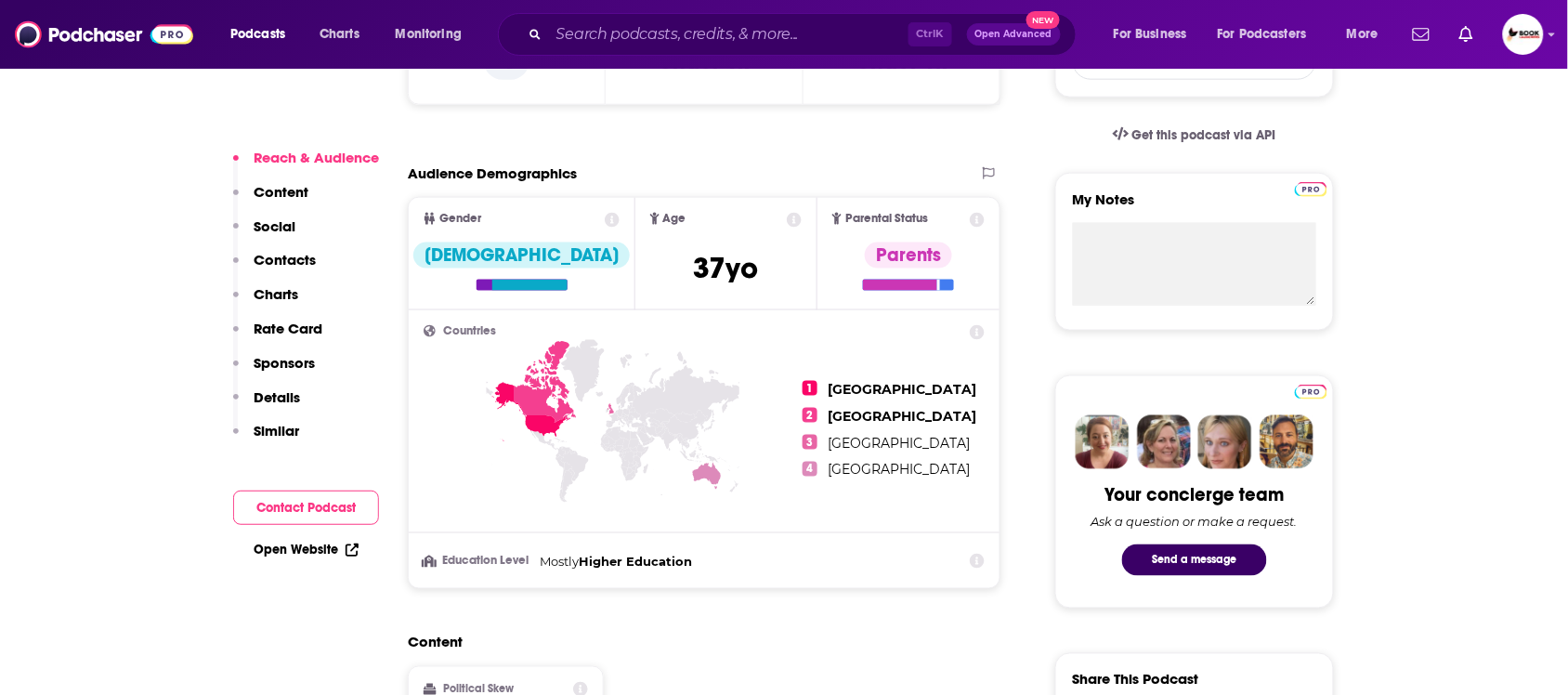
click at [300, 263] on p "Contacts" at bounding box center [285, 260] width 62 height 17
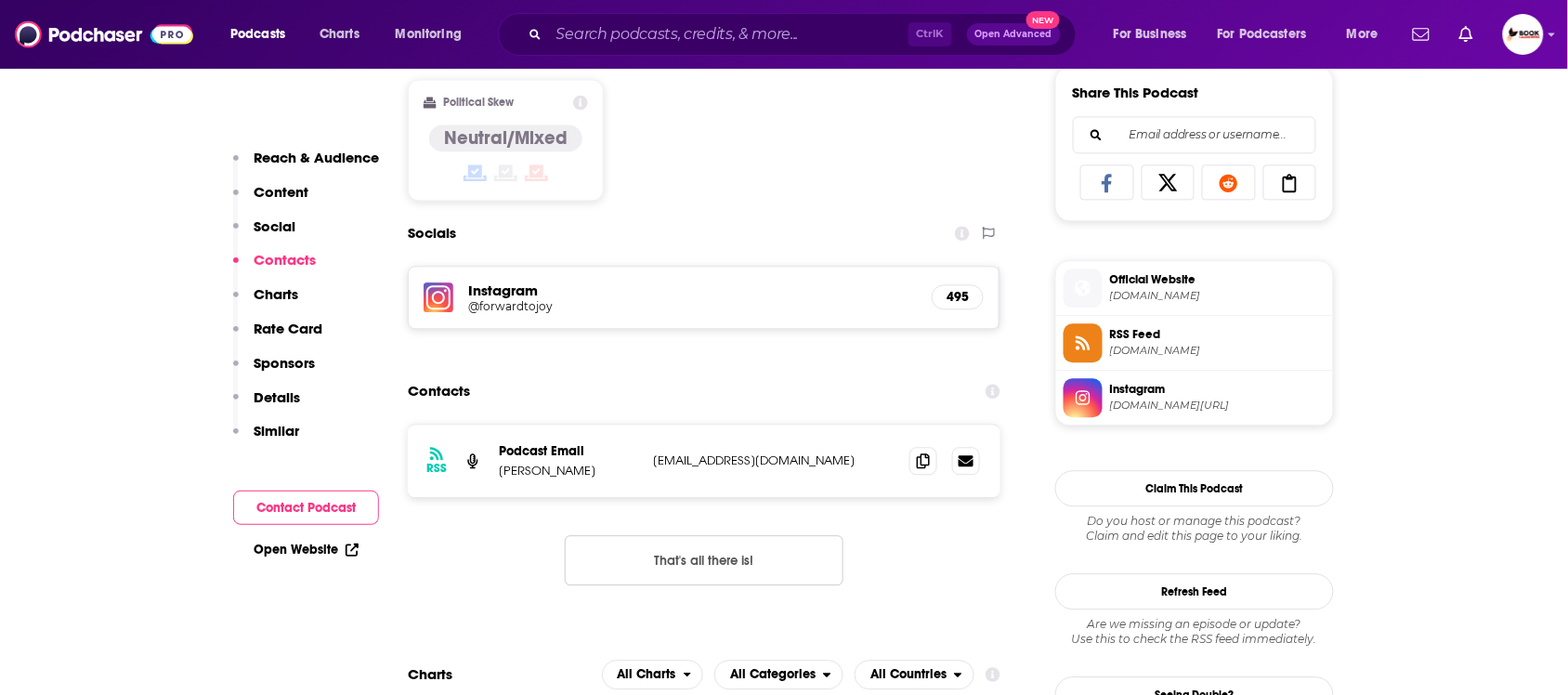
click at [344, 156] on p "Reach & Audience" at bounding box center [316, 157] width 125 height 17
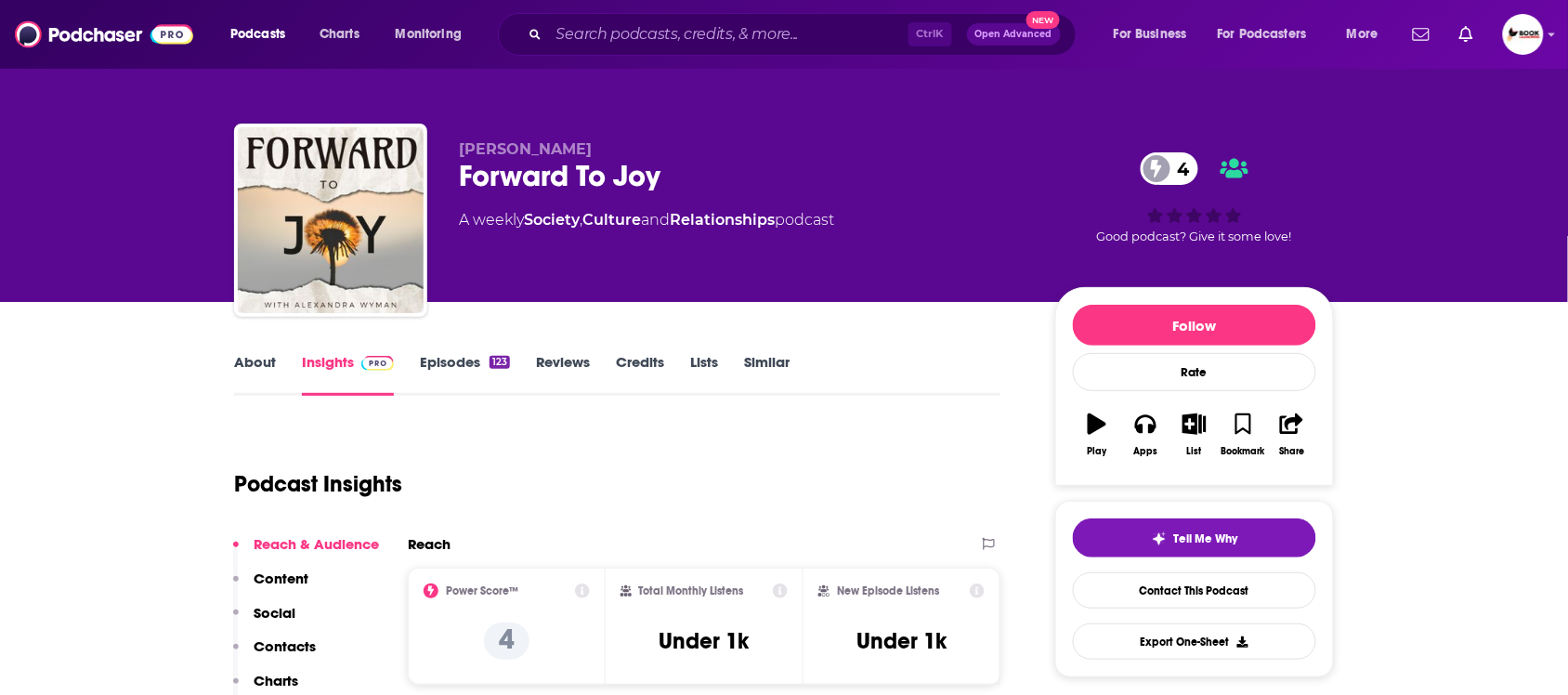
scroll to position [0, 0]
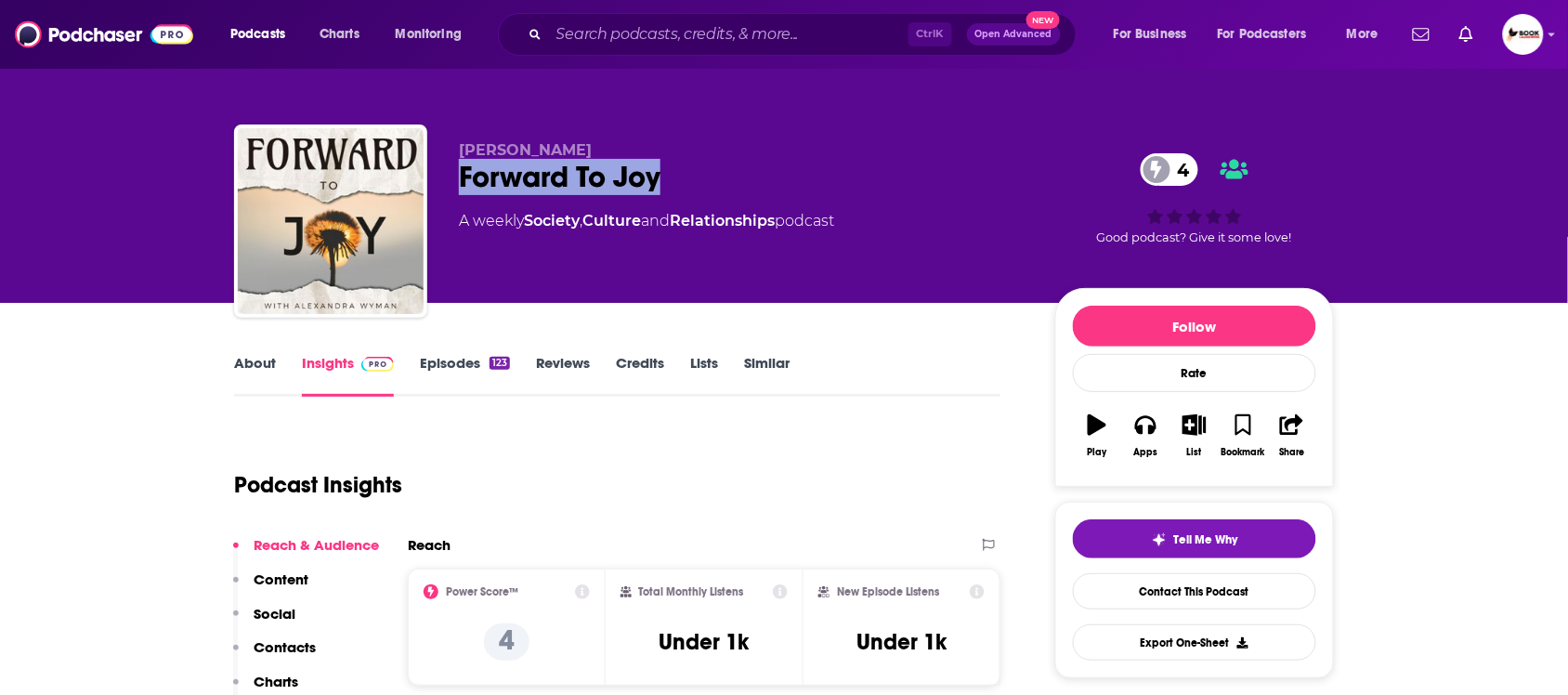
drag, startPoint x: 453, startPoint y: 184, endPoint x: 730, endPoint y: 191, distance: 277.1
click at [729, 193] on div "Alexandra Wyman Forward To Joy 4 A weekly Society , Culture and Relationships p…" at bounding box center [784, 225] width 1100 height 201
copy h2 "Forward To Joy"
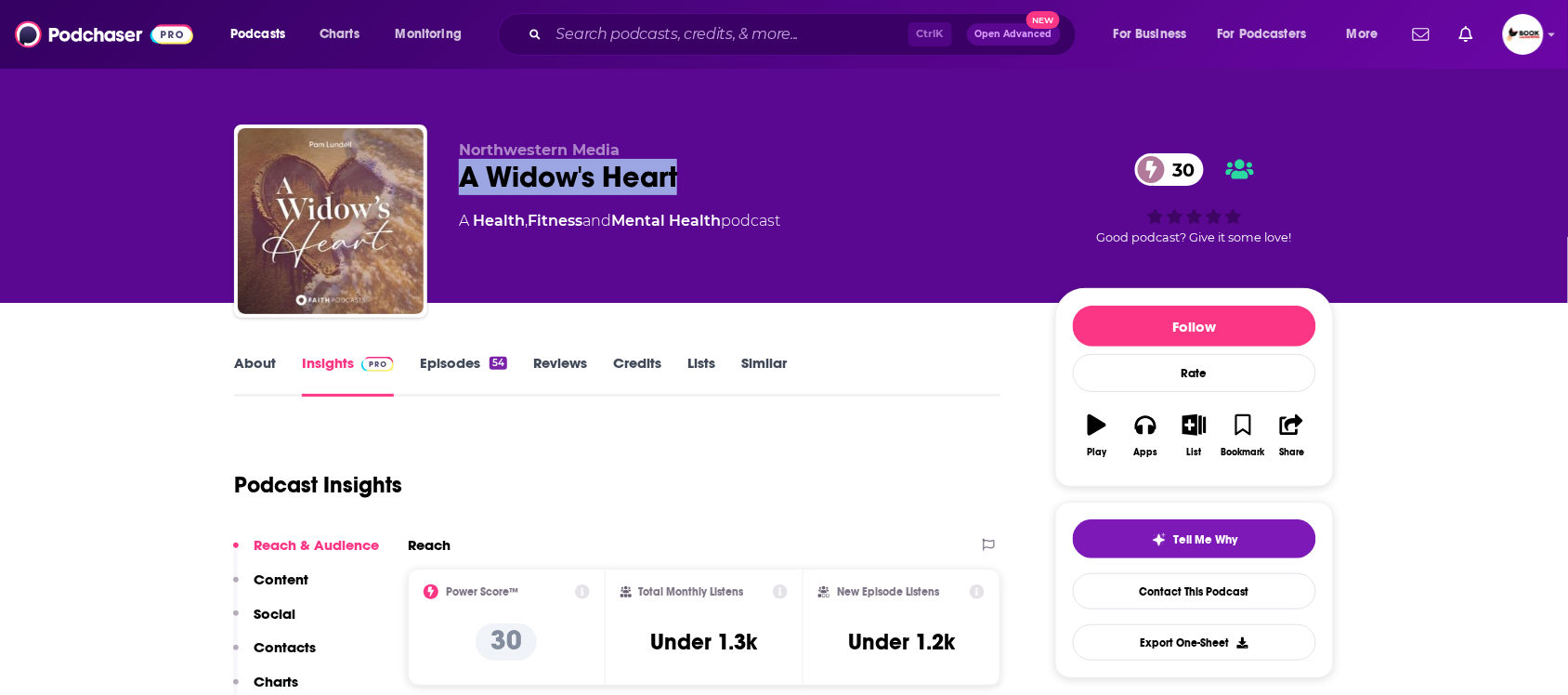
drag, startPoint x: 456, startPoint y: 187, endPoint x: 756, endPoint y: 187, distance: 300.0
click at [756, 187] on div "Northwestern Media A Widow's Heart 30 A Health , Fitness and Mental Health podc…" at bounding box center [784, 225] width 1100 height 201
copy h2 "A Widow's Heart"
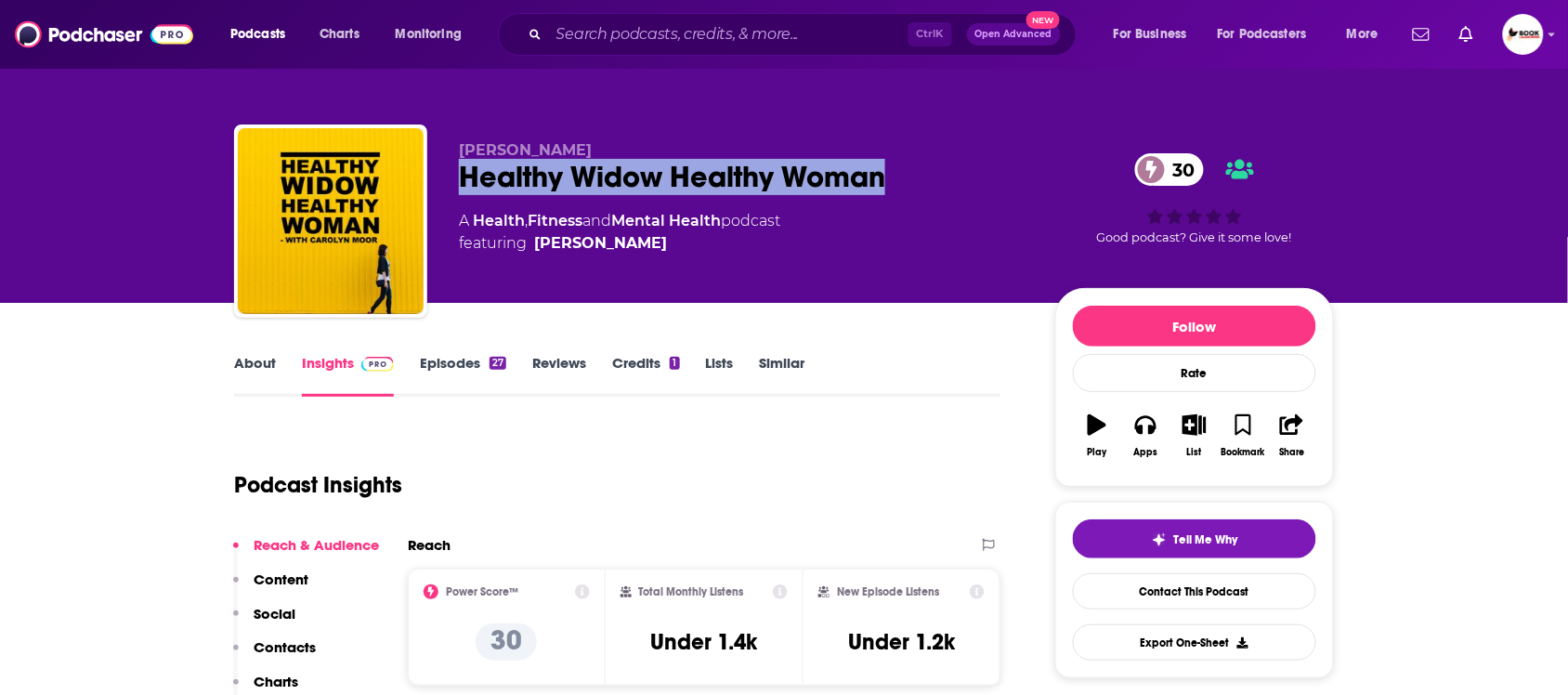
drag, startPoint x: 453, startPoint y: 188, endPoint x: 892, endPoint y: 190, distance: 439.0
click at [892, 190] on div "Carolyn Moor Healthy Widow Healthy Woman 30 A Health , Fitness and Mental Healt…" at bounding box center [784, 225] width 1100 height 201
copy h2 "Healthy Widow Healthy Woman"
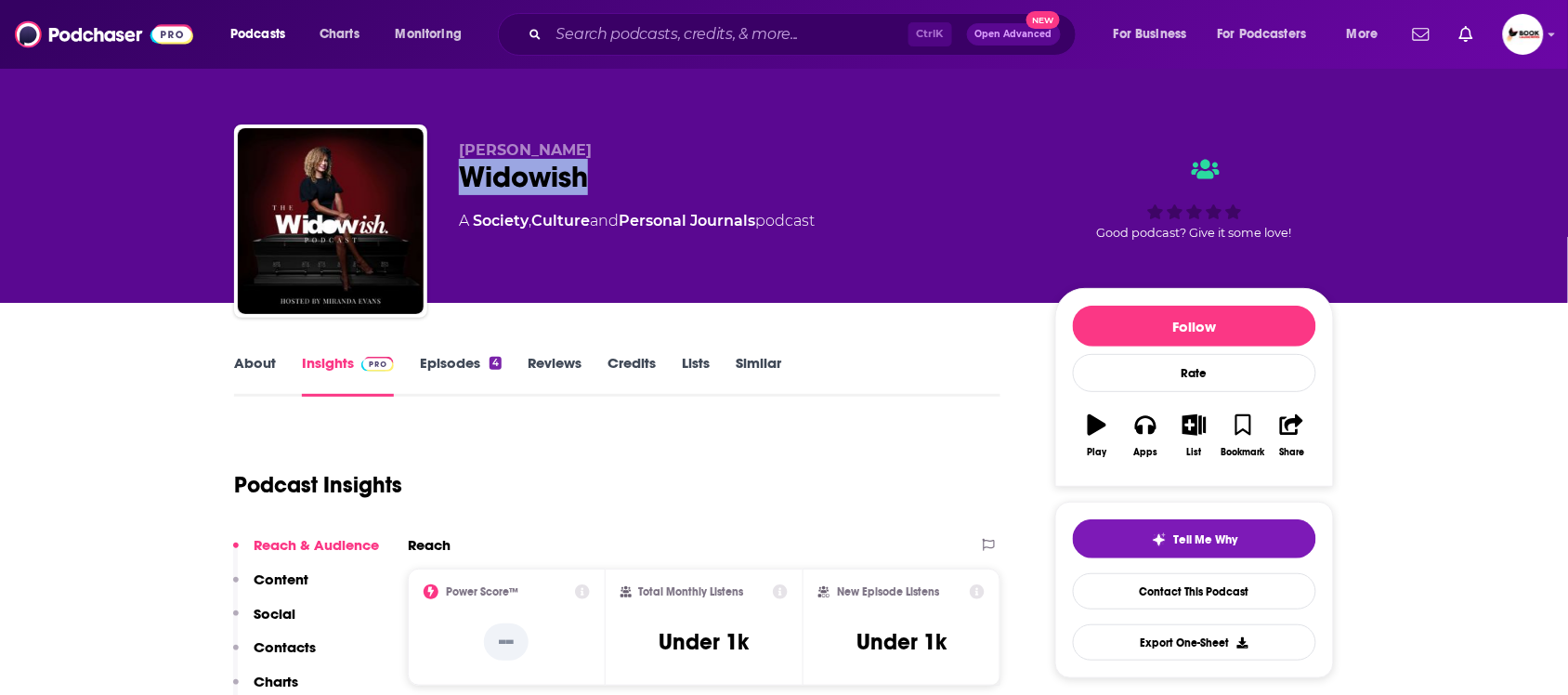
drag, startPoint x: 459, startPoint y: 186, endPoint x: 643, endPoint y: 192, distance: 184.1
click at [646, 184] on div "Widowish" at bounding box center [741, 178] width 566 height 37
copy h2 "Widowish"
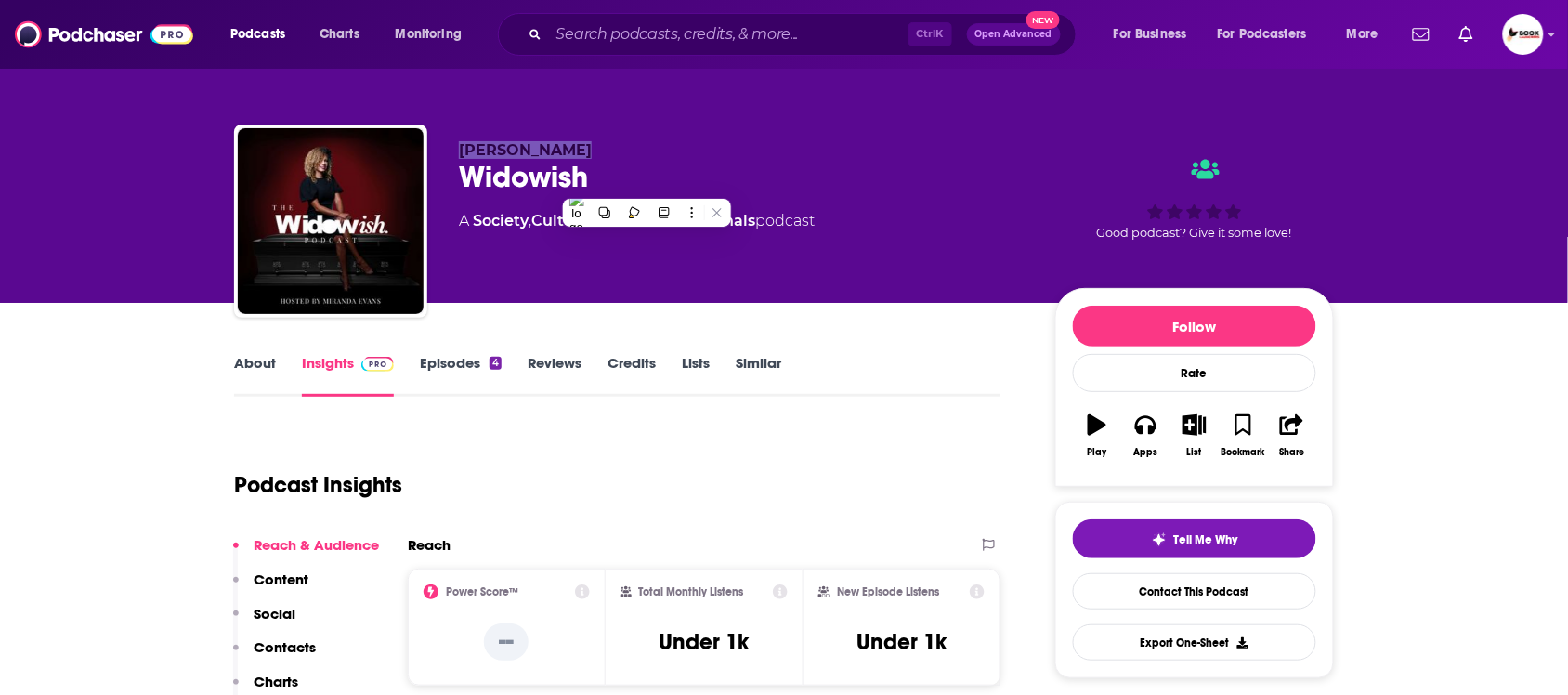
drag, startPoint x: 625, startPoint y: 141, endPoint x: 459, endPoint y: 141, distance: 166.0
click at [459, 141] on p "Miranda Evans" at bounding box center [741, 150] width 566 height 17
copy span "Miranda Evans"
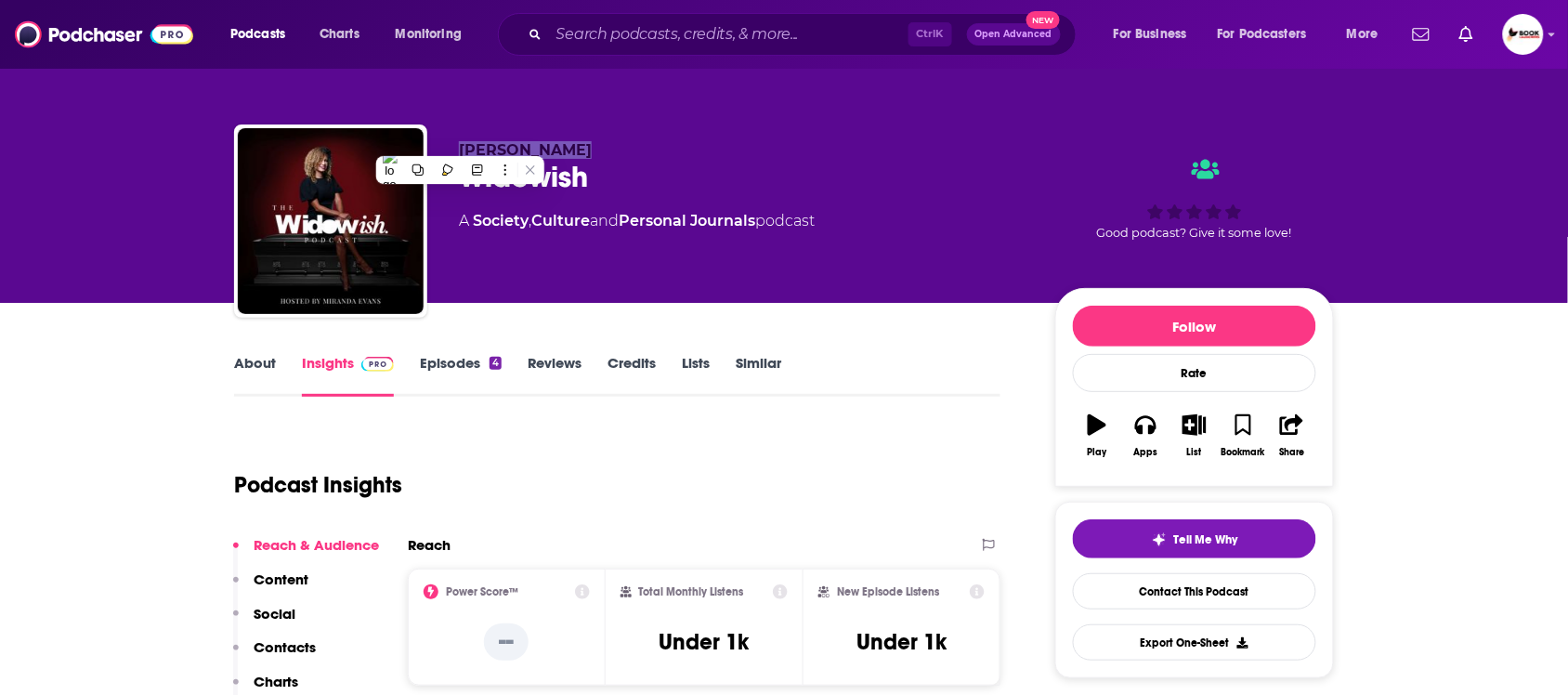
click at [257, 363] on link "About" at bounding box center [255, 375] width 41 height 42
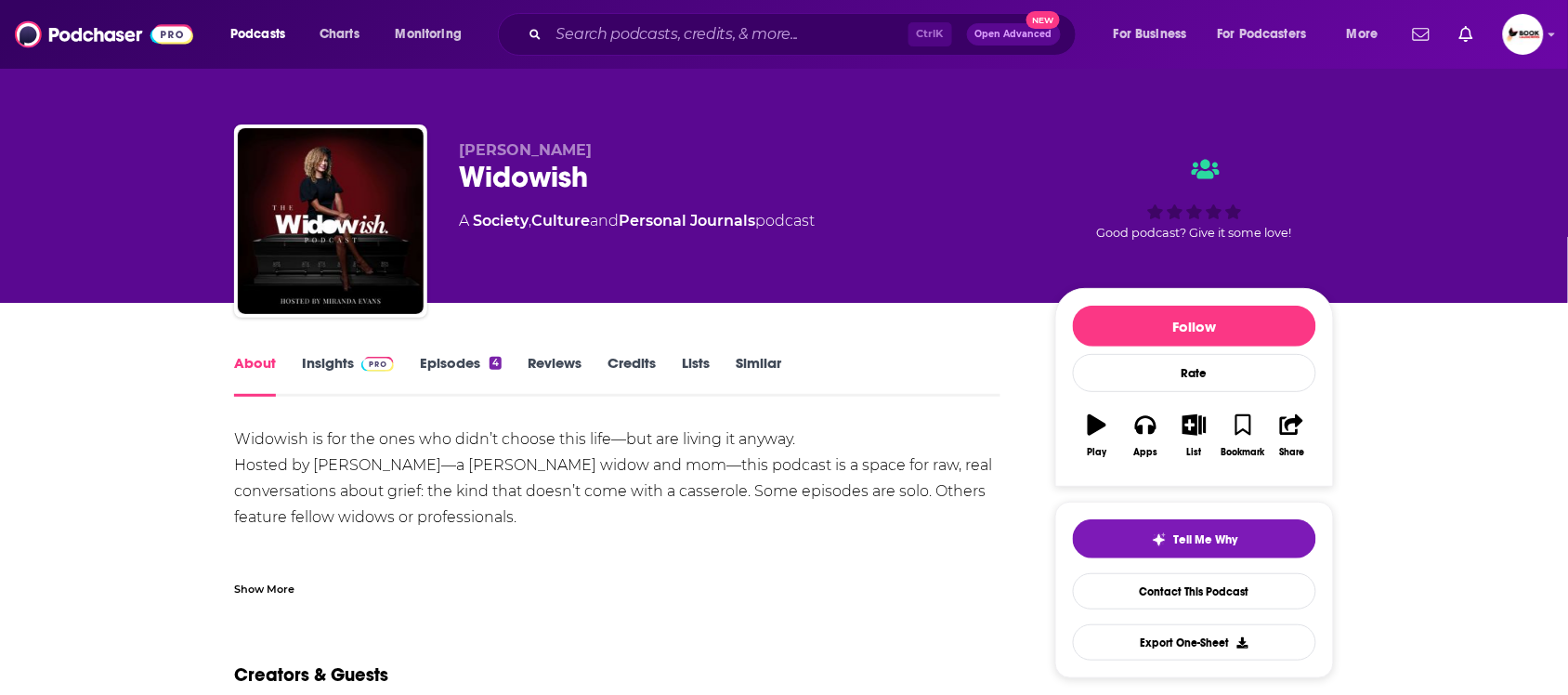
click at [327, 351] on div "About Insights Episodes 4 Reviews Credits Lists Similar" at bounding box center [618, 374] width 766 height 45
click at [325, 360] on link "Insights" at bounding box center [347, 375] width 92 height 42
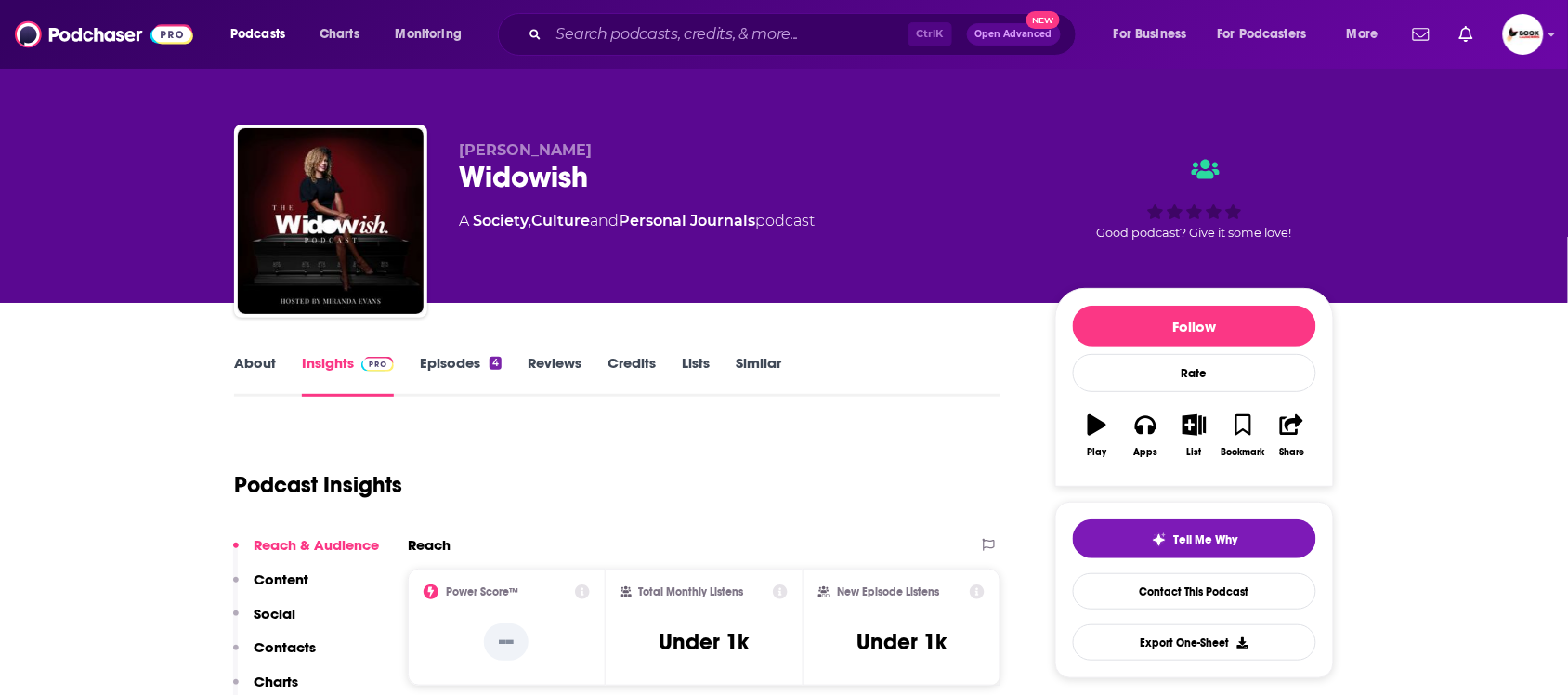
click at [294, 642] on p "Contacts" at bounding box center [285, 647] width 62 height 17
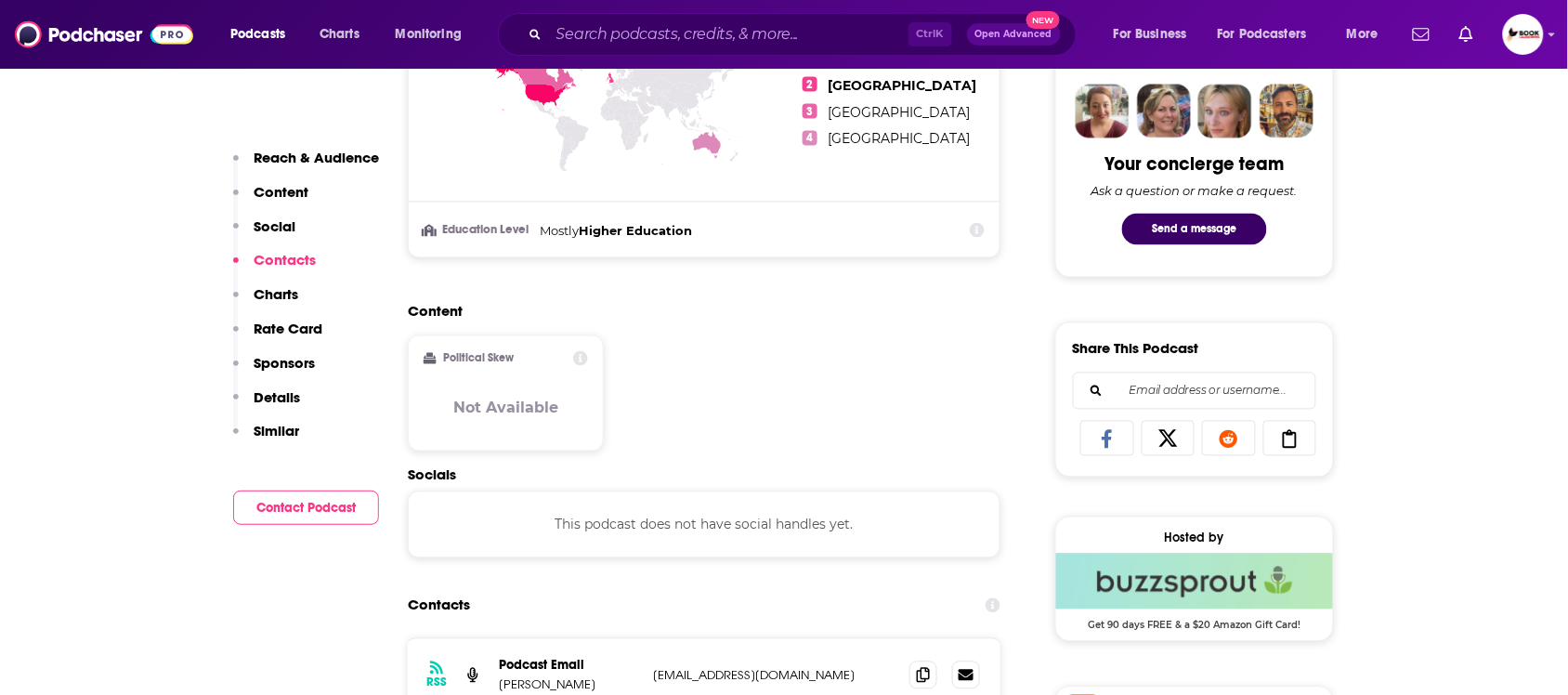
scroll to position [1246, 0]
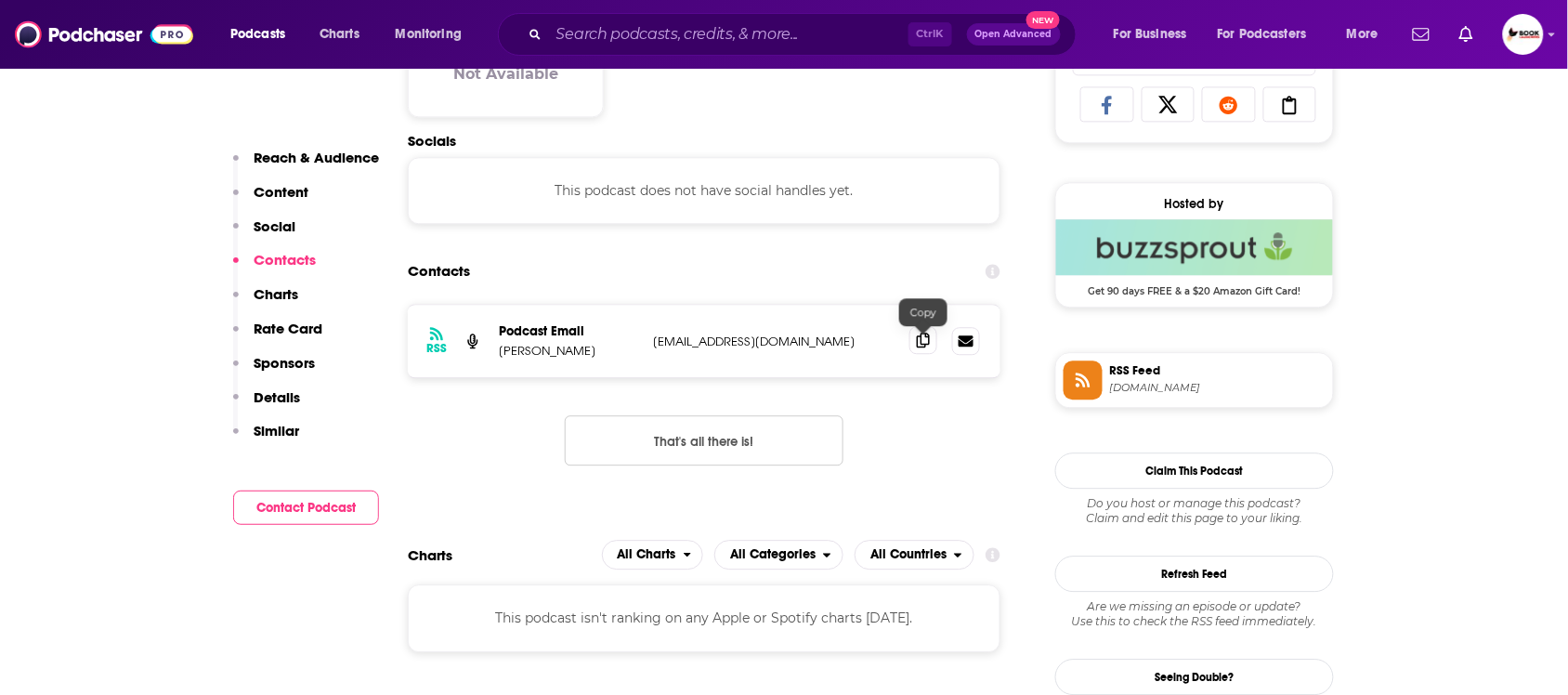
click at [917, 340] on icon at bounding box center [922, 340] width 13 height 14
drag, startPoint x: 297, startPoint y: 509, endPoint x: 341, endPoint y: 549, distance: 59.5
click at [297, 509] on button "Contact Podcast" at bounding box center [306, 508] width 146 height 35
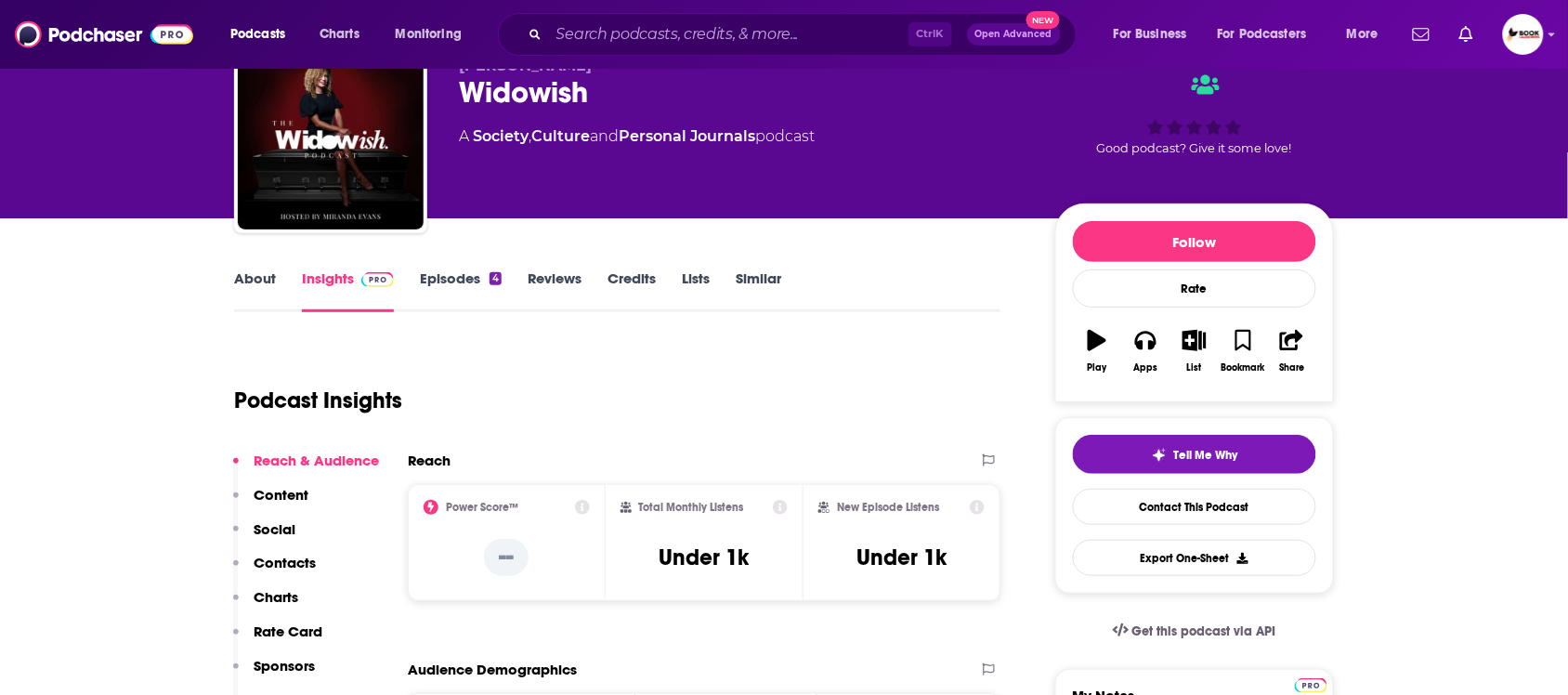
scroll to position [0, 0]
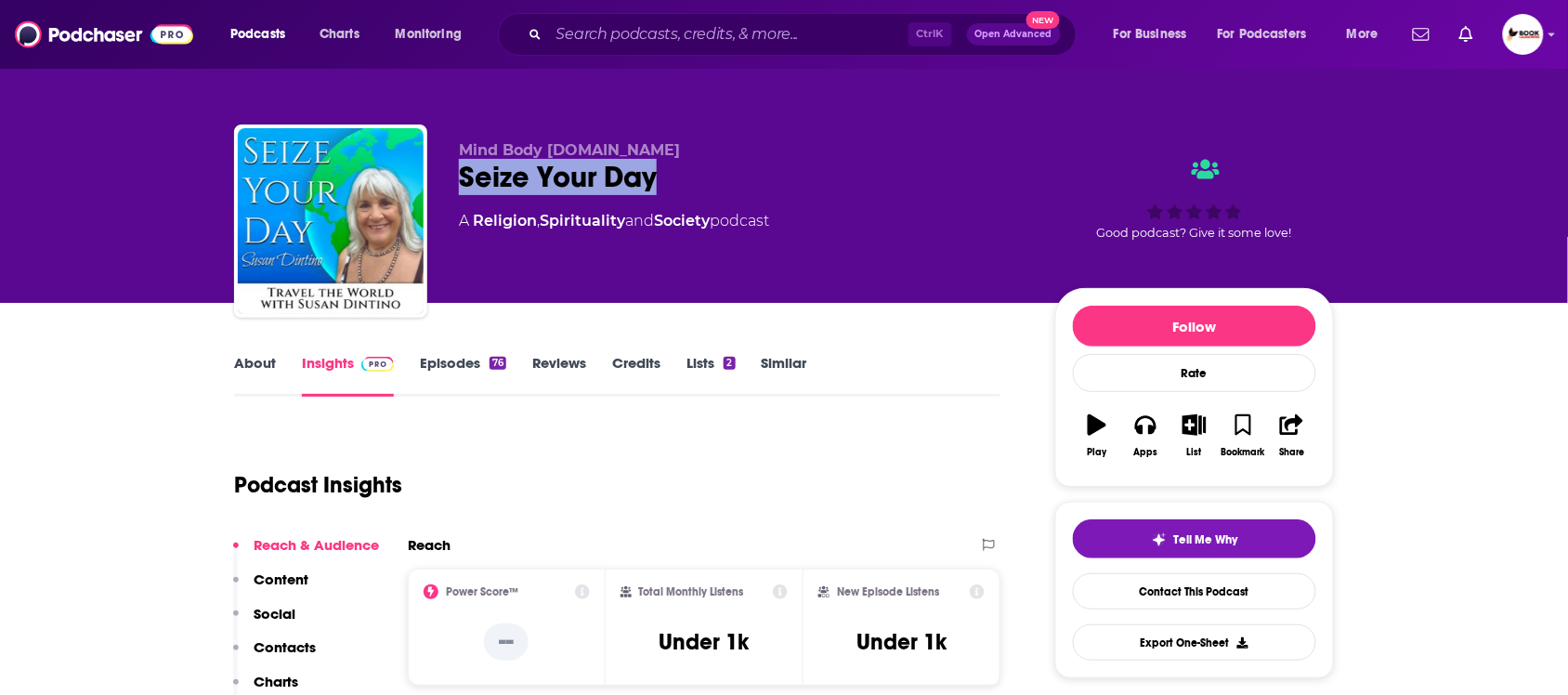
drag, startPoint x: 515, startPoint y: 182, endPoint x: 442, endPoint y: 182, distance: 73.0
click at [442, 182] on div "Mind Body [DOMAIN_NAME] Seize Your Day A Religion , Spirituality and Society po…" at bounding box center [784, 225] width 1100 height 201
click at [265, 372] on link "About" at bounding box center [255, 375] width 41 height 42
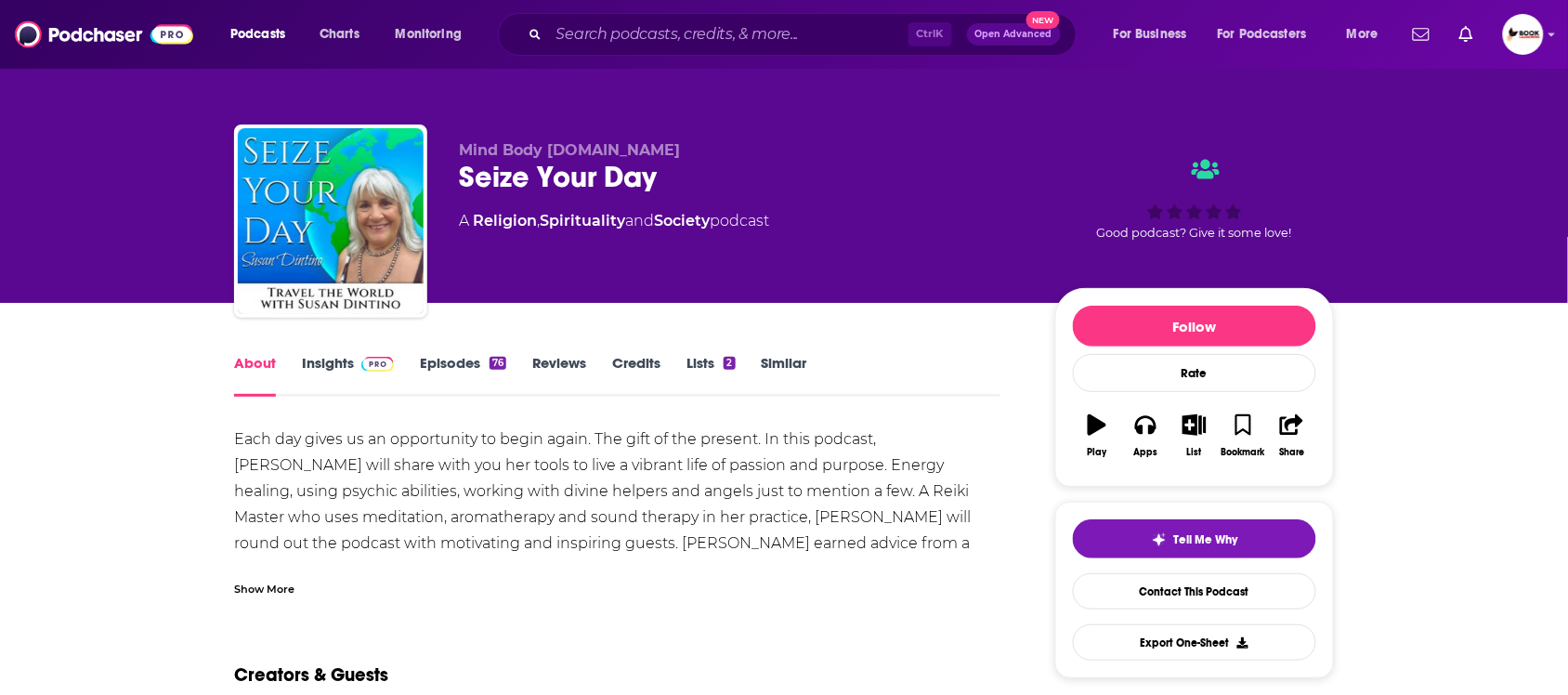
click at [272, 592] on div "Show More" at bounding box center [264, 588] width 61 height 17
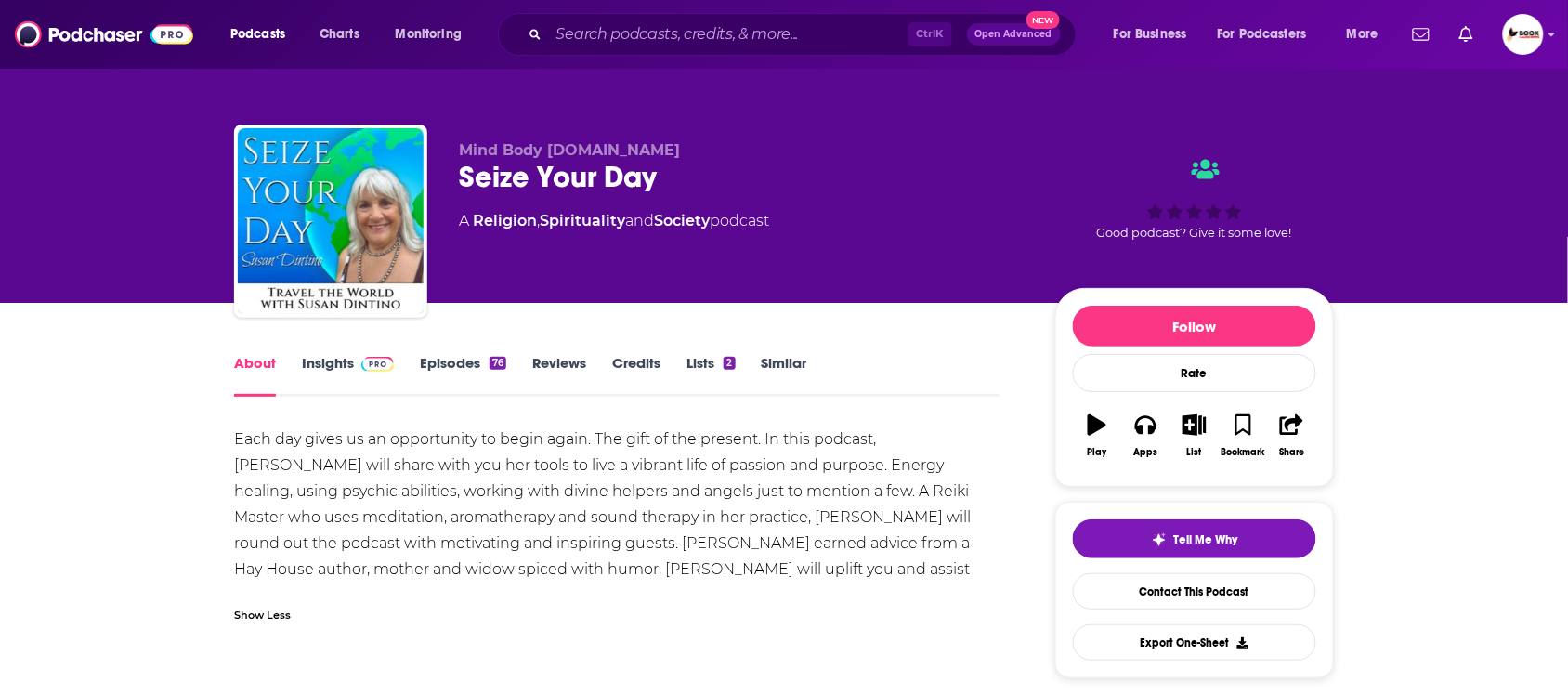
click at [327, 364] on link "Insights" at bounding box center [347, 375] width 92 height 42
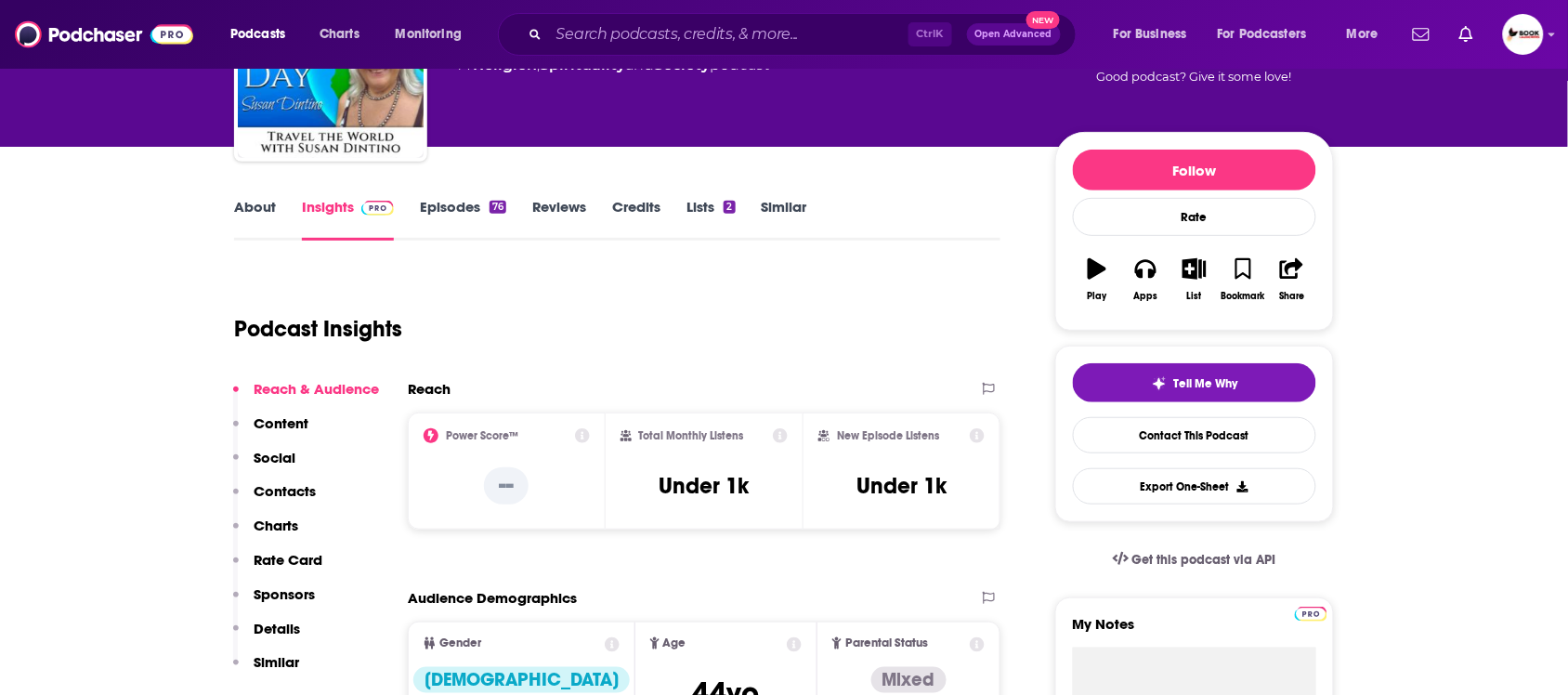
scroll to position [233, 0]
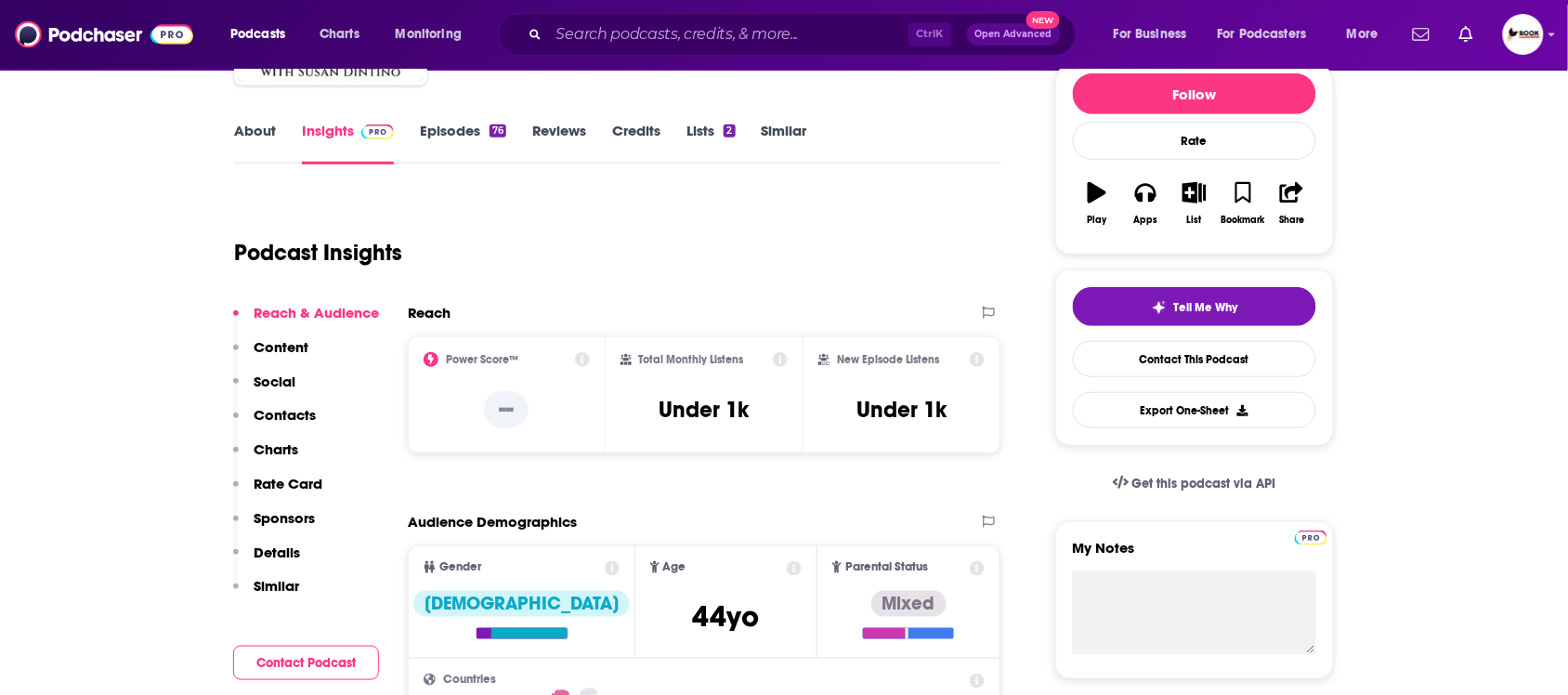
click at [248, 133] on link "About" at bounding box center [255, 143] width 41 height 42
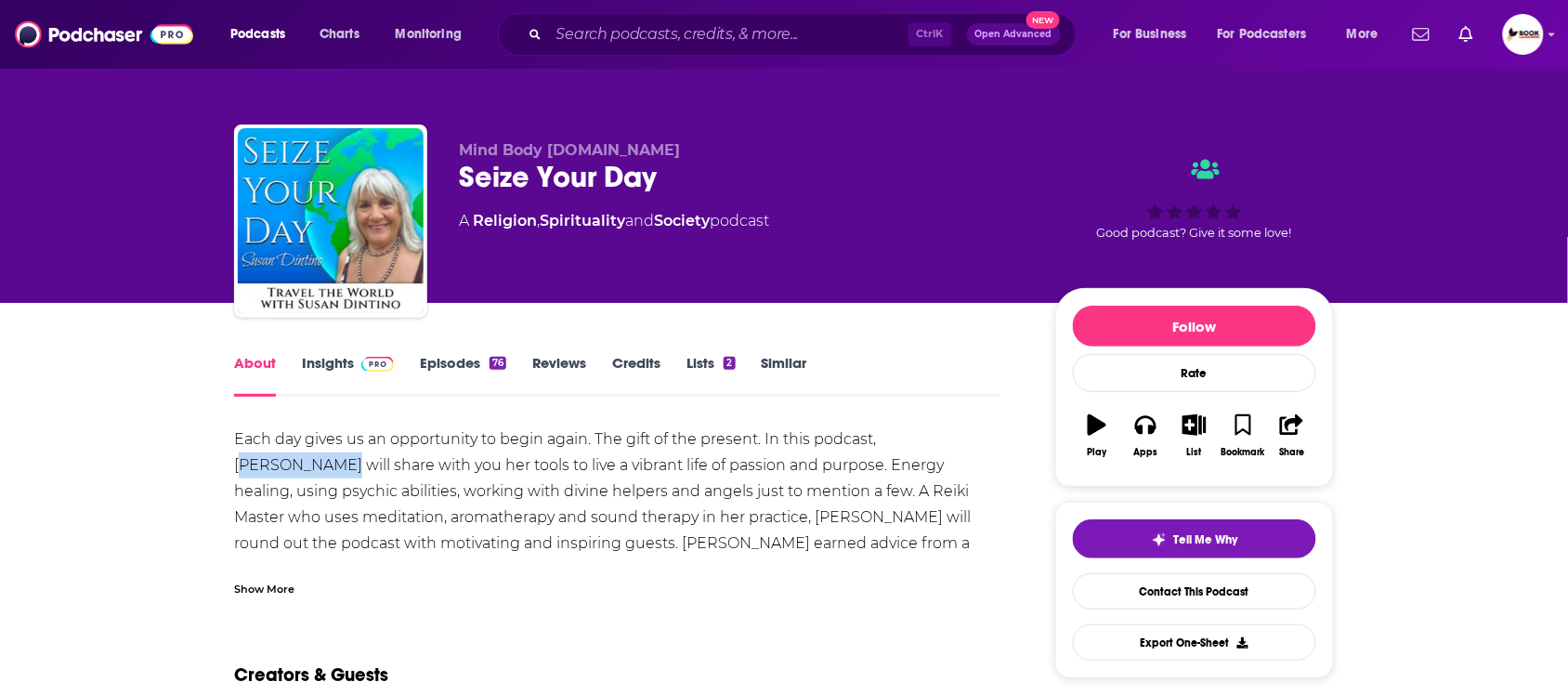
drag, startPoint x: 884, startPoint y: 443, endPoint x: 1020, endPoint y: 443, distance: 136.0
click at [880, 451] on div "Each day gives us an opportunity to begin again. The gift of the present. In th…" at bounding box center [618, 517] width 766 height 182
drag, startPoint x: 880, startPoint y: 451, endPoint x: 986, endPoint y: 446, distance: 106.1
click at [986, 446] on div "Each day gives us an opportunity to begin again. The gift of the present. In th…" at bounding box center [618, 517] width 766 height 182
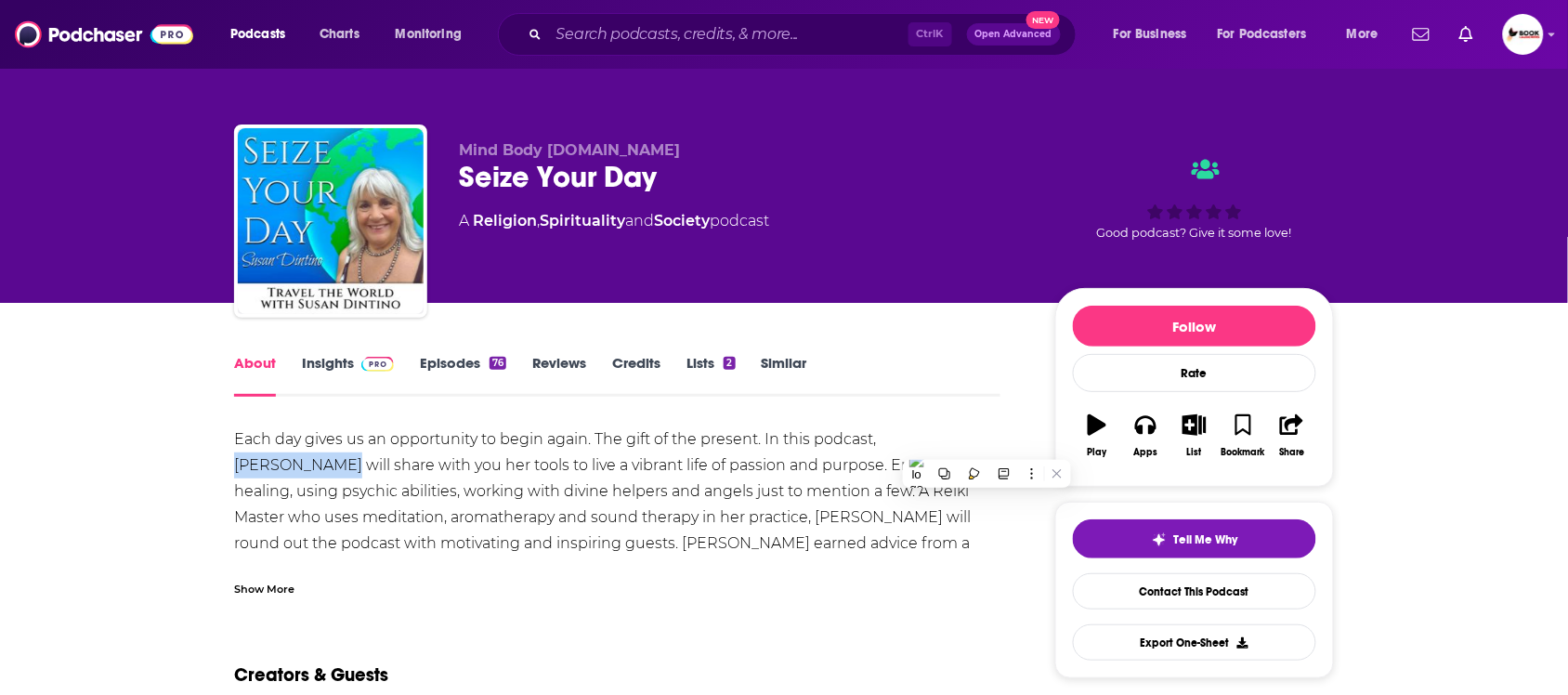
copy div "Susan Dintino"
click at [305, 374] on link "Insights" at bounding box center [347, 375] width 92 height 42
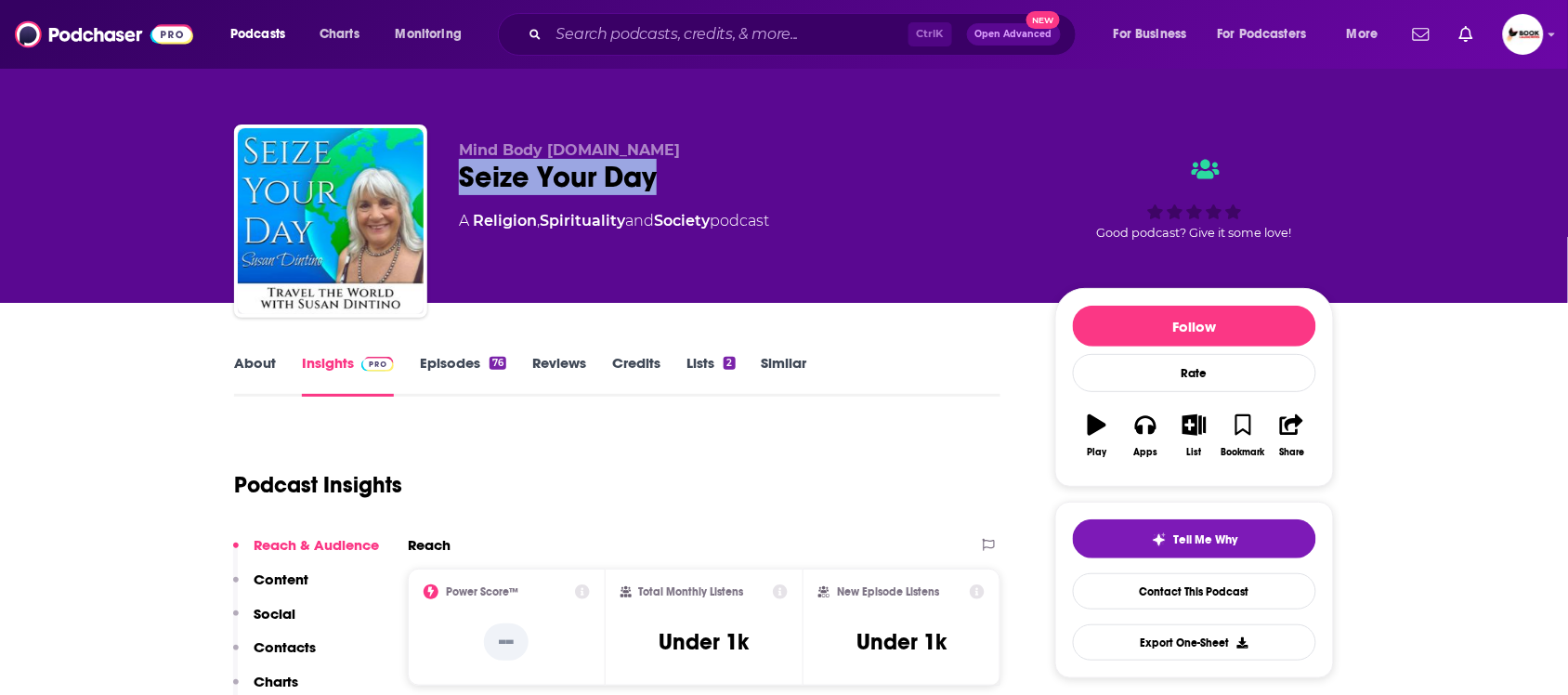
drag, startPoint x: 751, startPoint y: 181, endPoint x: 448, endPoint y: 181, distance: 303.0
click at [448, 181] on div "Mind Body Spirit.fm Seize Your Day A Religion , Spirituality and Society podcas…" at bounding box center [784, 225] width 1100 height 201
copy h2 "Seize Your Day"
drag, startPoint x: 303, startPoint y: 641, endPoint x: 316, endPoint y: 647, distance: 14.3
click at [303, 641] on p "Contacts" at bounding box center [285, 647] width 62 height 17
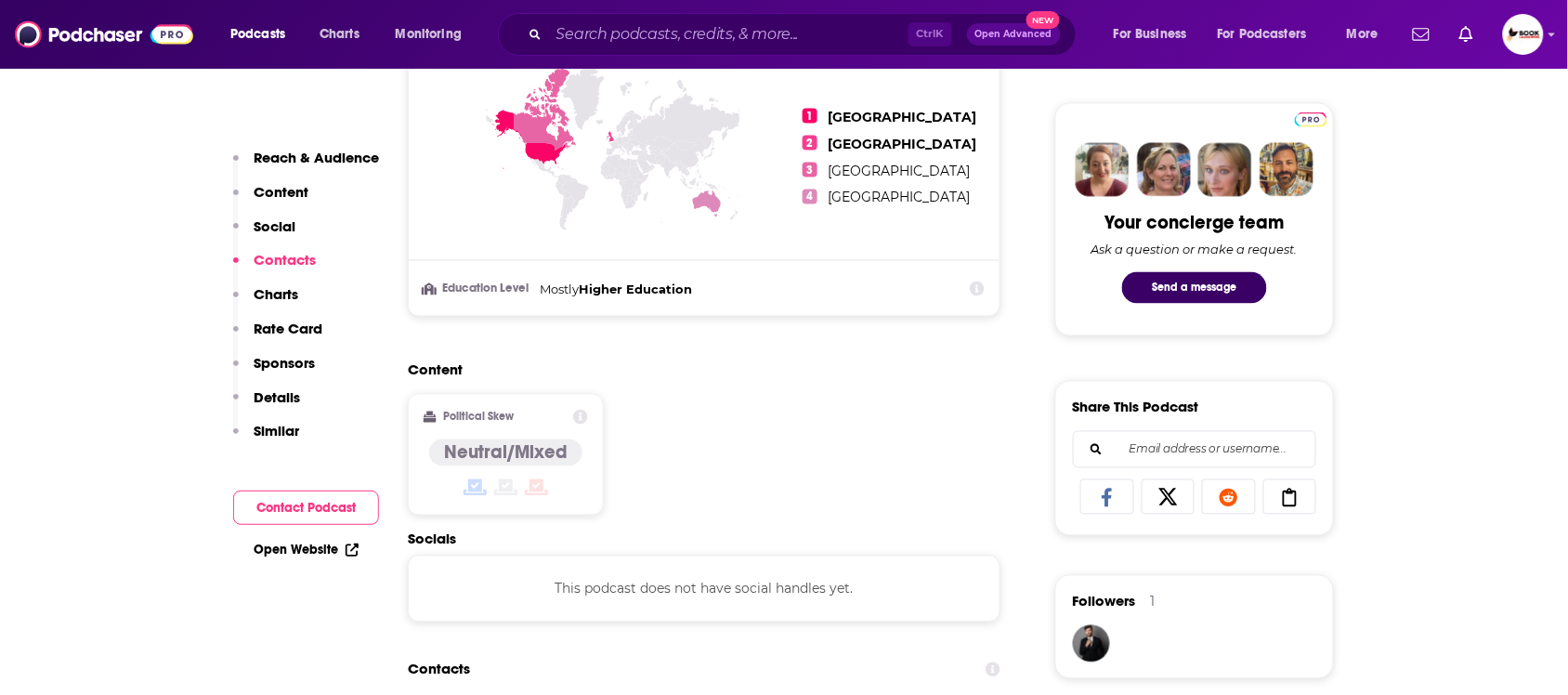
scroll to position [1250, 0]
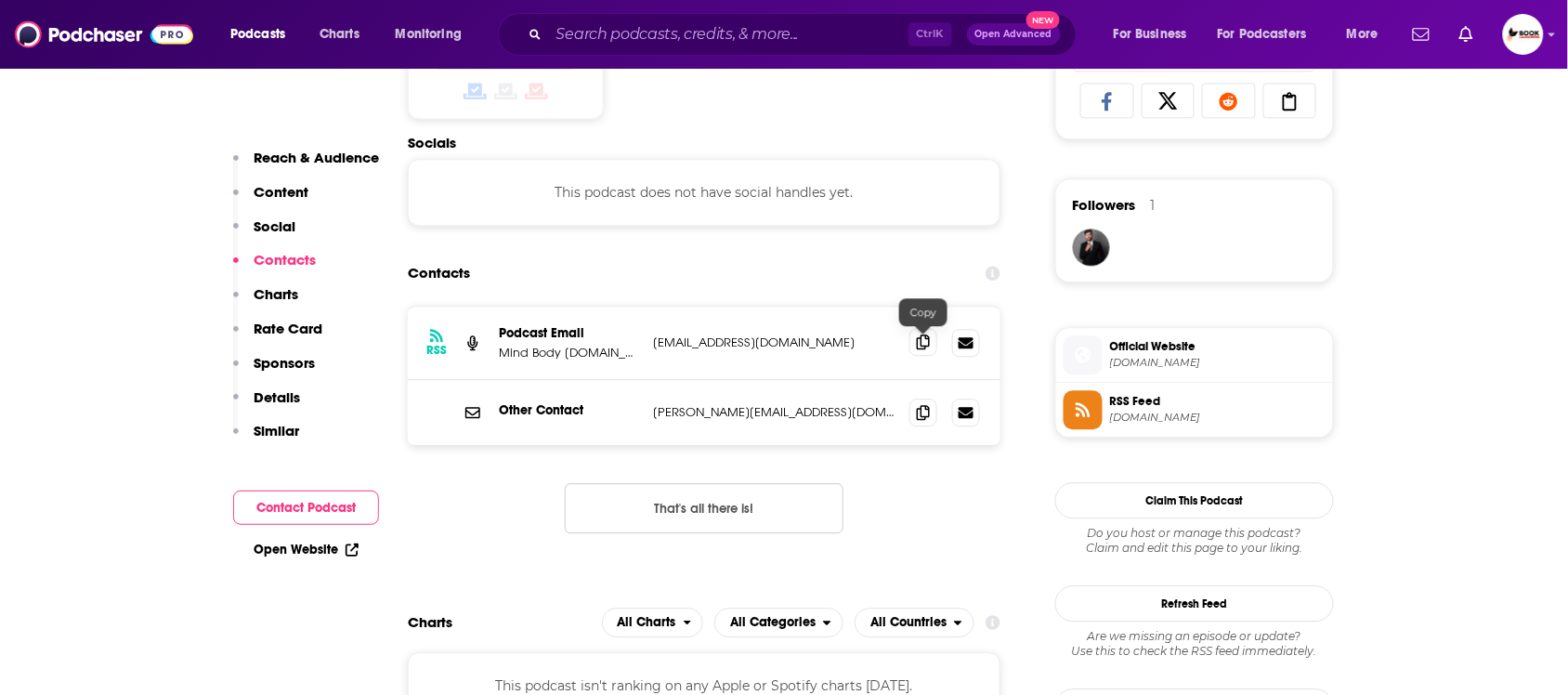
click at [921, 345] on icon at bounding box center [922, 342] width 13 height 14
click at [922, 419] on icon at bounding box center [922, 411] width 13 height 14
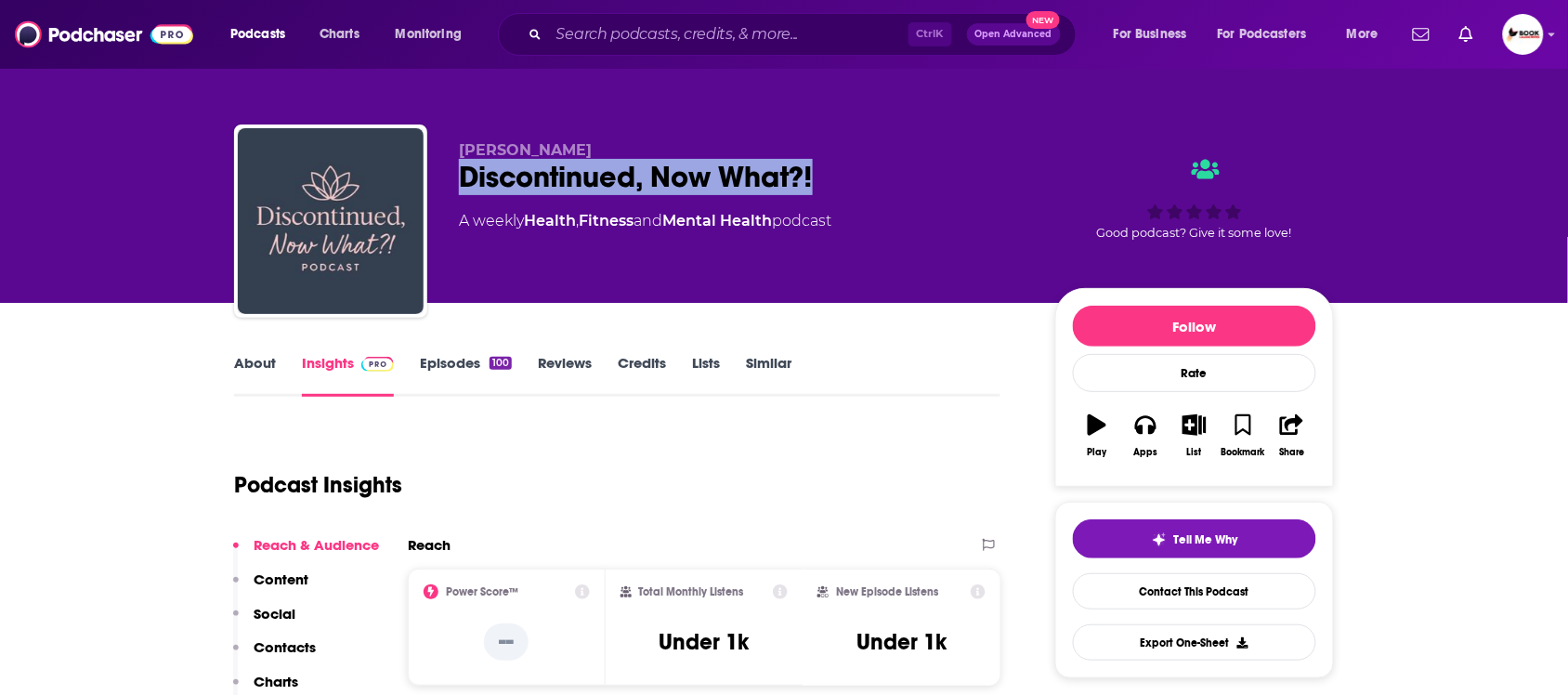
drag, startPoint x: 842, startPoint y: 192, endPoint x: 448, endPoint y: 192, distance: 394.0
click at [448, 192] on div "[PERSON_NAME] Discontinued, Now What?! A weekly Health , Fitness and Mental Hea…" at bounding box center [784, 225] width 1100 height 201
copy h2 "Discontinued, Now What?!"
click at [254, 374] on link "About" at bounding box center [255, 375] width 41 height 42
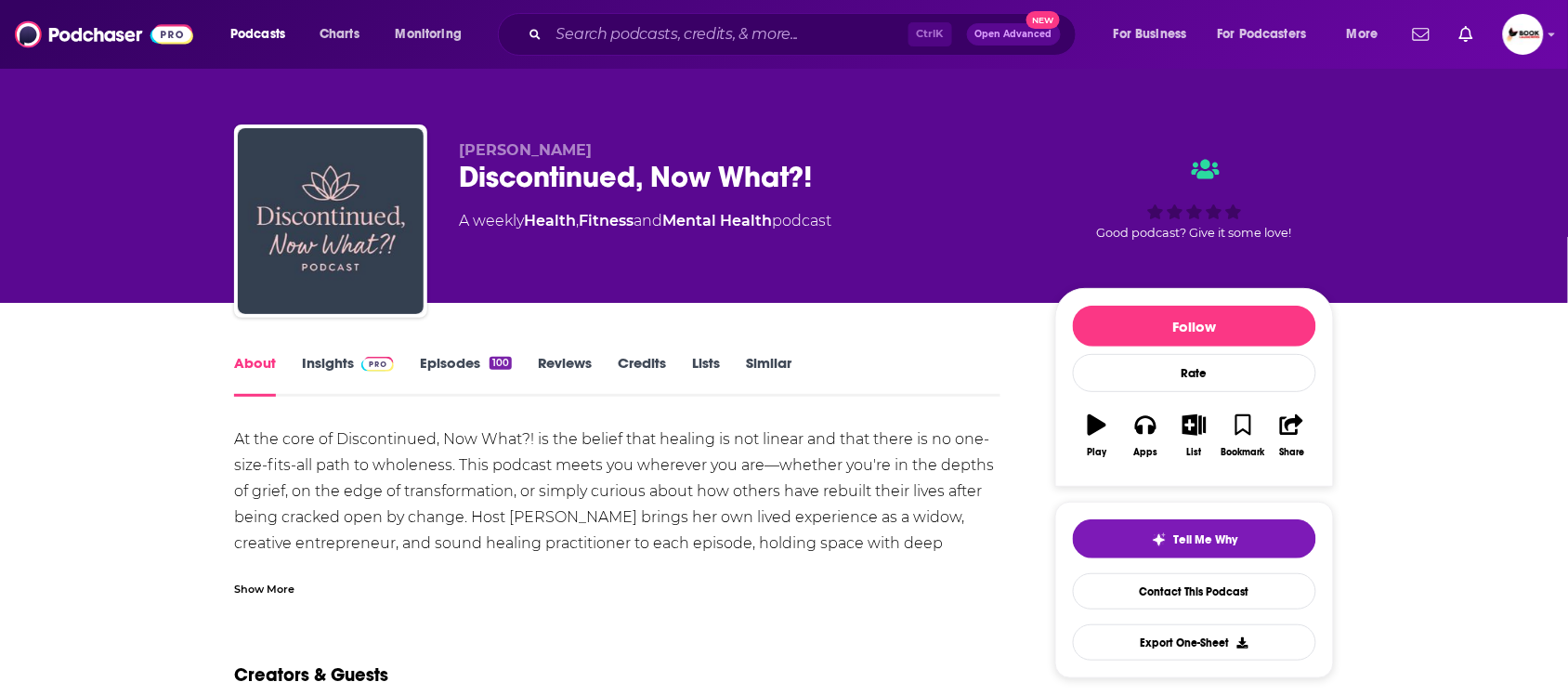
click at [328, 369] on link "Insights" at bounding box center [347, 375] width 92 height 42
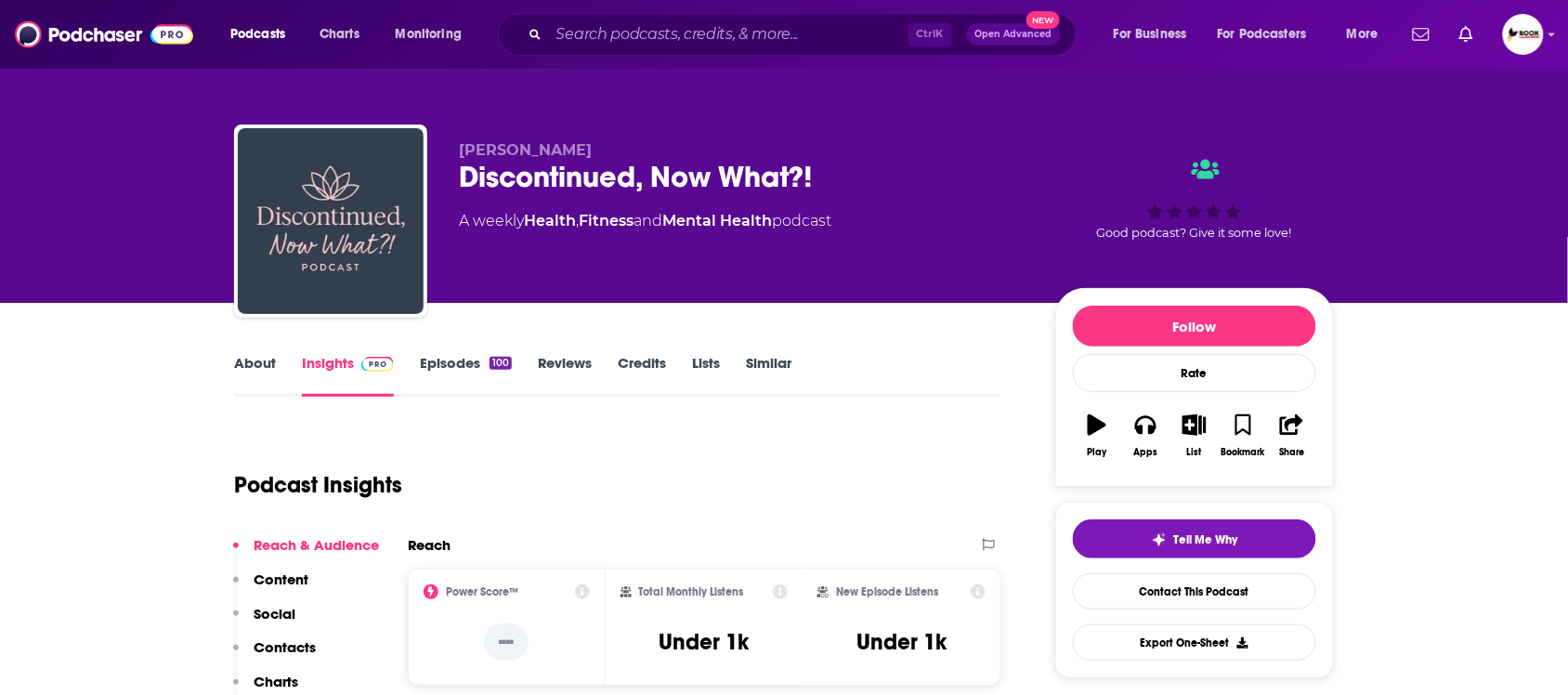
click at [303, 643] on p "Contacts" at bounding box center [285, 647] width 62 height 17
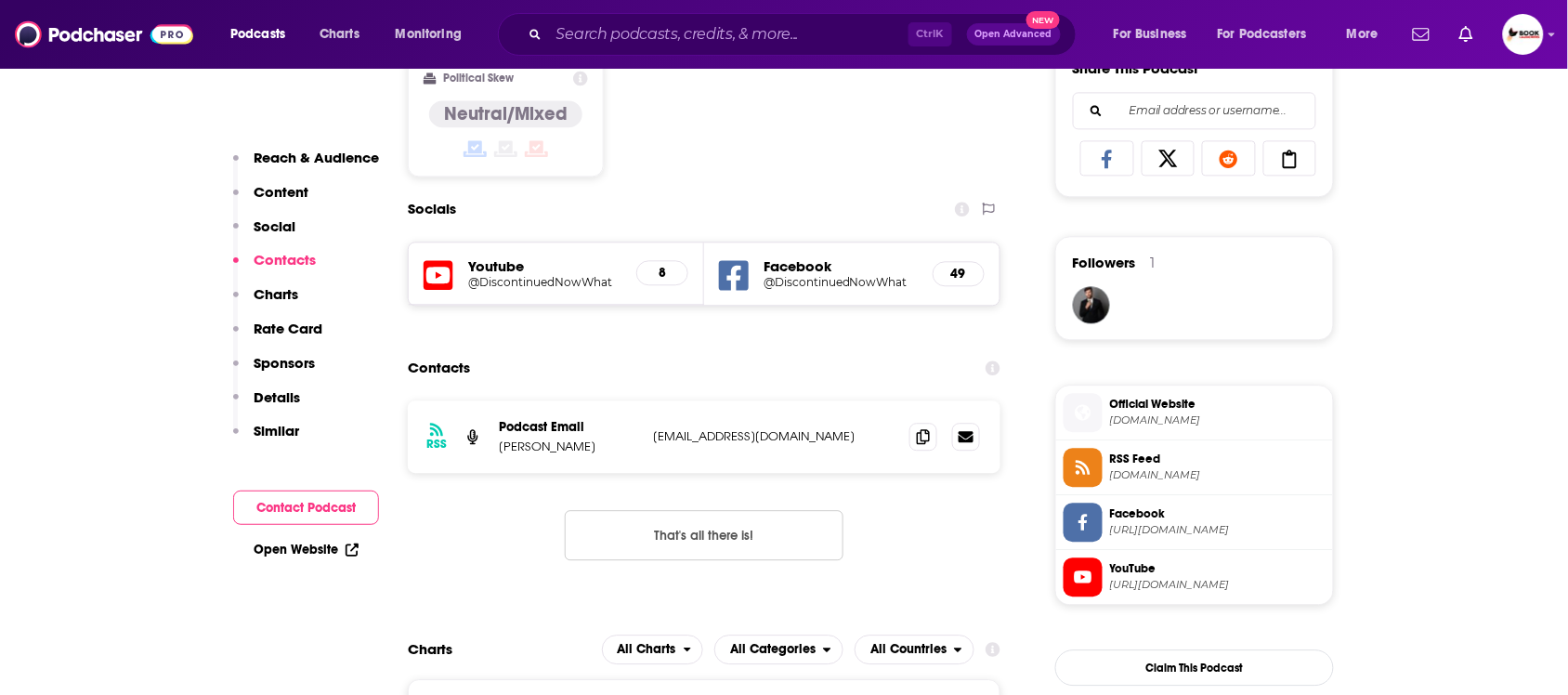
scroll to position [1285, 0]
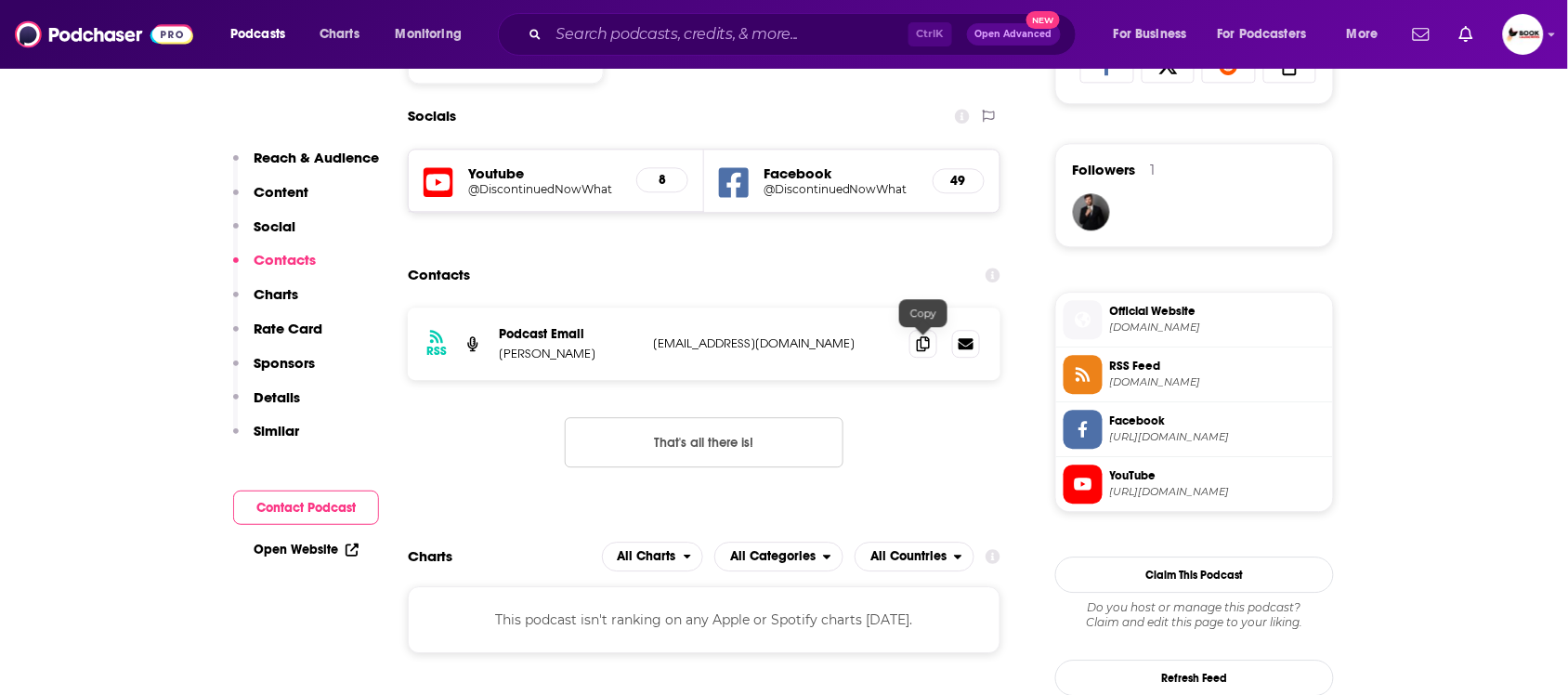
drag, startPoint x: 925, startPoint y: 355, endPoint x: 948, endPoint y: 396, distance: 47.0
click at [925, 355] on span at bounding box center [922, 344] width 28 height 28
click at [342, 545] on link "Open Website" at bounding box center [306, 549] width 105 height 15
drag, startPoint x: 308, startPoint y: 147, endPoint x: 325, endPoint y: 188, distance: 44.4
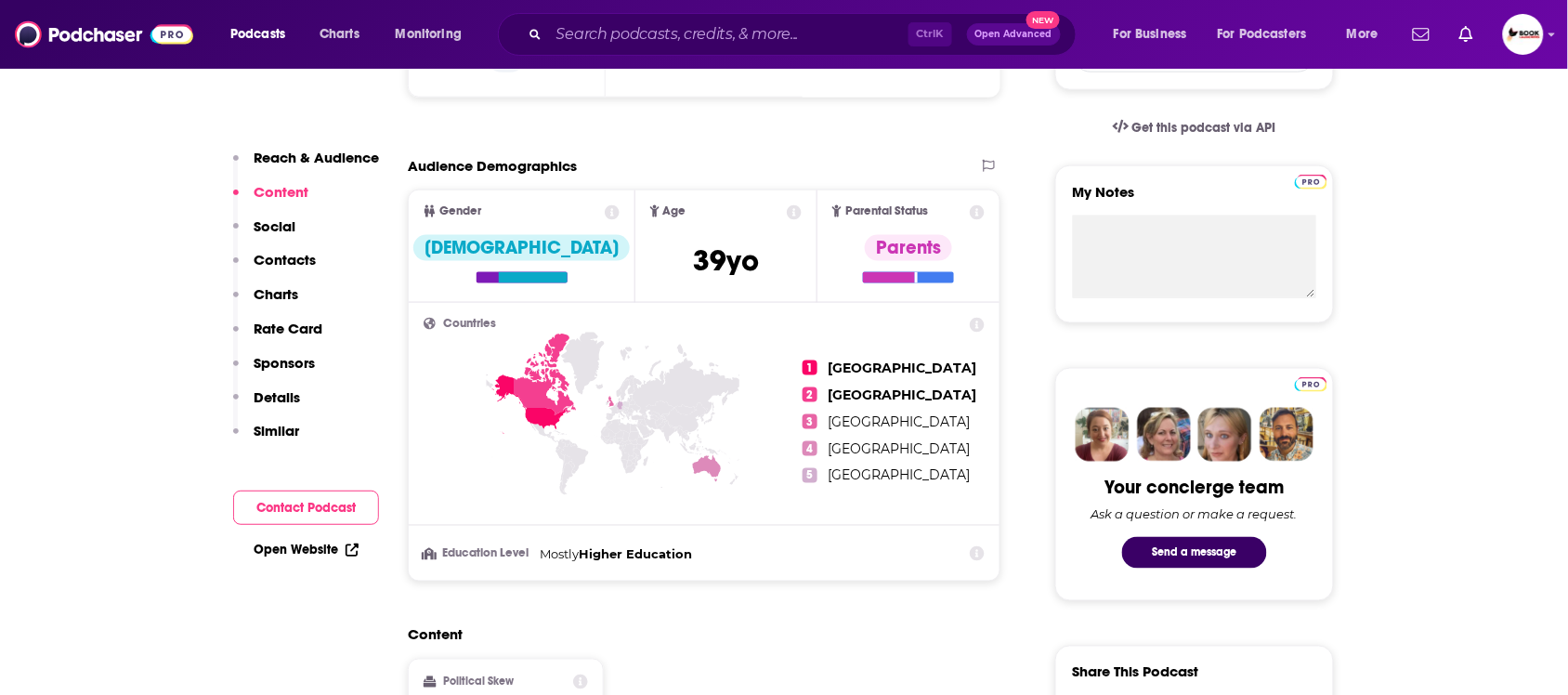
click at [279, 160] on p "Reach & Audience" at bounding box center [316, 157] width 125 height 17
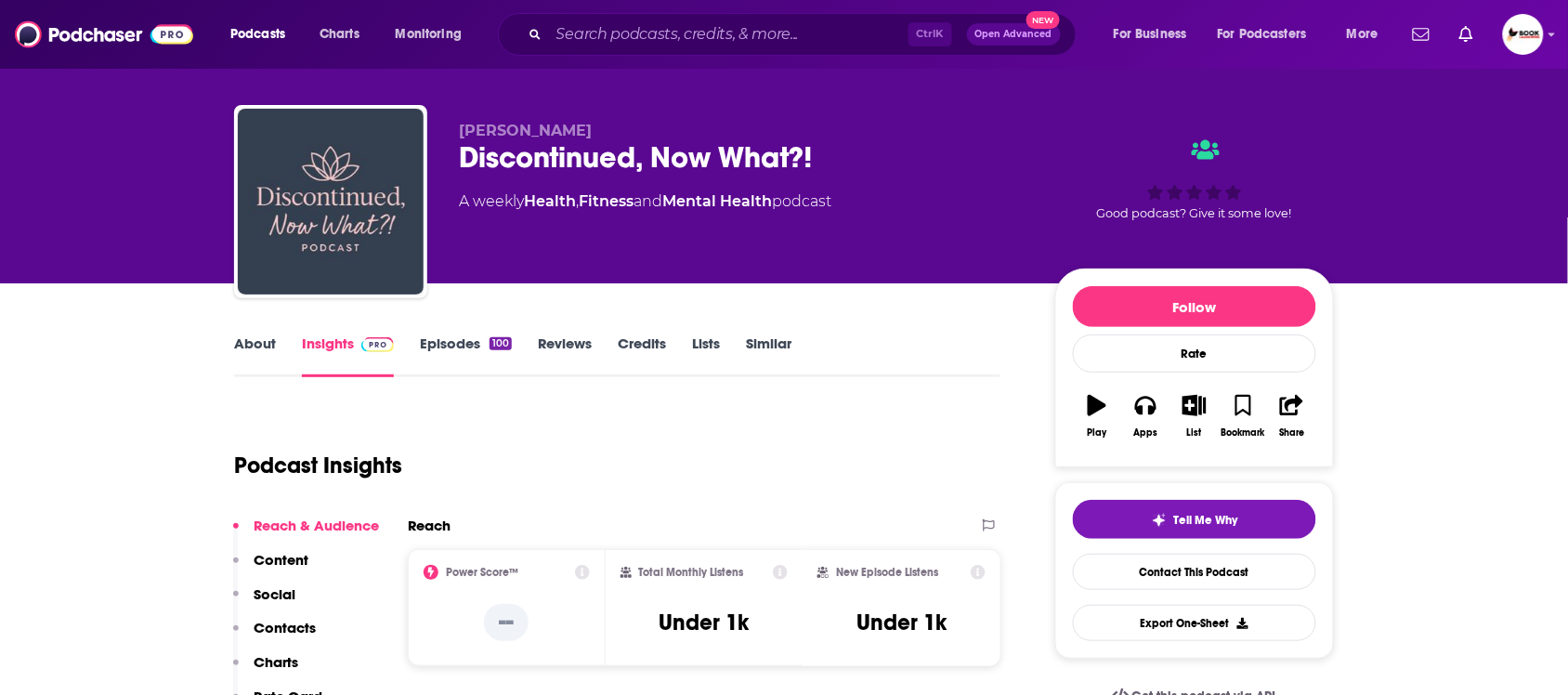
scroll to position [0, 0]
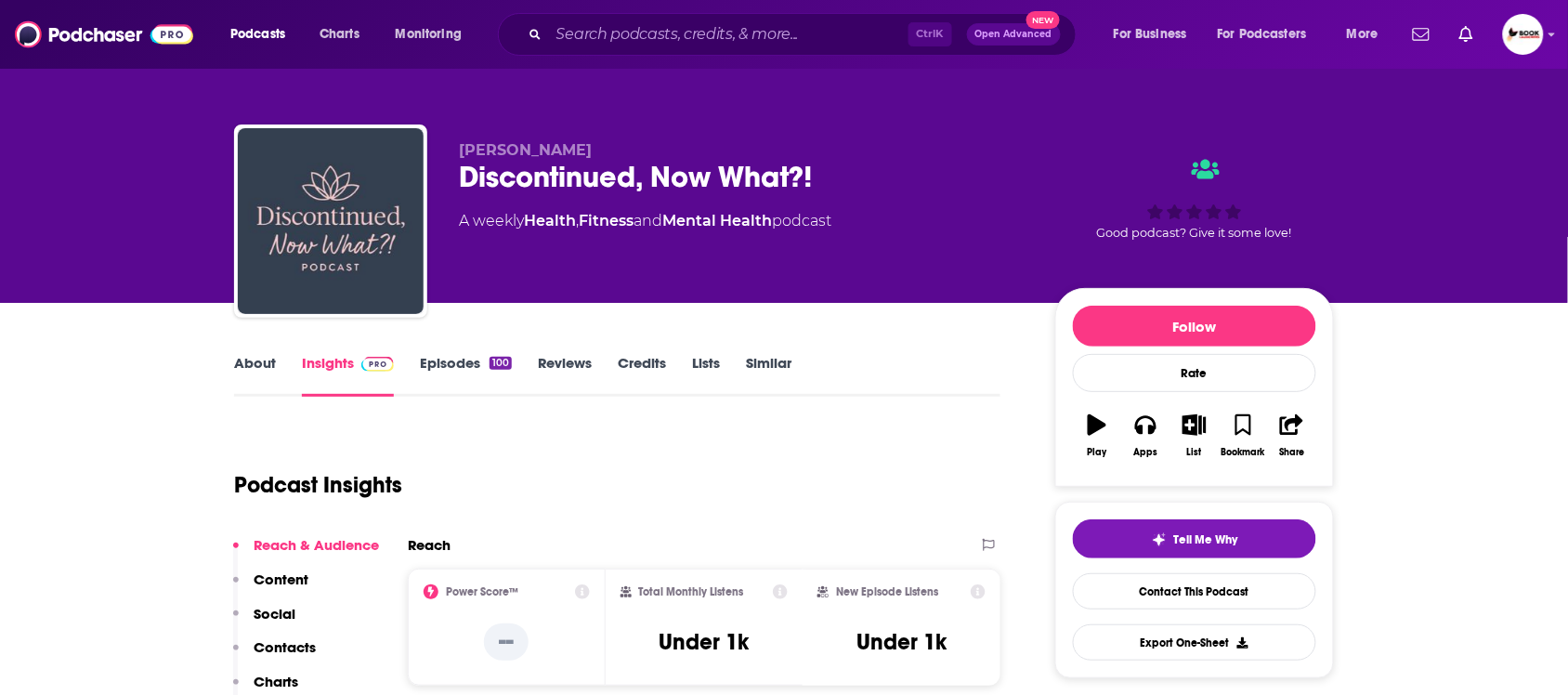
drag, startPoint x: 616, startPoint y: 150, endPoint x: 443, endPoint y: 150, distance: 173.0
click at [443, 150] on div "Stephanie Olivo Discontinued, Now What?! A weekly Health , Fitness and Mental H…" at bounding box center [784, 225] width 1100 height 201
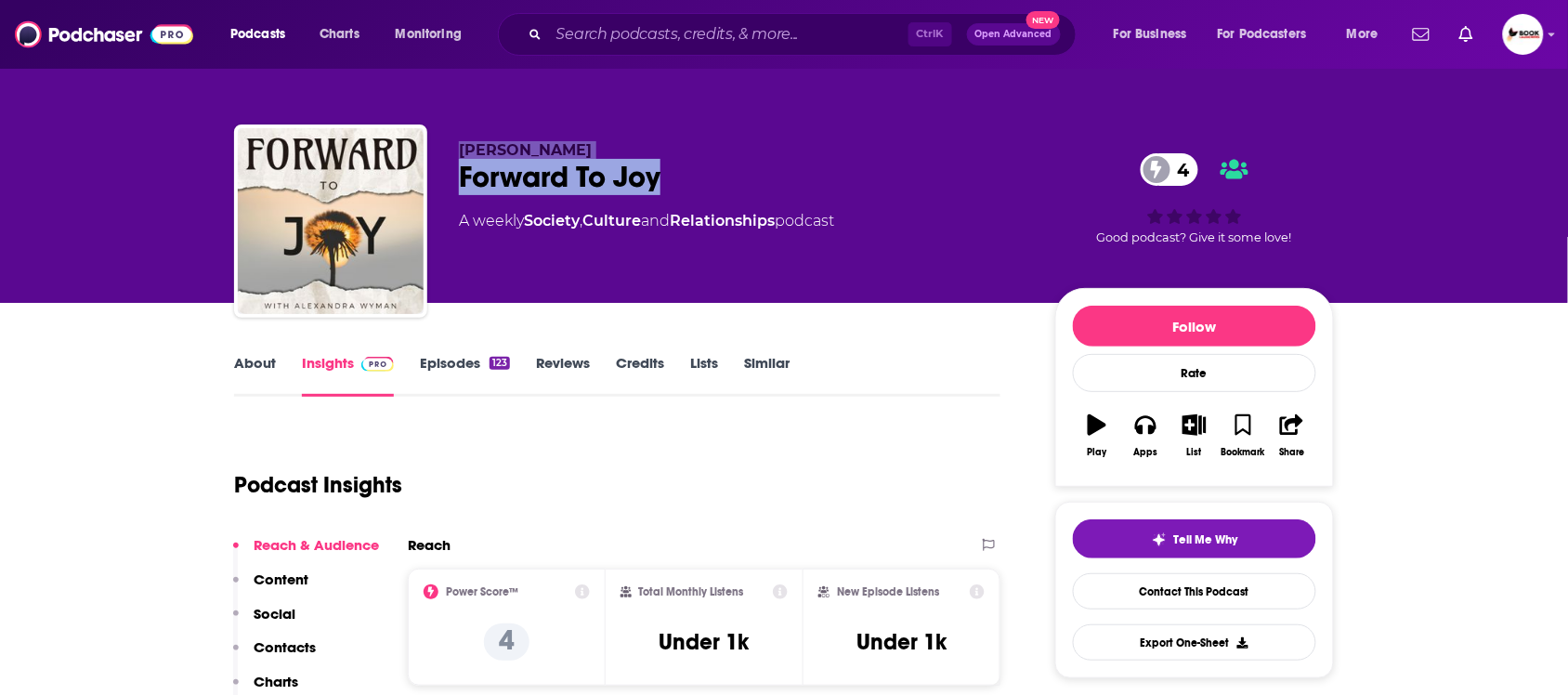
drag, startPoint x: 664, startPoint y: 184, endPoint x: 399, endPoint y: 184, distance: 265.0
click at [399, 184] on div "[PERSON_NAME] Forward To Joy 4 A weekly Society , Culture and Relationships pod…" at bounding box center [784, 225] width 1100 height 201
click at [790, 165] on div "Forward To Joy 4" at bounding box center [741, 178] width 566 height 37
drag, startPoint x: 773, startPoint y: 175, endPoint x: 449, endPoint y: 186, distance: 324.2
click at [449, 186] on div "[PERSON_NAME] Forward To Joy 4 A weekly Society , Culture and Relationships pod…" at bounding box center [784, 225] width 1100 height 201
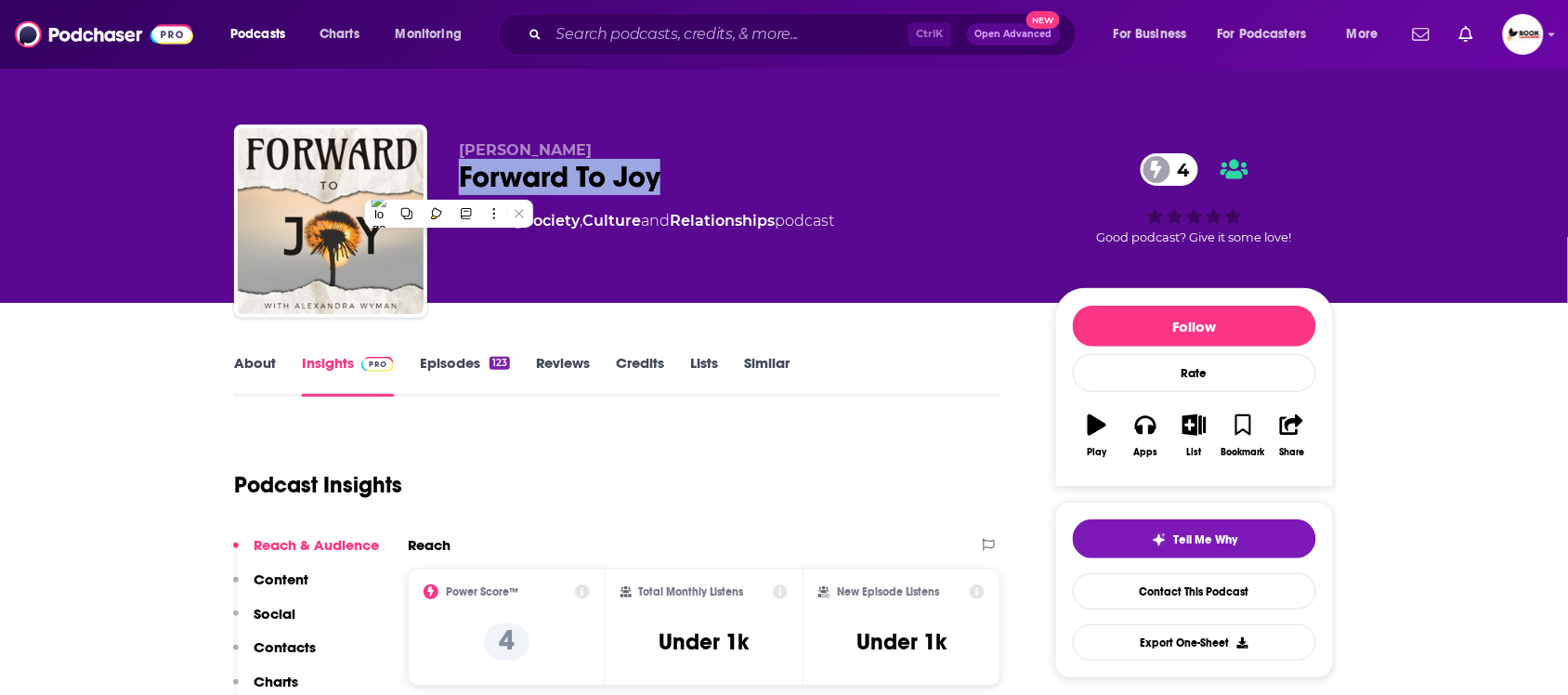
copy h2 "Forward To Joy"
click at [241, 369] on link "About" at bounding box center [255, 375] width 41 height 42
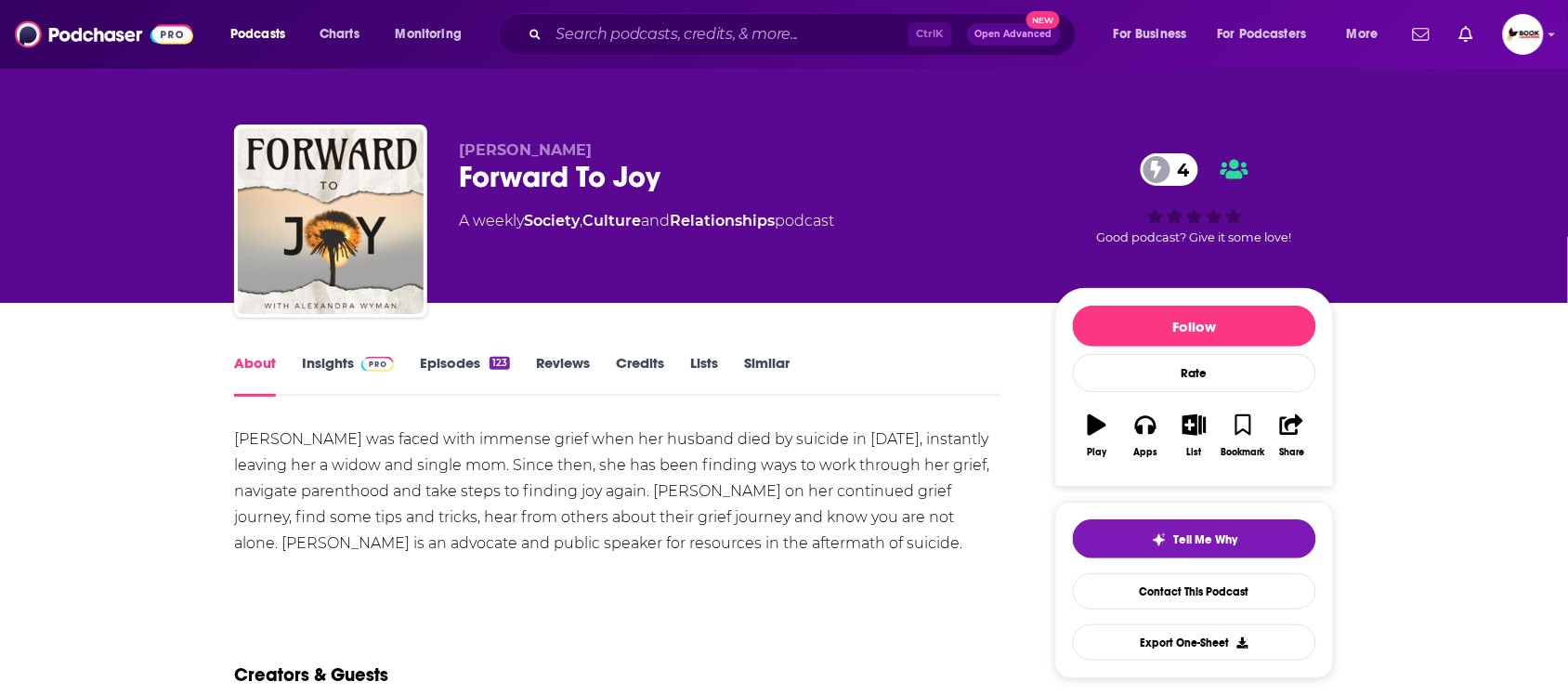
click at [314, 368] on link "Insights" at bounding box center [347, 375] width 92 height 42
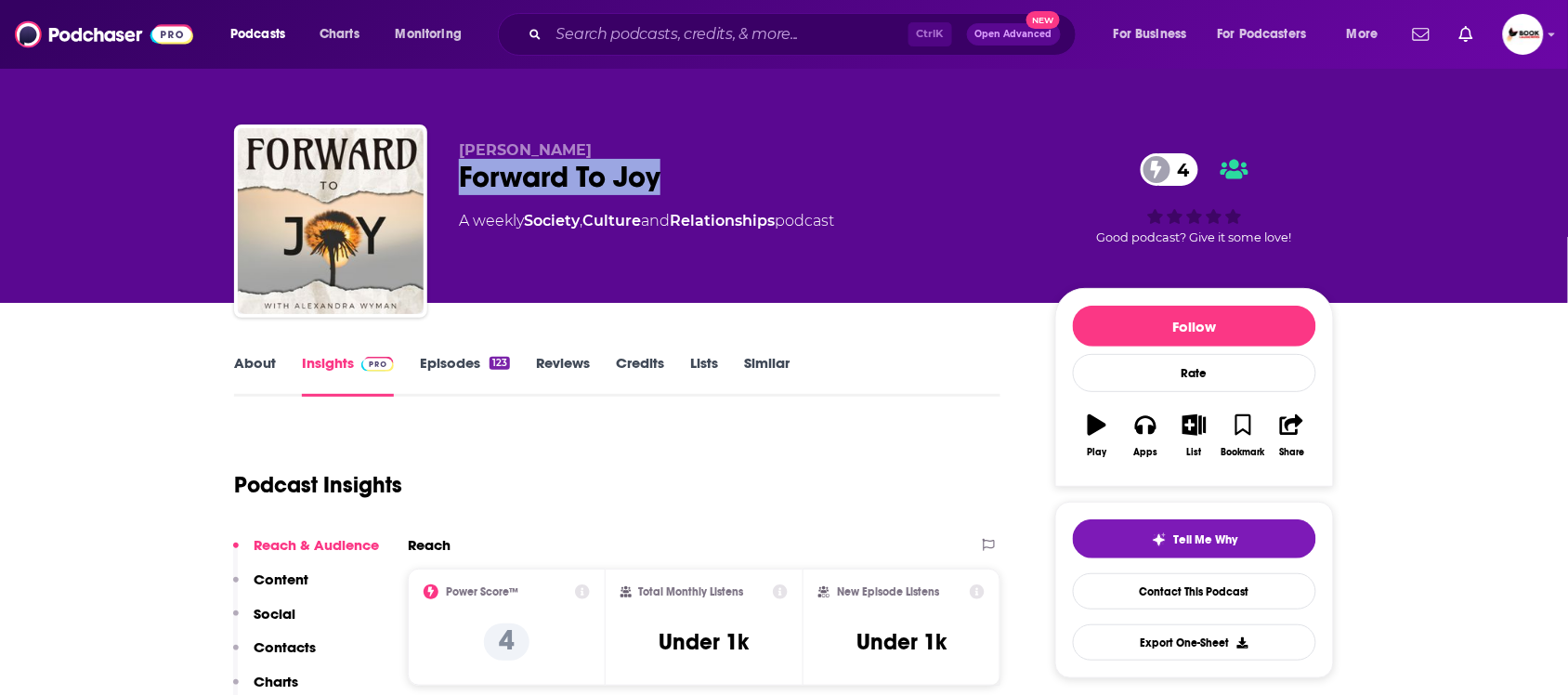
drag, startPoint x: 689, startPoint y: 186, endPoint x: 448, endPoint y: 192, distance: 241.1
click at [448, 192] on div "[PERSON_NAME] Forward To Joy 4 A weekly Society , Culture and Relationships pod…" at bounding box center [784, 225] width 1100 height 201
copy h2 "Forward To Joy"
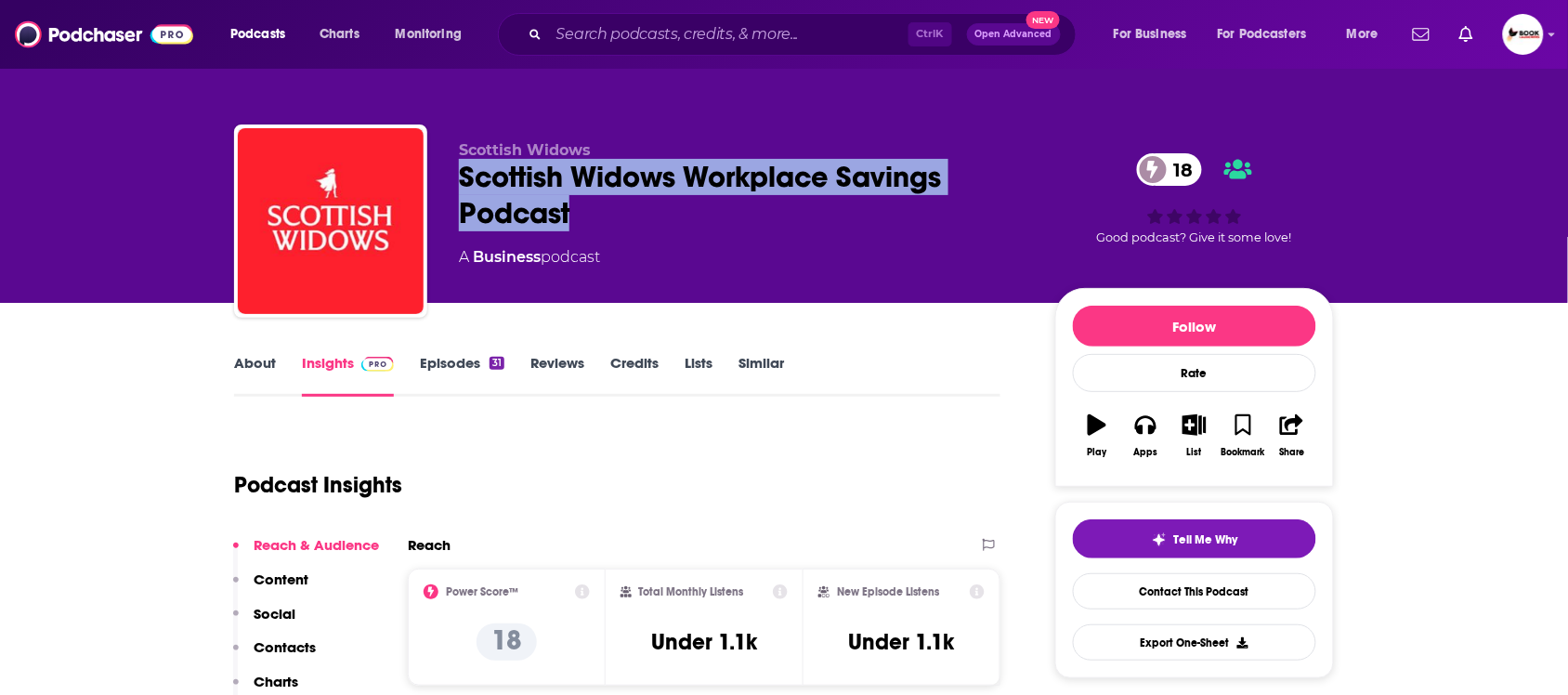
drag, startPoint x: 452, startPoint y: 188, endPoint x: 577, endPoint y: 219, distance: 128.8
click at [577, 219] on div "Scottish Widows Scottish Widows Workplace Savings Podcast 18 A Business podcast…" at bounding box center [784, 225] width 1100 height 201
copy h2 "Scottish Widows Workplace Savings Podcast"
click at [257, 363] on link "About" at bounding box center [255, 375] width 41 height 42
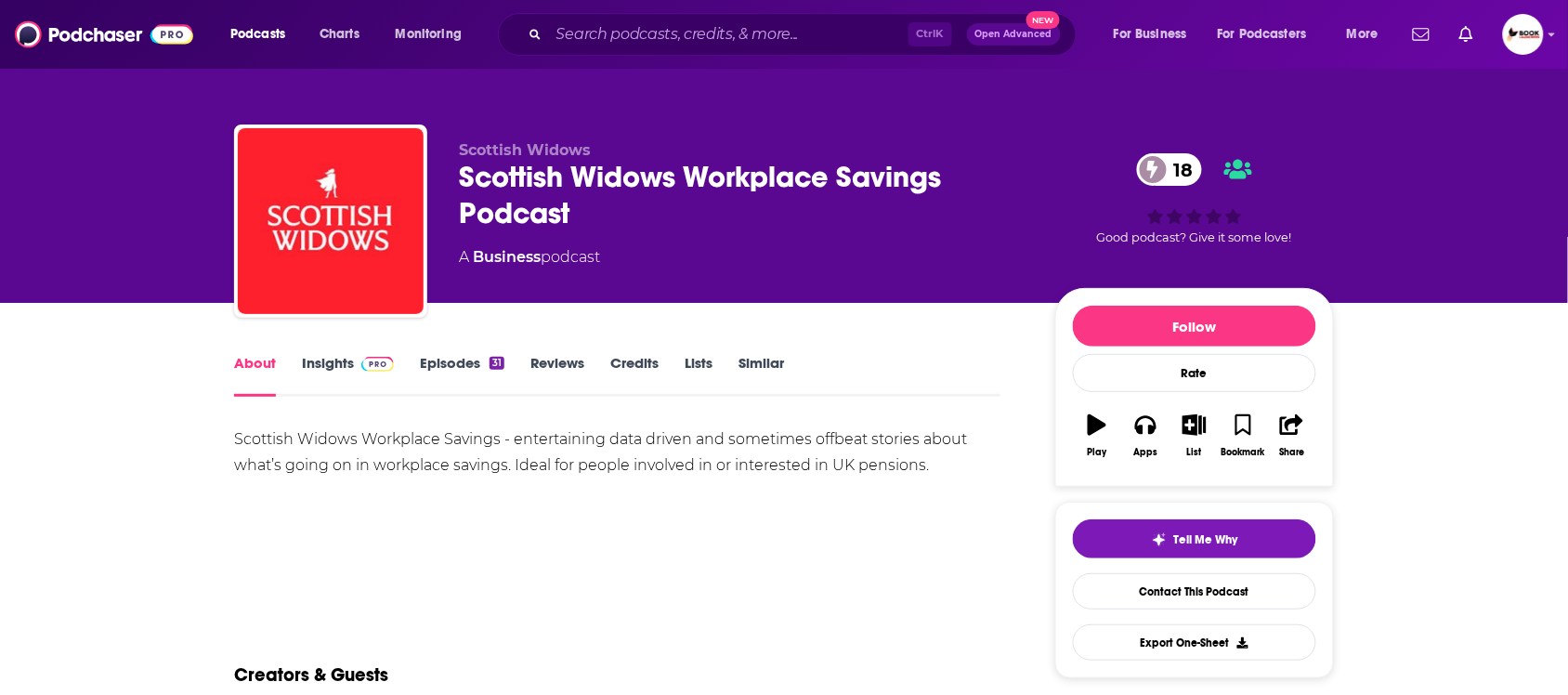
click at [327, 364] on link "Insights" at bounding box center [347, 375] width 92 height 42
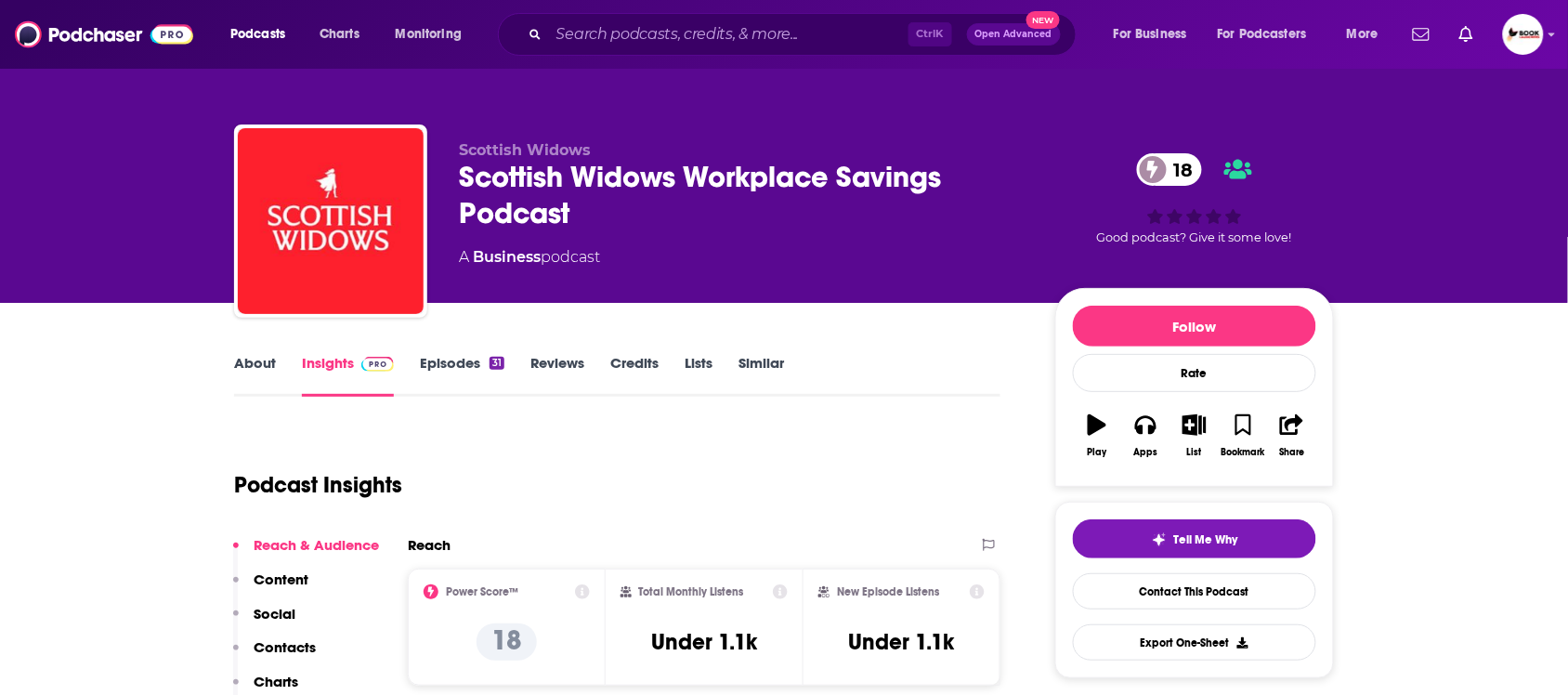
click at [272, 643] on p "Contacts" at bounding box center [285, 647] width 62 height 17
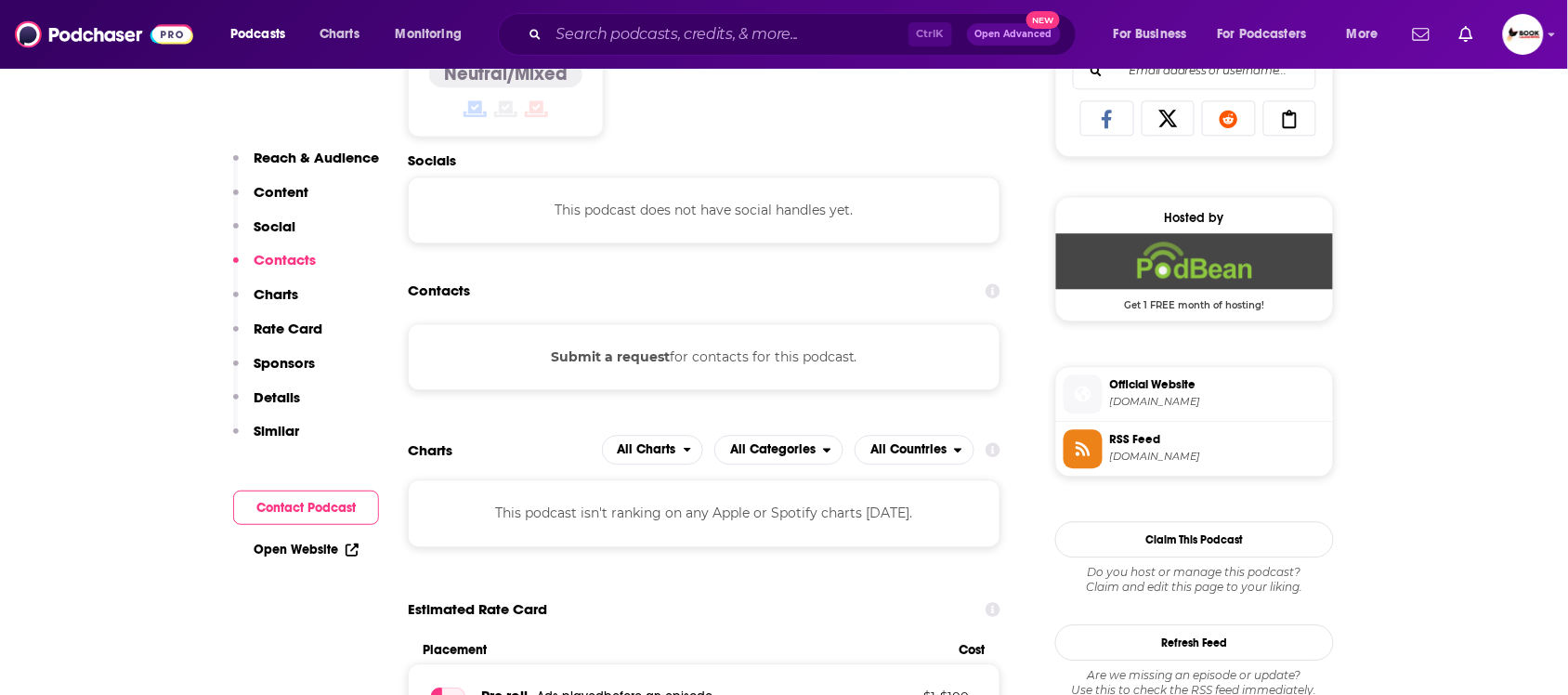
scroll to position [1250, 0]
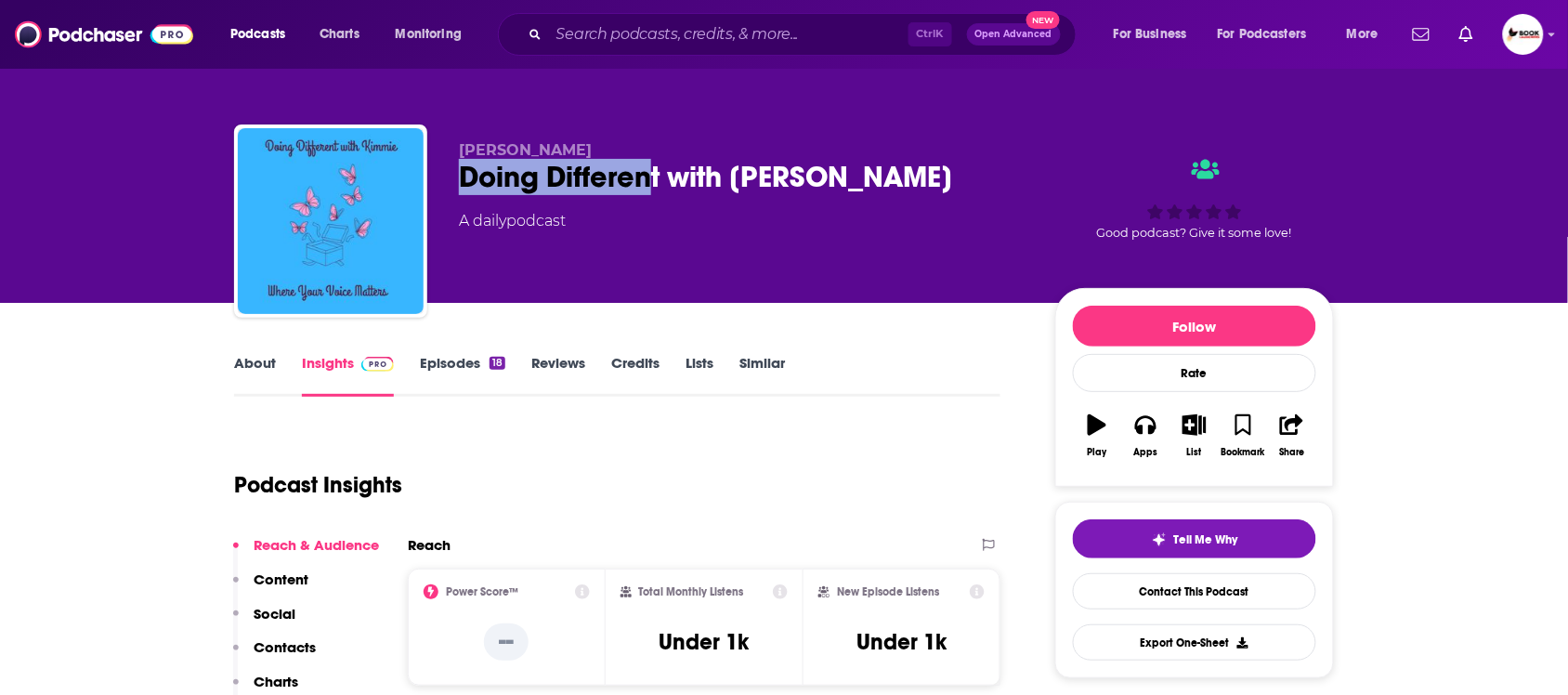
drag, startPoint x: 458, startPoint y: 186, endPoint x: 657, endPoint y: 190, distance: 199.0
click at [657, 190] on div "Doing Different with Kimmie" at bounding box center [741, 178] width 566 height 37
click at [448, 187] on div "Kim Baker Doing Different with Kimmie A daily podcast Good podcast? Give it som…" at bounding box center [784, 225] width 1100 height 201
drag, startPoint x: 433, startPoint y: 184, endPoint x: 662, endPoint y: 184, distance: 229.0
click at [662, 184] on div "Kim Baker Doing Different with Kimmie A daily podcast Good podcast? Give it som…" at bounding box center [784, 225] width 1100 height 201
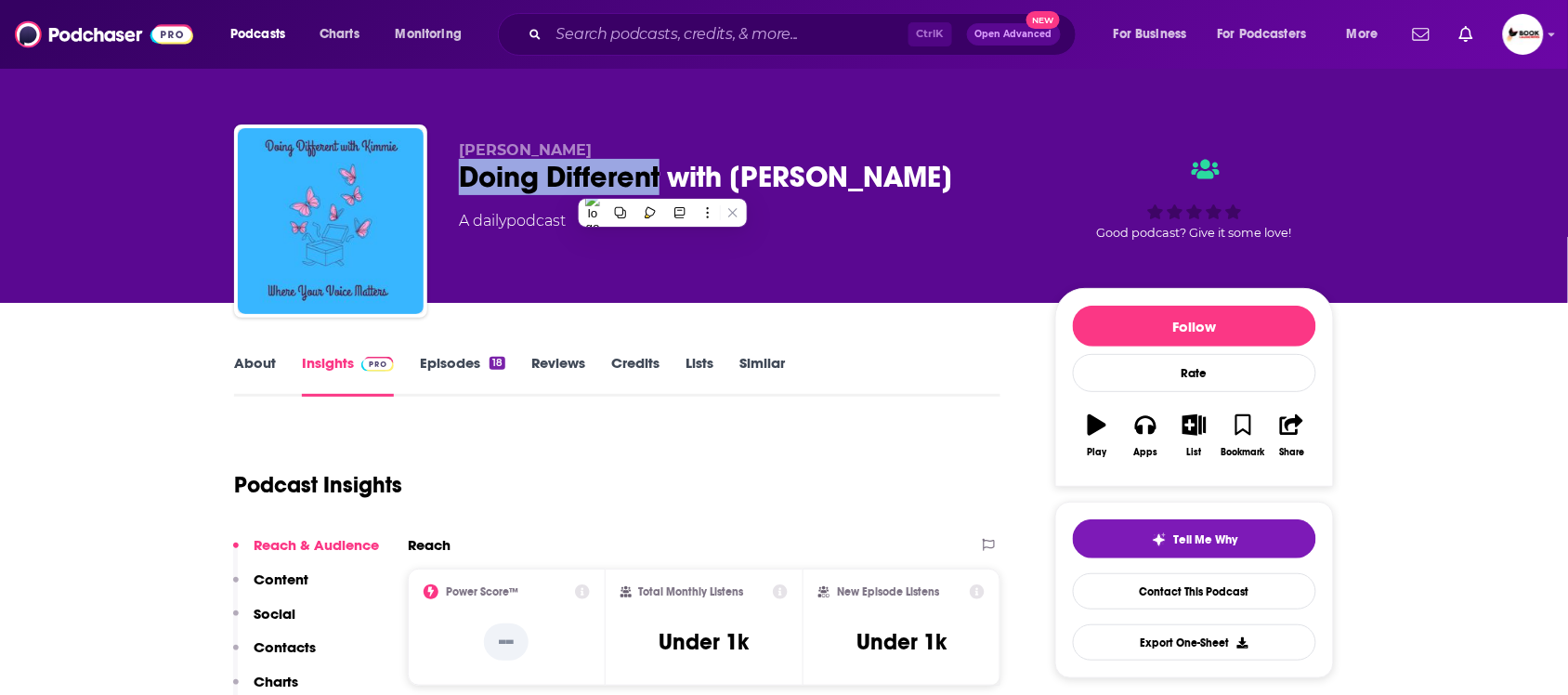
copy h2 "Doing Different"
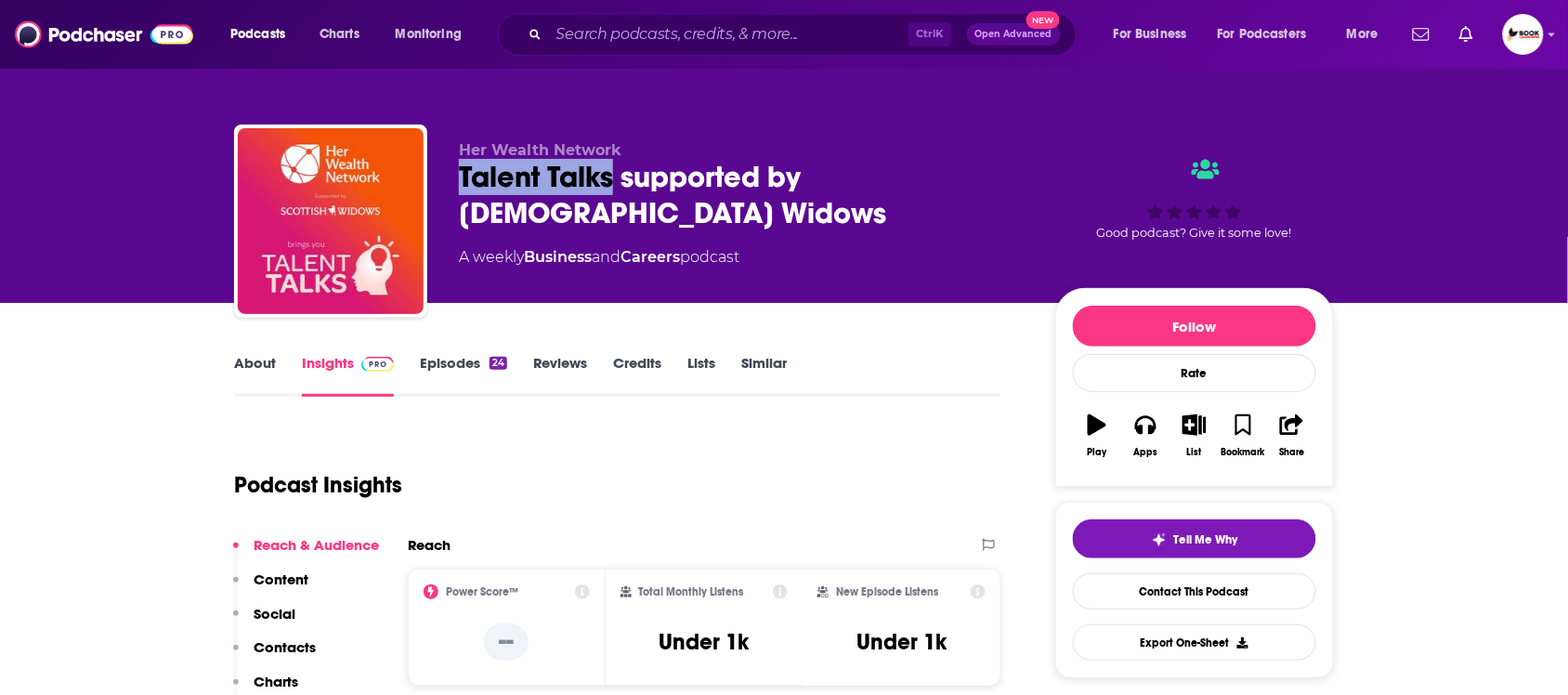
drag, startPoint x: 453, startPoint y: 184, endPoint x: 614, endPoint y: 180, distance: 161.0
click at [614, 180] on div "Her Wealth Network Talent Talks supported by Scottish Widows A weekly Business …" at bounding box center [784, 225] width 1100 height 201
click at [251, 364] on link "About" at bounding box center [255, 375] width 41 height 42
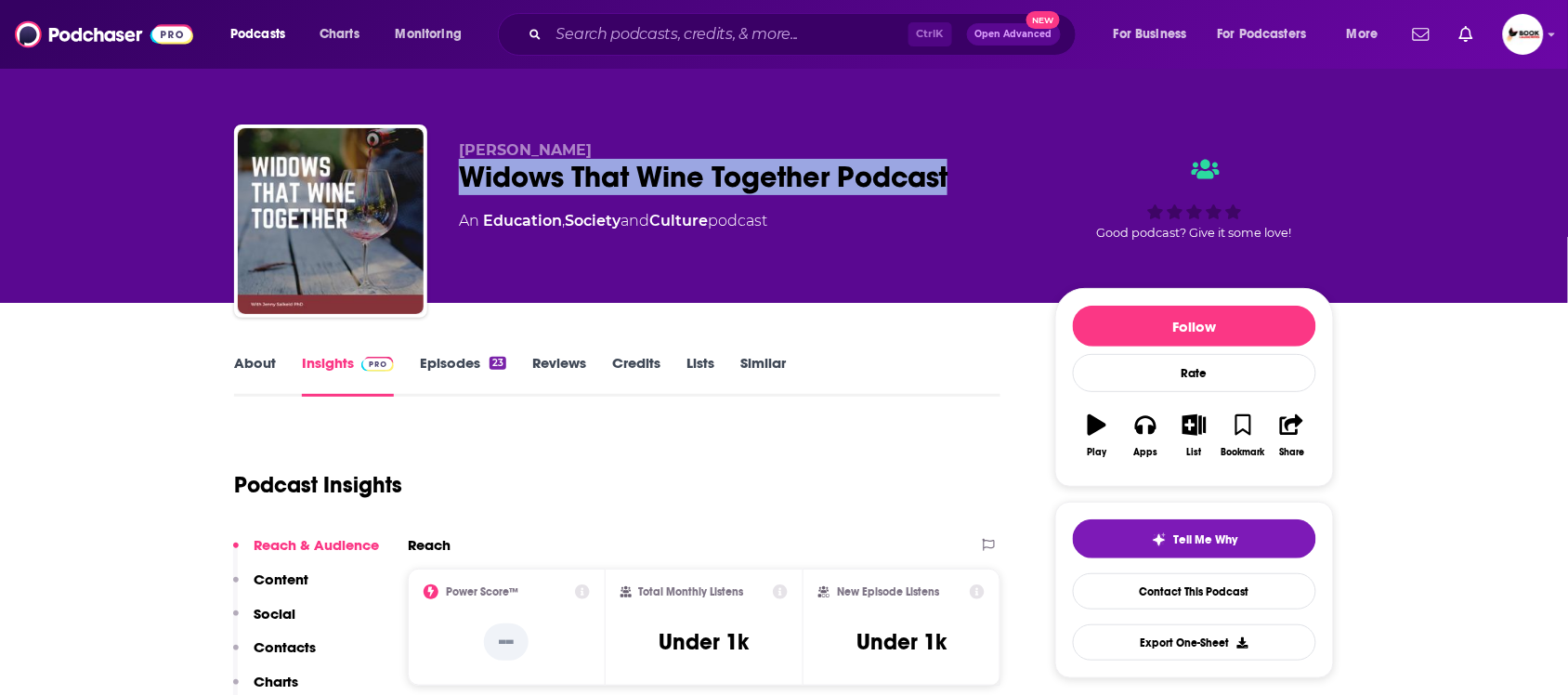
drag, startPoint x: 449, startPoint y: 192, endPoint x: 954, endPoint y: 193, distance: 505.0
click at [954, 193] on div "Jenny Salkeld Widows That Wine Together Podcast An Education , Society and Cult…" at bounding box center [784, 225] width 1100 height 201
copy h2 "Widows That Wine Together Podcast"
click at [259, 362] on link "About" at bounding box center [255, 375] width 41 height 42
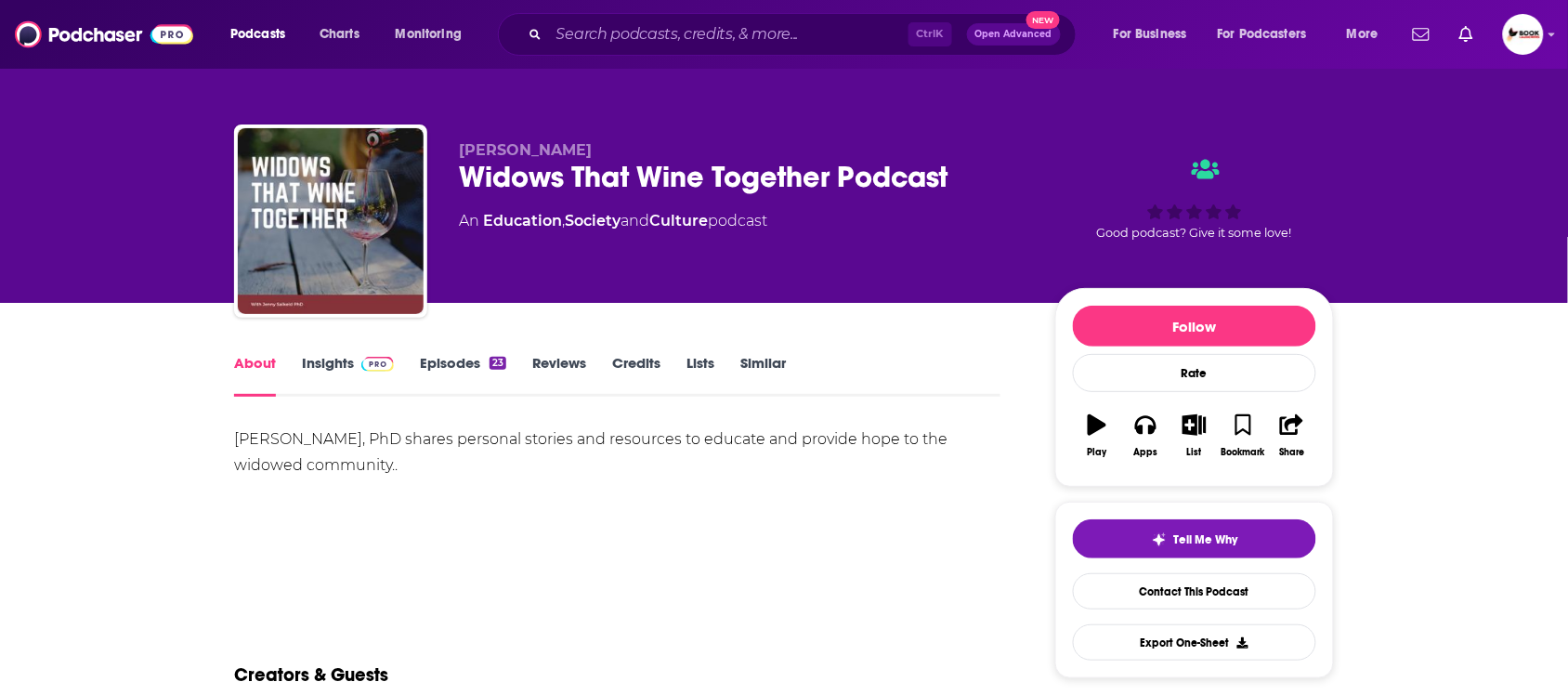
click at [328, 360] on link "Insights" at bounding box center [347, 375] width 92 height 42
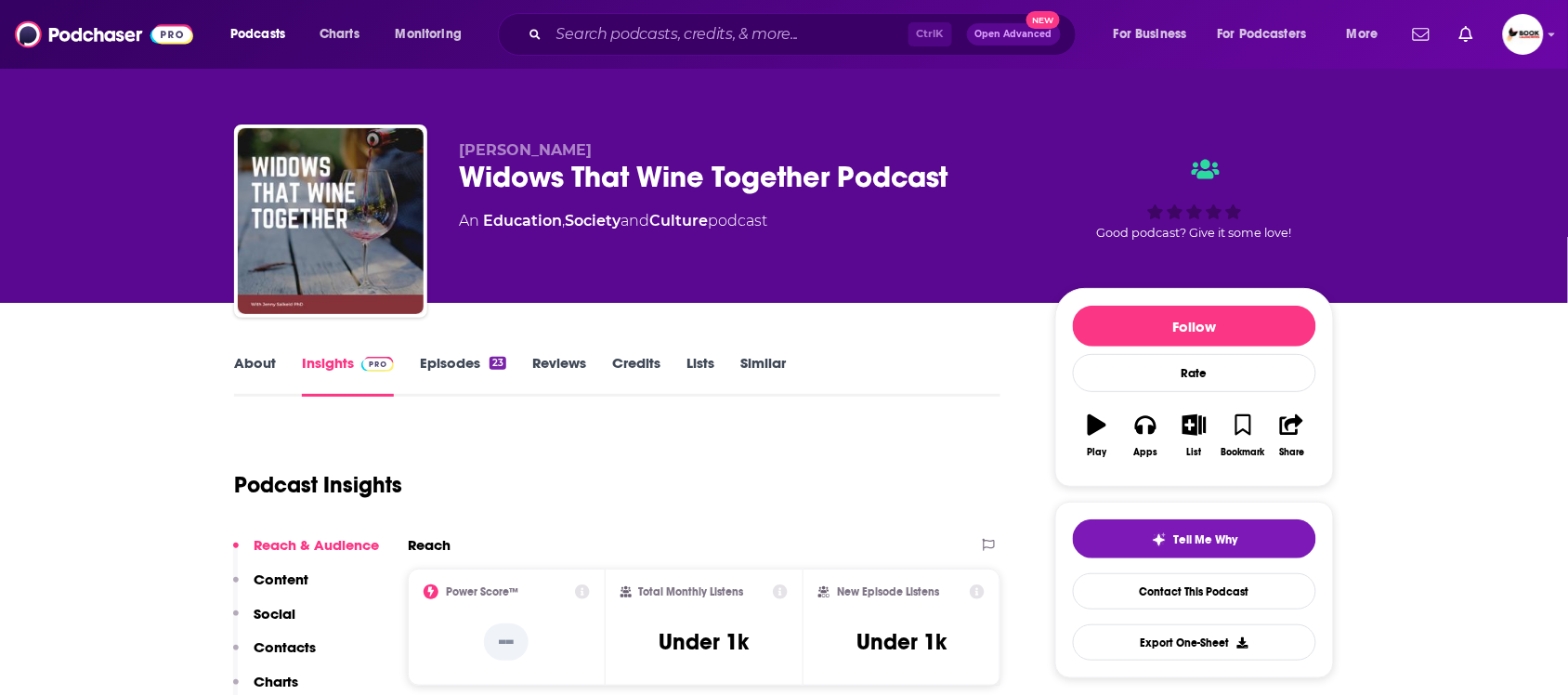
click at [289, 648] on p "Contacts" at bounding box center [285, 647] width 62 height 17
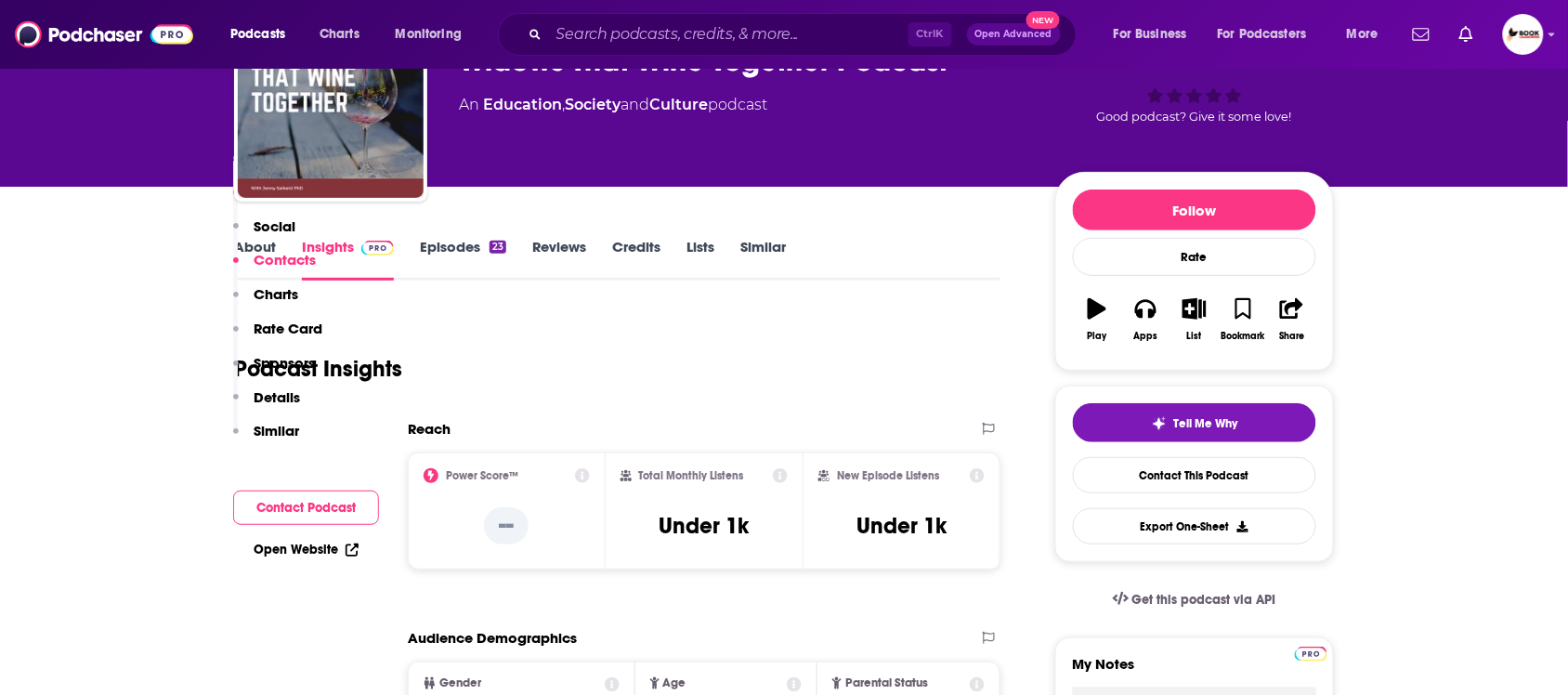
scroll to position [1250, 0]
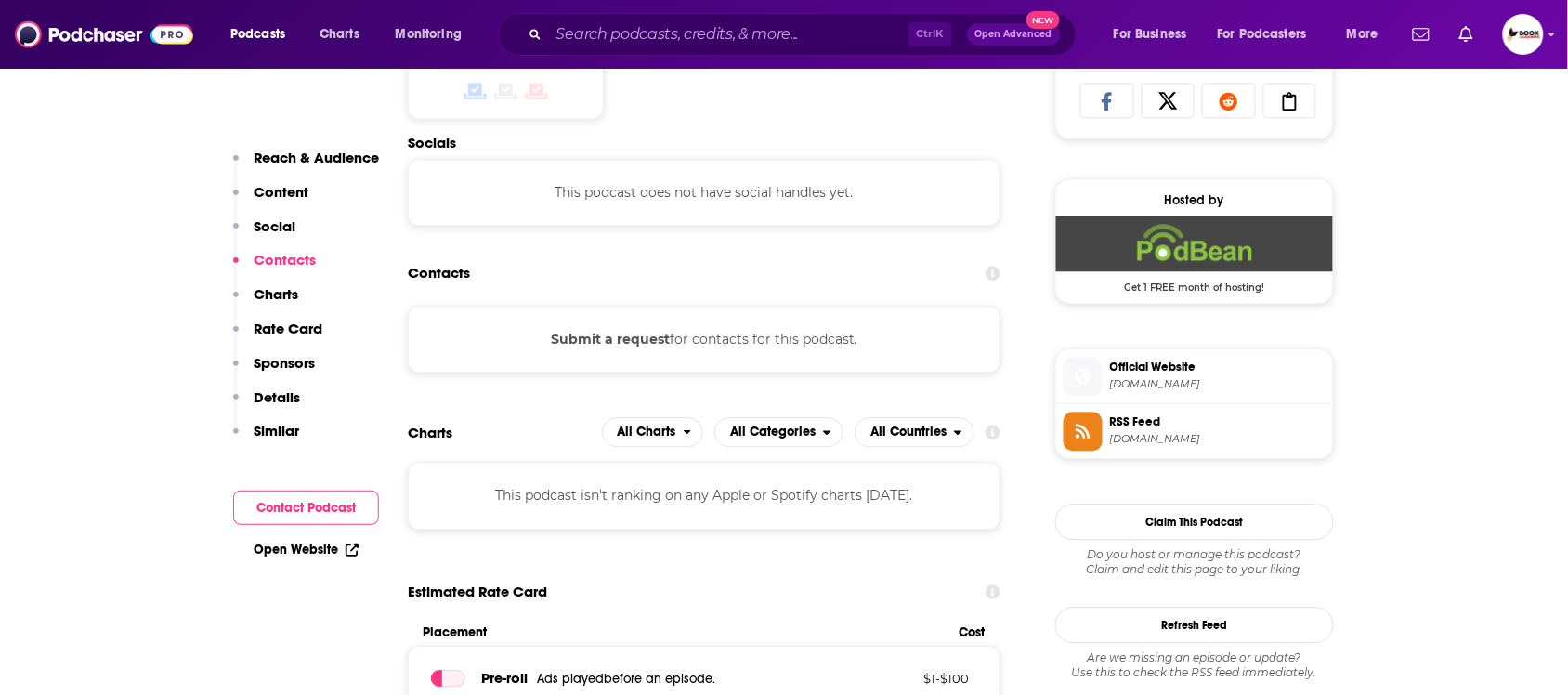
click at [346, 549] on icon at bounding box center [351, 549] width 13 height 13
click at [307, 154] on p "Reach & Audience" at bounding box center [316, 157] width 125 height 17
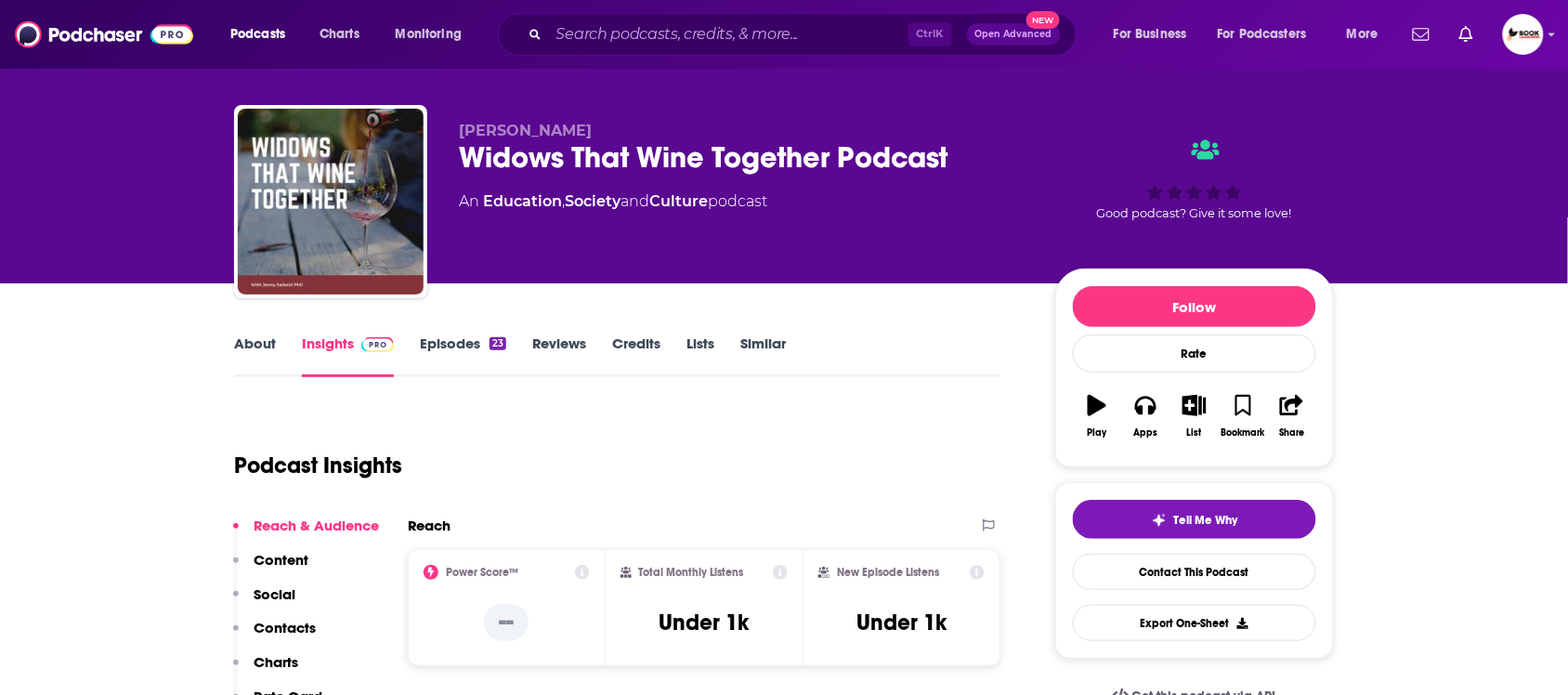
scroll to position [0, 0]
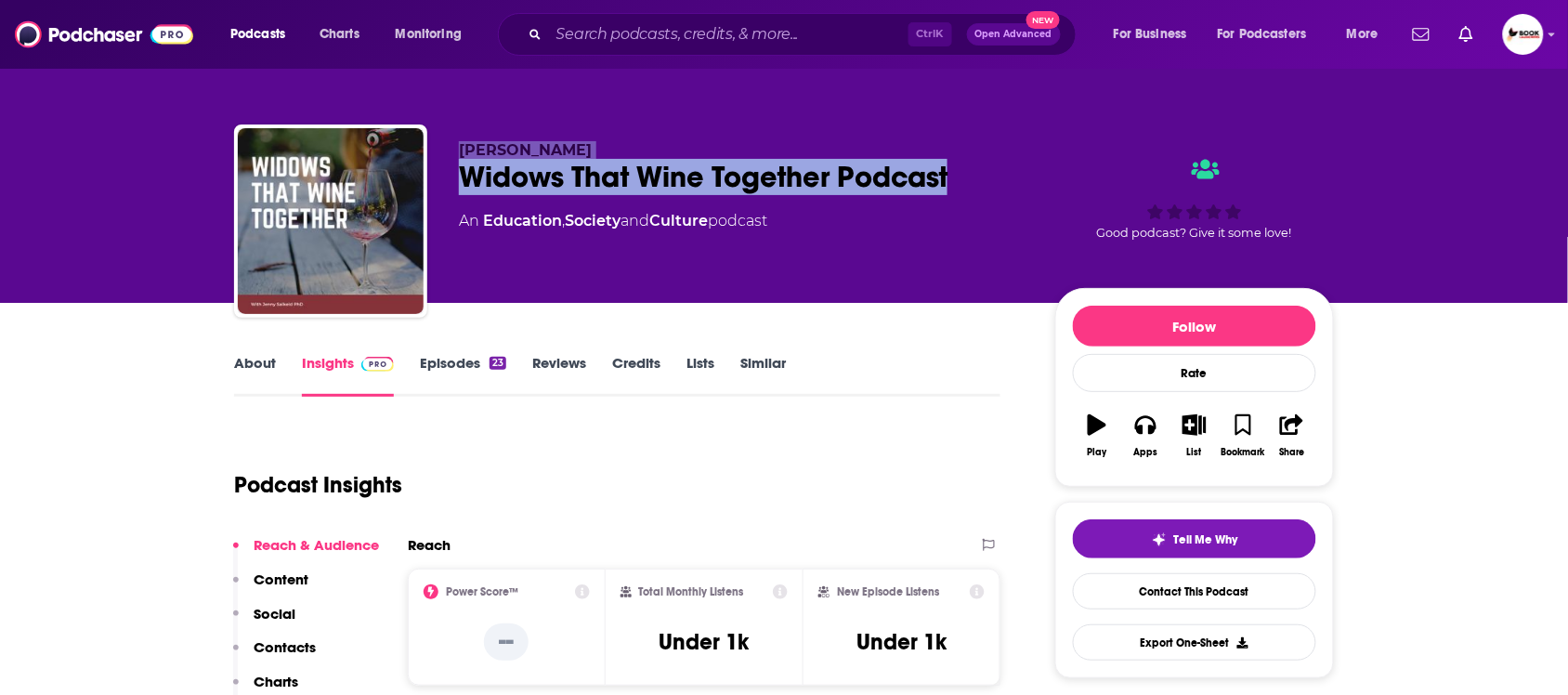
drag, startPoint x: 963, startPoint y: 181, endPoint x: 449, endPoint y: 152, distance: 514.8
click at [436, 149] on div "Jenny Salkeld Widows That Wine Together Podcast An Education , Society and Cult…" at bounding box center [784, 225] width 1100 height 201
copy div "Jenny Salkeld Widows That Wine Together Podcast"
click at [254, 356] on link "About" at bounding box center [255, 375] width 41 height 42
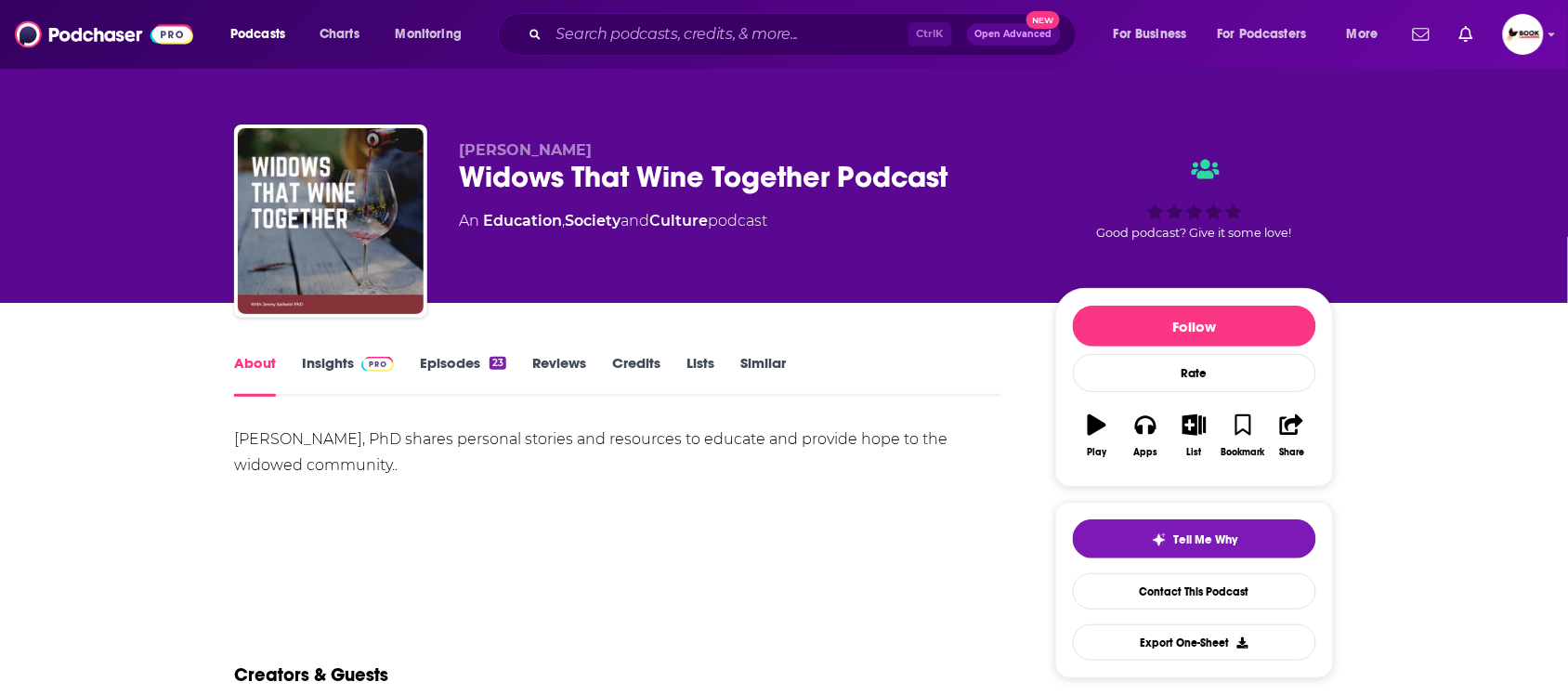
click at [317, 367] on link "Insights" at bounding box center [347, 375] width 92 height 42
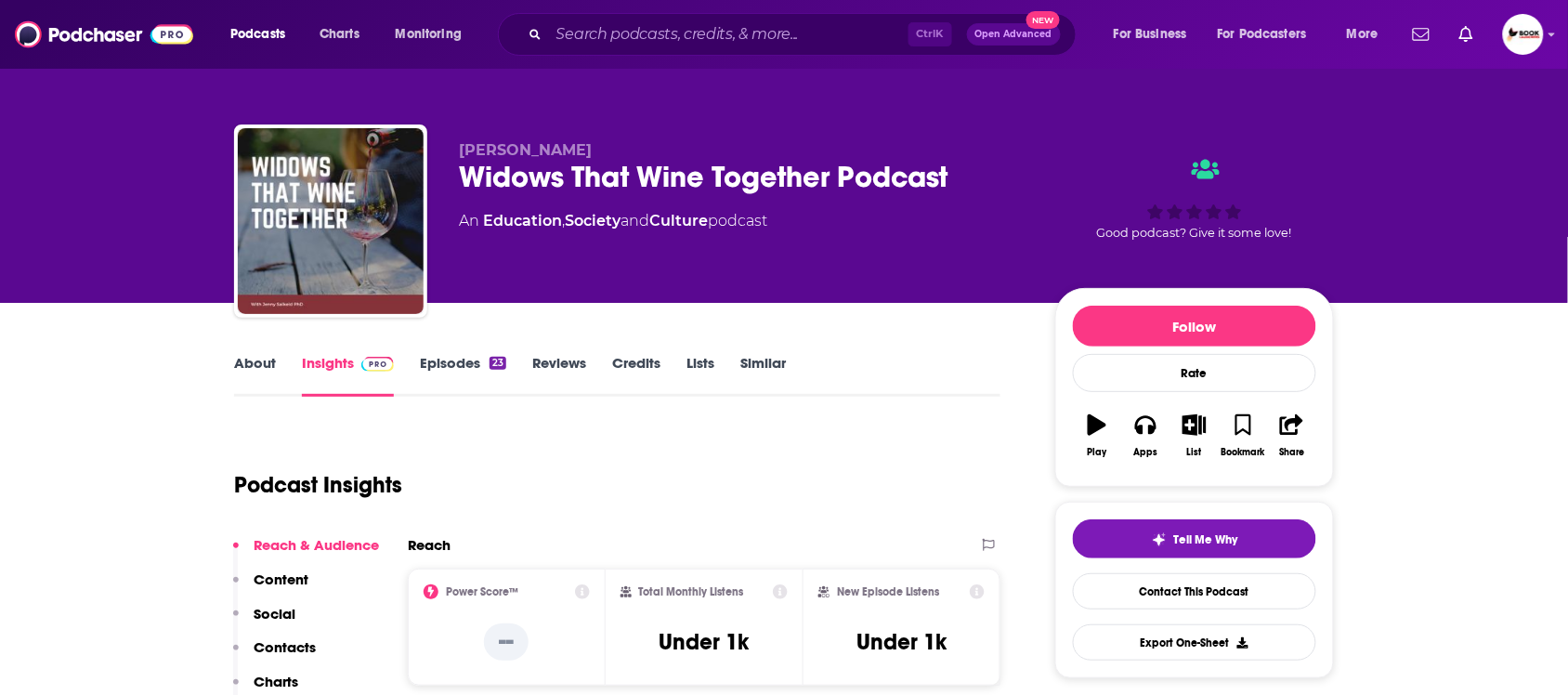
click at [243, 360] on link "About" at bounding box center [255, 375] width 41 height 42
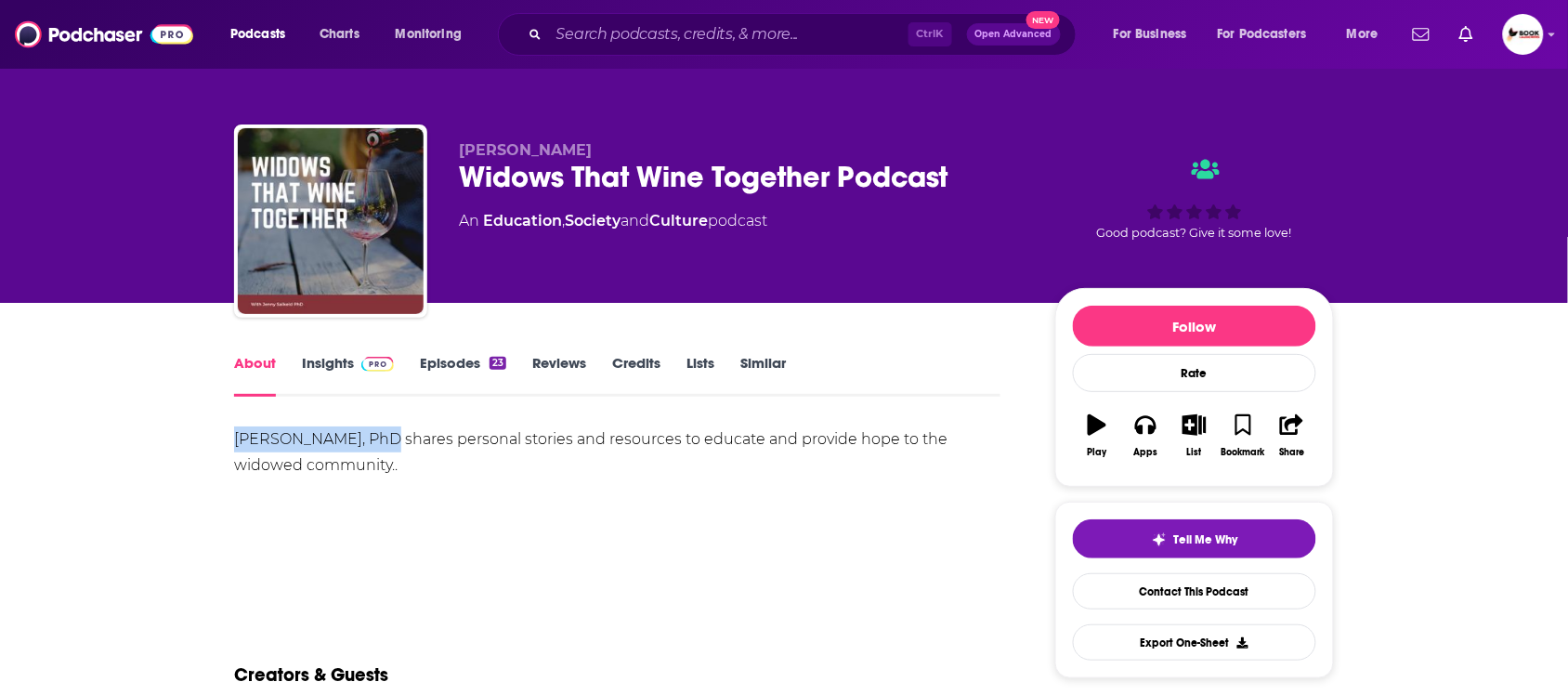
drag, startPoint x: 247, startPoint y: 437, endPoint x: 370, endPoint y: 437, distance: 123.0
copy div "Jenny Salkeld, PhD"
click at [614, 477] on div "[PERSON_NAME], PhD shares personal stories and resources to educate and provide…" at bounding box center [618, 453] width 766 height 52
click at [339, 370] on link "Insights" at bounding box center [347, 375] width 92 height 42
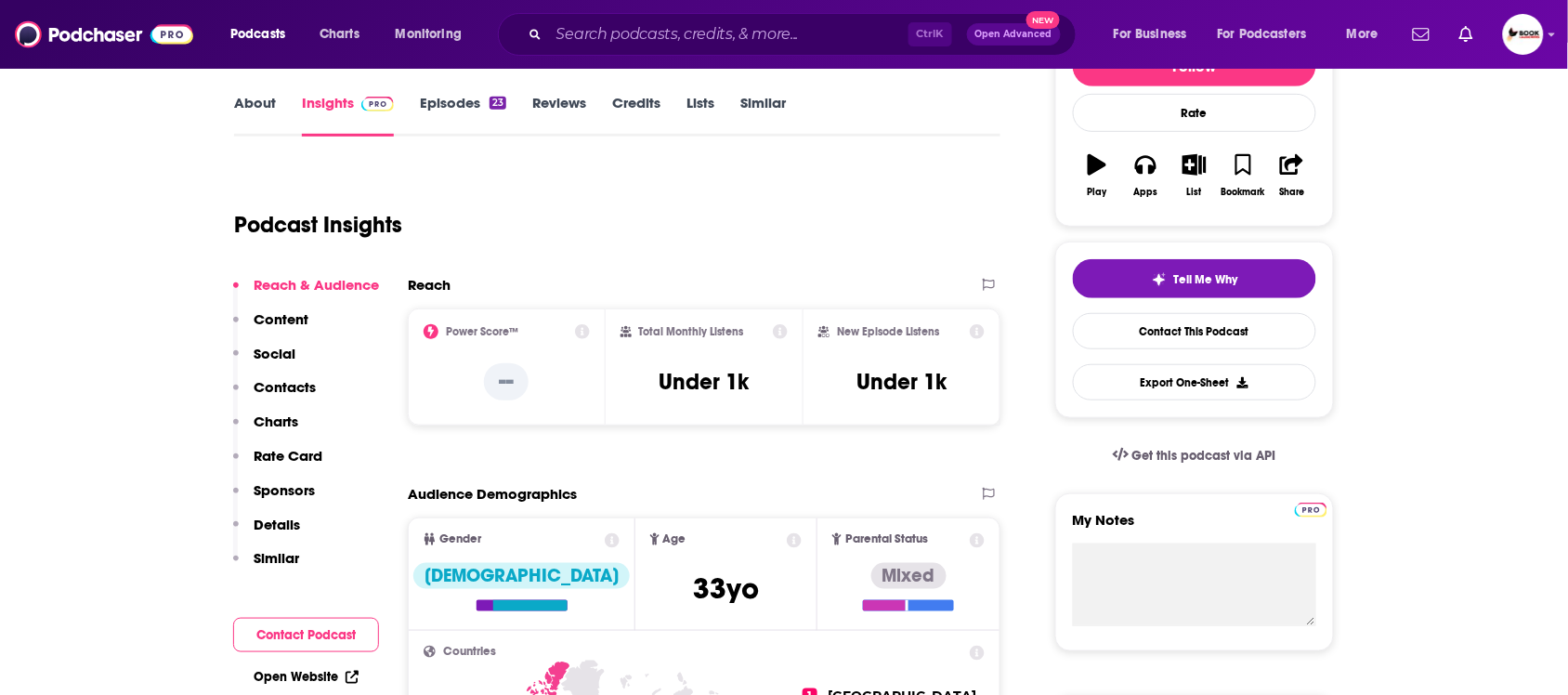
scroll to position [581, 0]
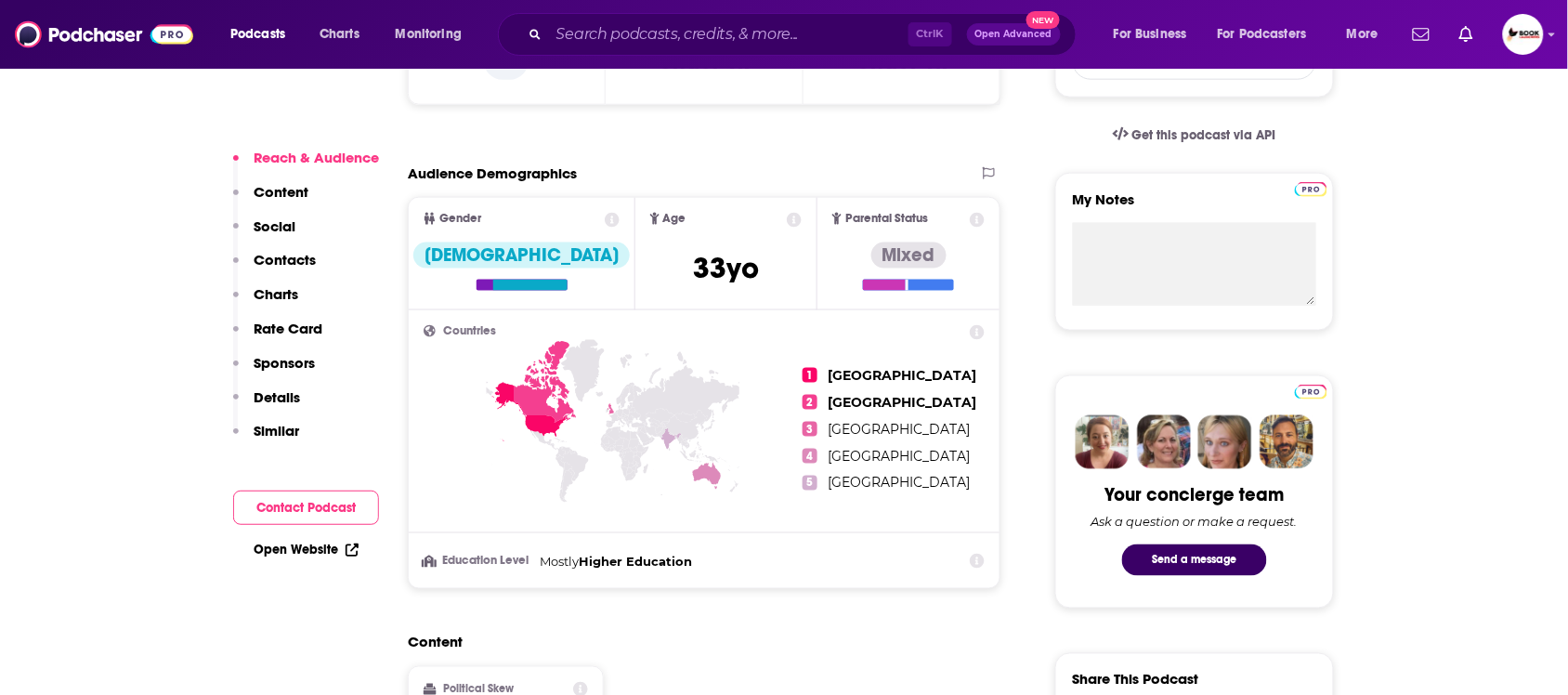
click at [300, 545] on link "Open Website" at bounding box center [306, 549] width 105 height 15
